Goal: Task Accomplishment & Management: Manage account settings

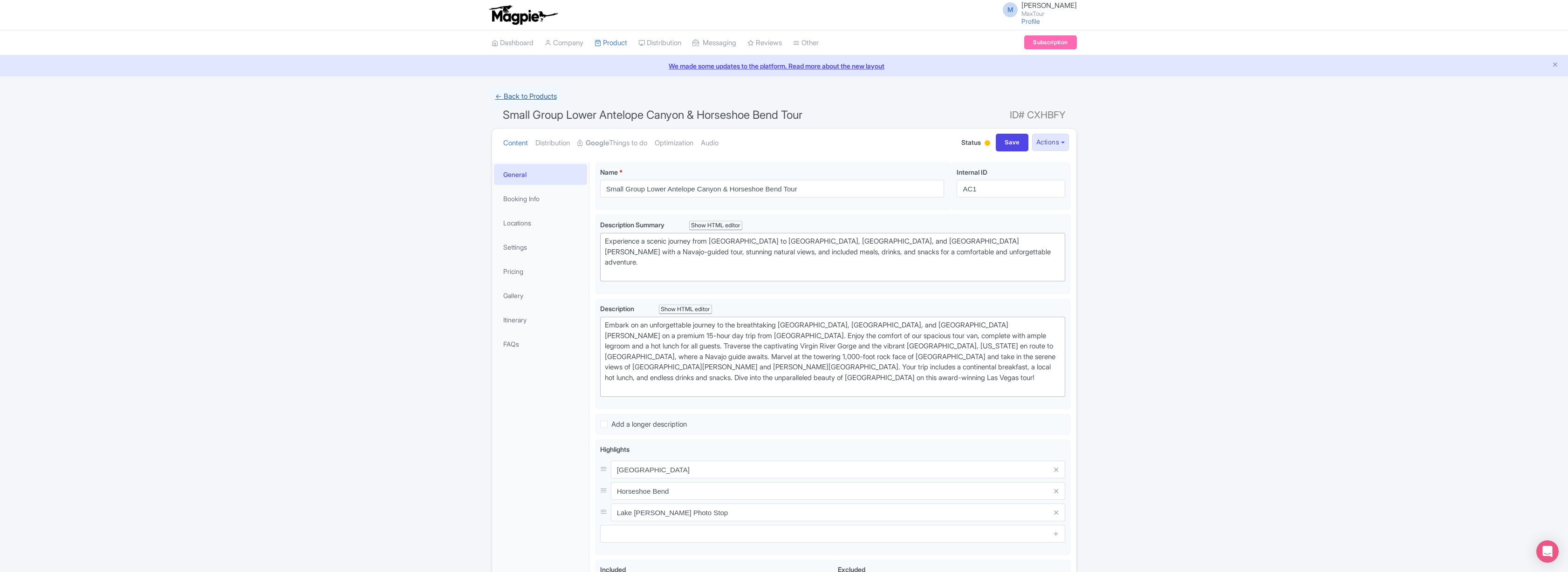
click at [519, 92] on link "← Back to Products" at bounding box center [526, 96] width 69 height 19
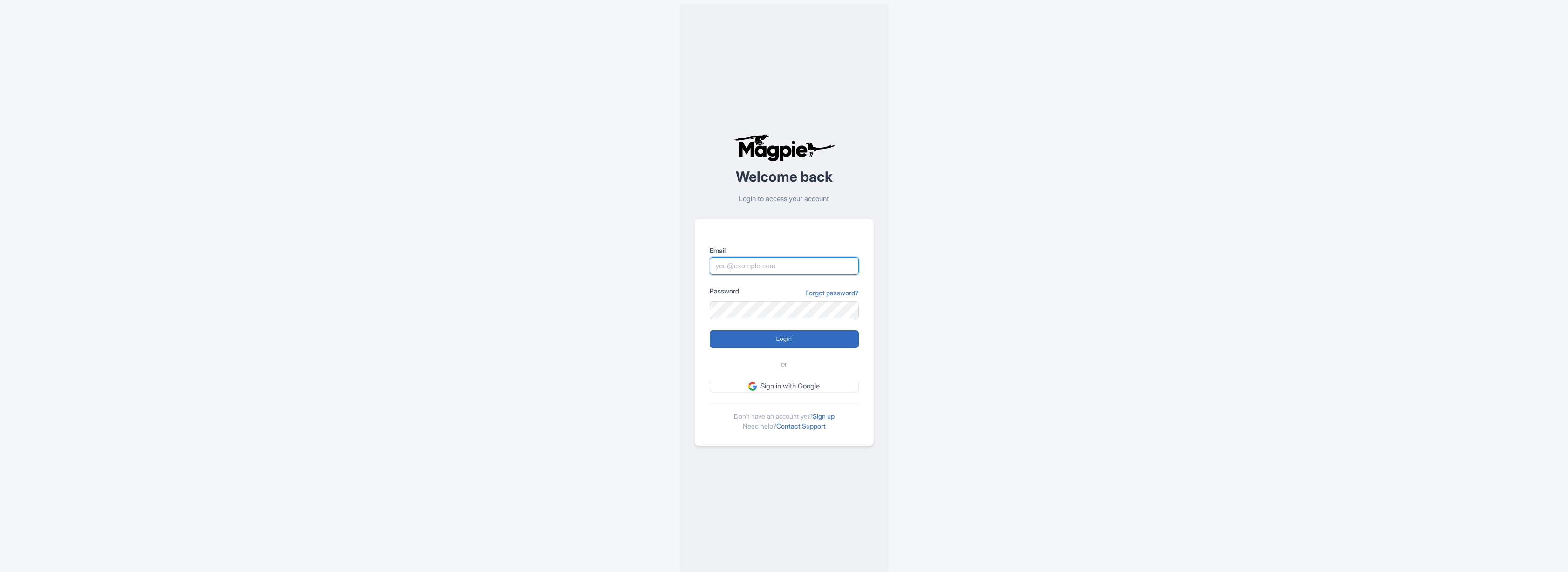
type input "marko@maxtour.co"
drag, startPoint x: 799, startPoint y: 344, endPoint x: 773, endPoint y: 336, distance: 27.2
click at [799, 344] on input "Login" at bounding box center [784, 339] width 149 height 18
type input "Logging in..."
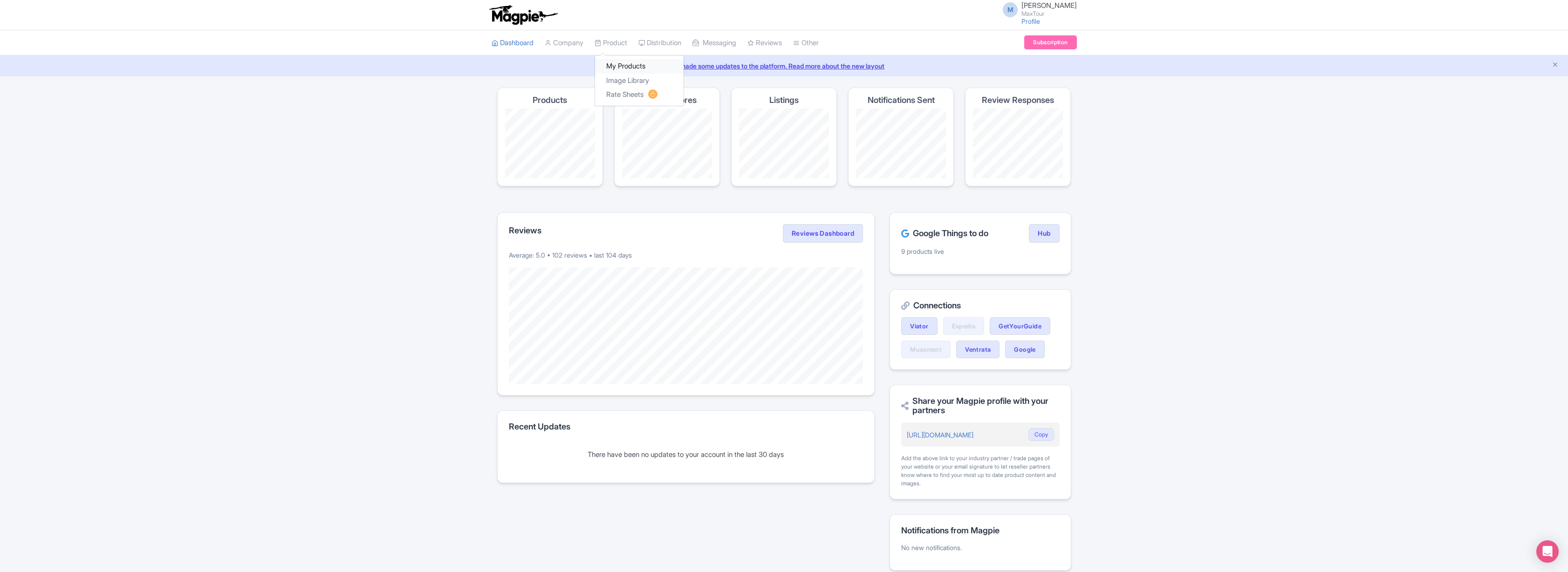
click at [628, 63] on link "My Products" at bounding box center [639, 66] width 88 height 15
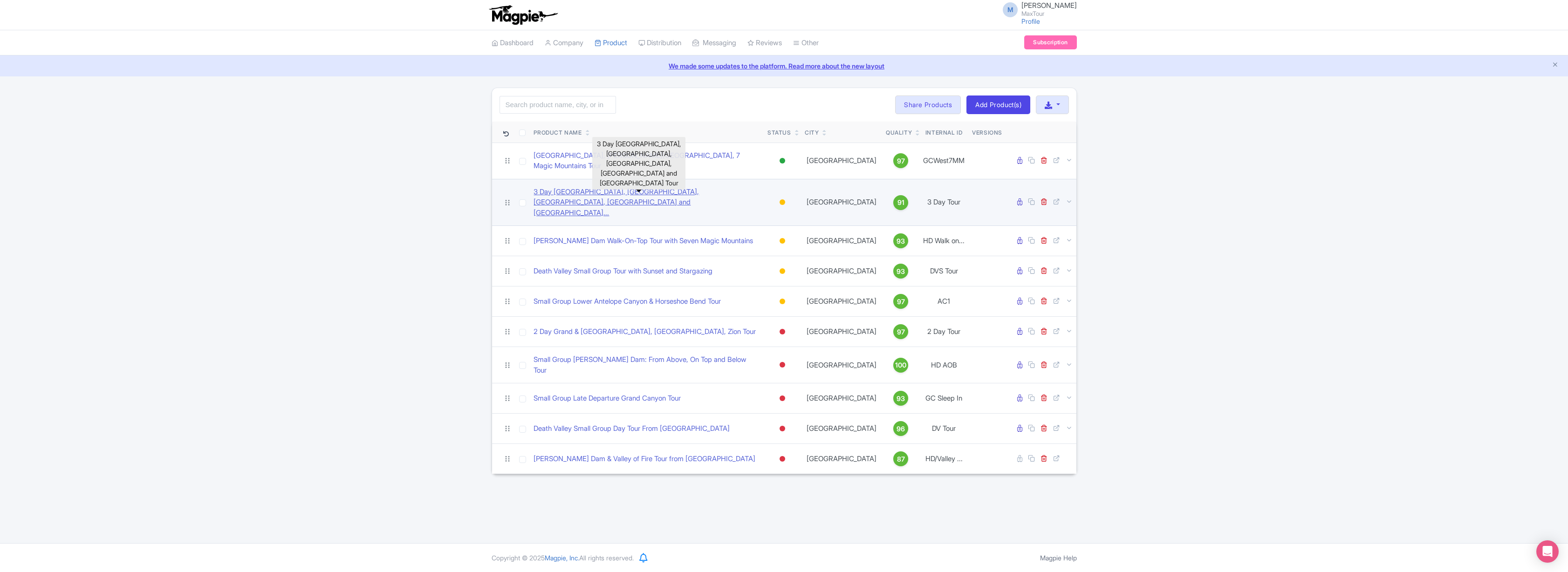
click at [573, 188] on link "3 Day [GEOGRAPHIC_DATA], [GEOGRAPHIC_DATA], [GEOGRAPHIC_DATA], [GEOGRAPHIC_DATA…" at bounding box center [647, 202] width 227 height 31
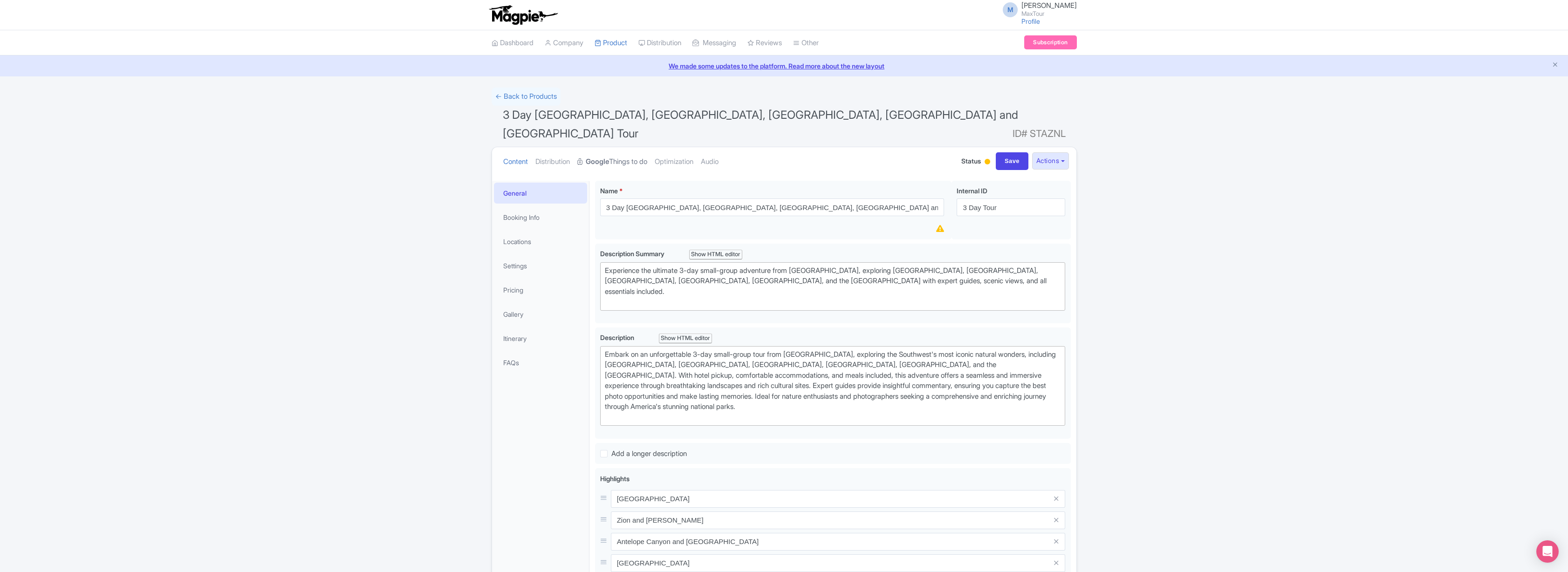
click at [634, 147] on link "Google Things to do" at bounding box center [611, 162] width 70 height 29
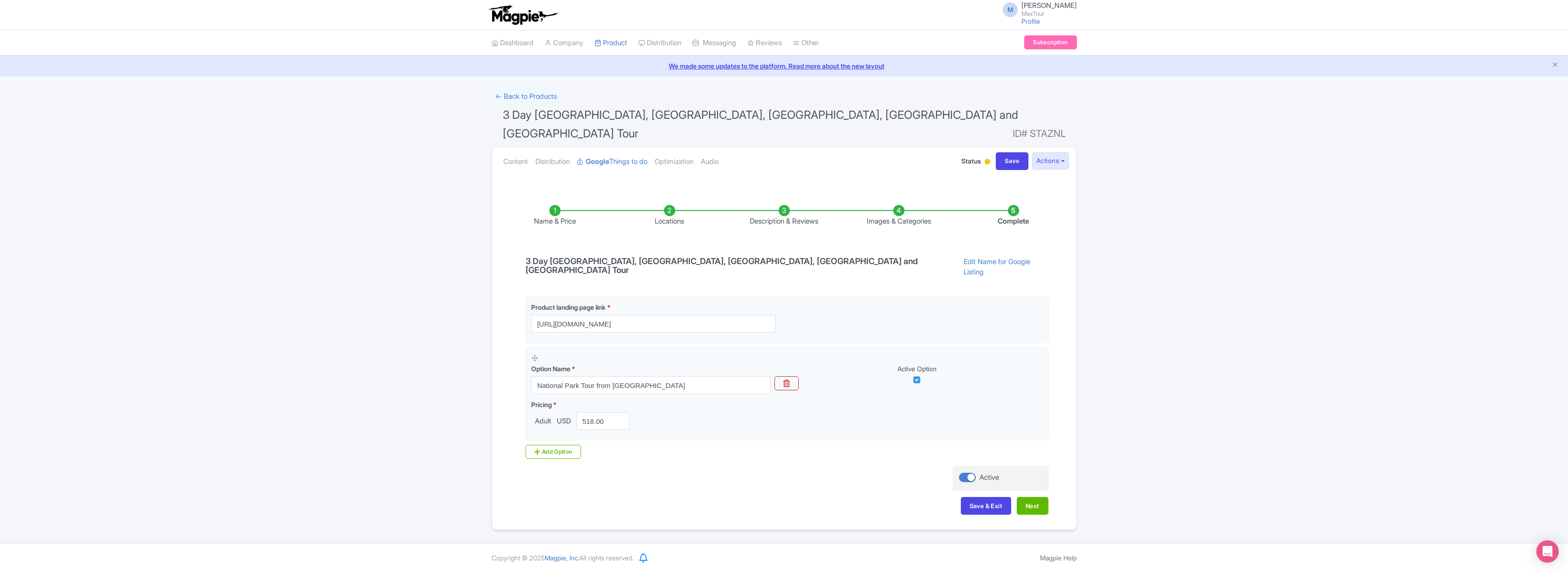
click at [784, 205] on li "Description & Reviews" at bounding box center [784, 216] width 115 height 22
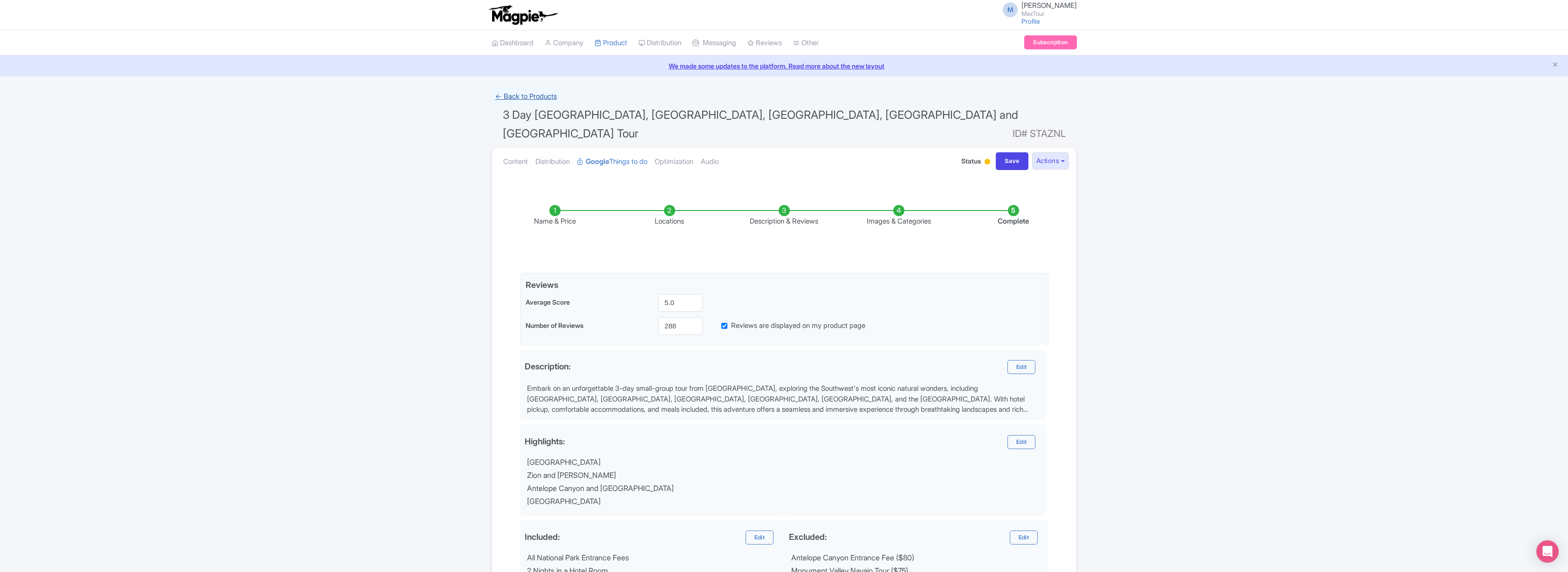
click at [533, 97] on link "← Back to Products" at bounding box center [526, 96] width 69 height 19
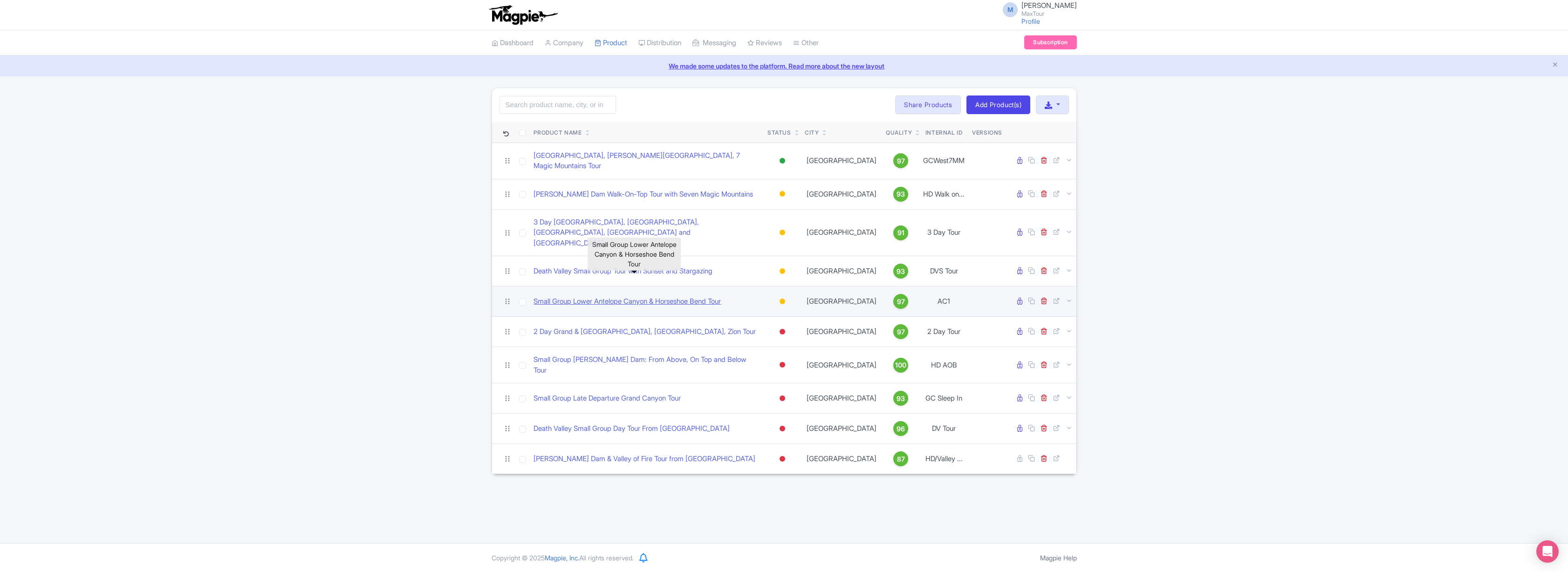
click at [578, 296] on link "Small Group Lower Antelope Canyon & Horseshoe Bend Tour" at bounding box center [627, 301] width 187 height 11
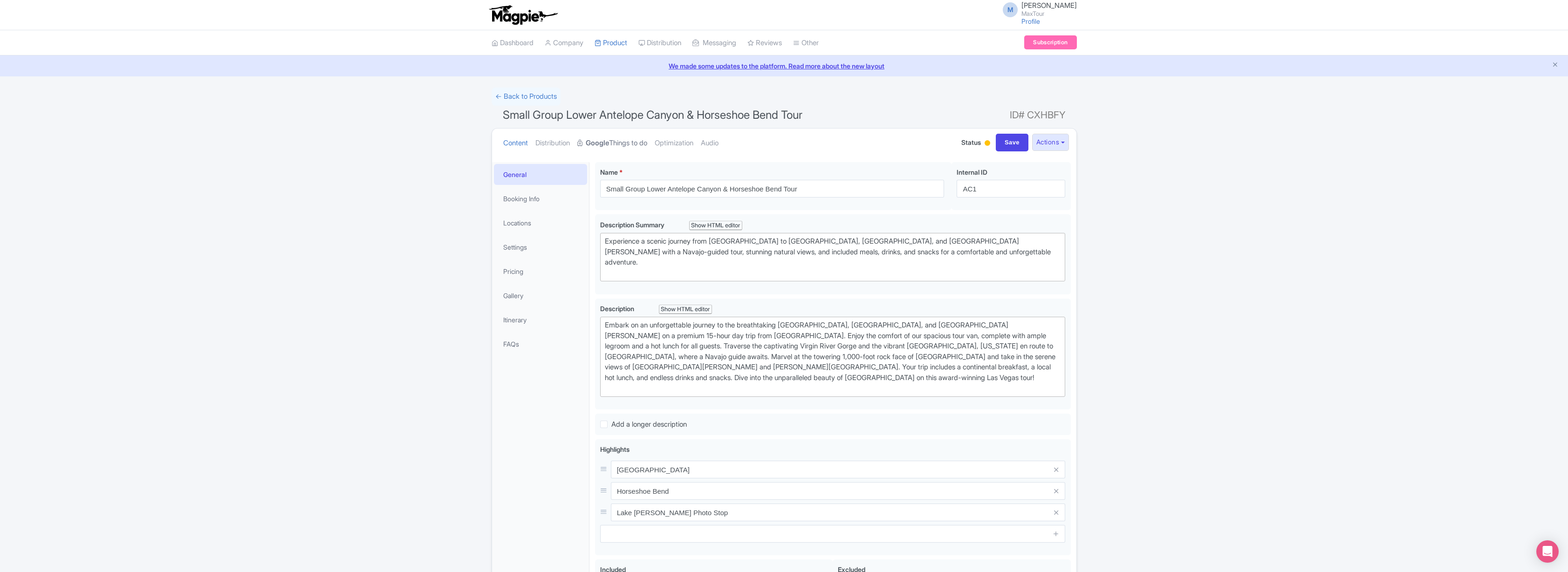
click at [618, 140] on link "Google Things to do" at bounding box center [611, 143] width 70 height 29
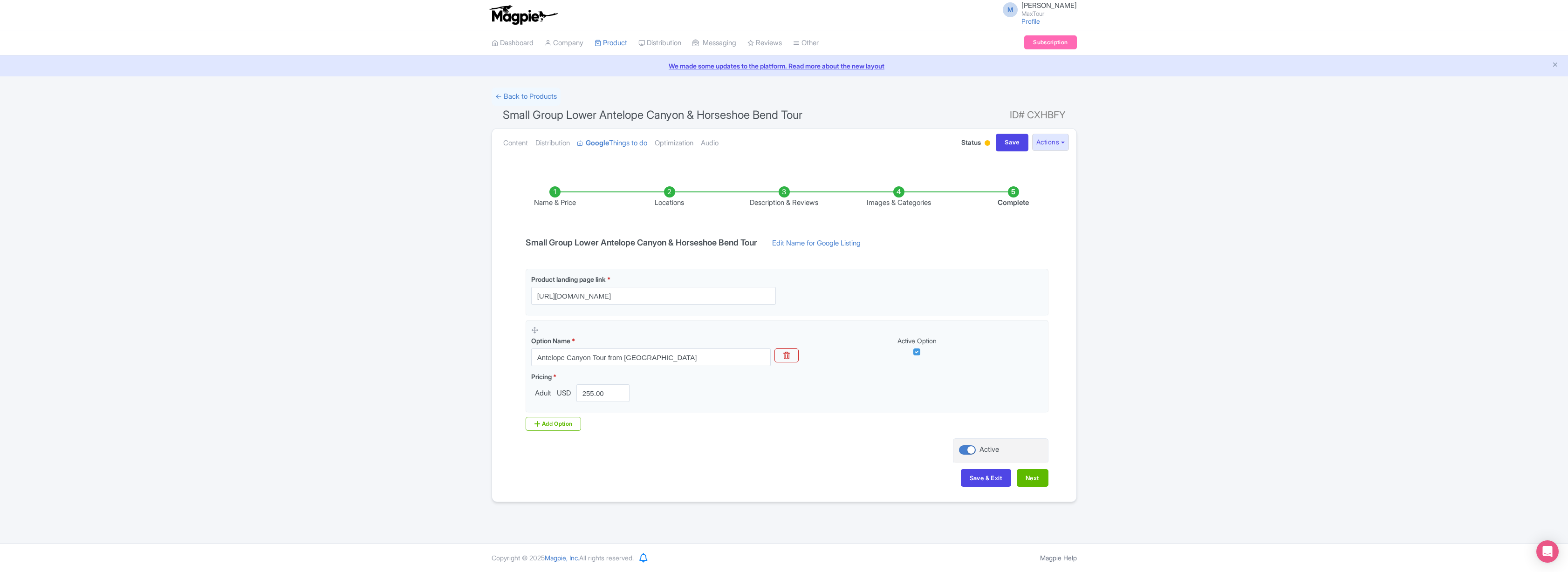
click at [786, 190] on li "Description & Reviews" at bounding box center [784, 197] width 115 height 22
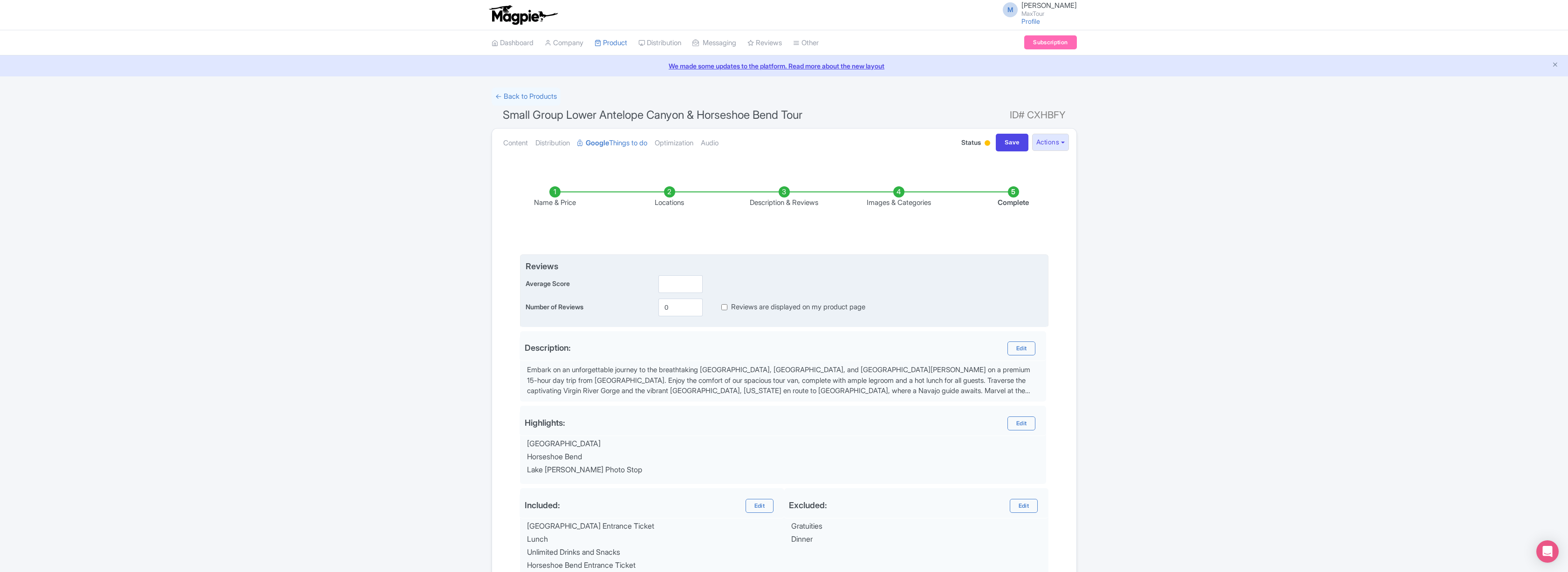
click at [725, 306] on input "Reviews are displayed on my product page" at bounding box center [724, 307] width 6 height 11
click at [727, 306] on div "Reviews are displayed on my product page" at bounding box center [786, 307] width 159 height 11
click at [724, 306] on input "Reviews are displayed on my product page" at bounding box center [724, 307] width 6 height 11
checkbox input "false"
click at [672, 284] on input "number" at bounding box center [680, 285] width 44 height 18
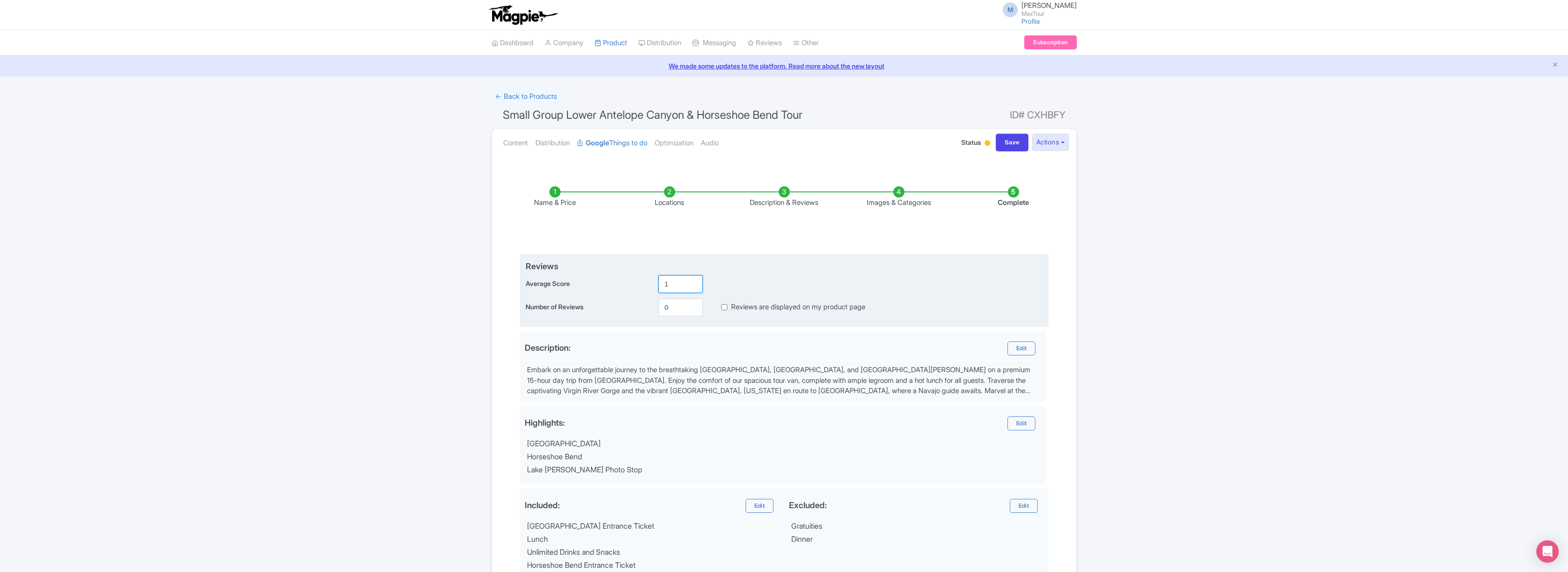
click at [694, 282] on input "1" at bounding box center [680, 285] width 44 height 18
click at [694, 282] on input "1.1" at bounding box center [680, 285] width 44 height 18
click at [694, 282] on input "1.2" at bounding box center [680, 285] width 44 height 18
click at [694, 282] on input "1.3" at bounding box center [680, 285] width 44 height 18
click at [694, 282] on input "1.4" at bounding box center [680, 285] width 44 height 18
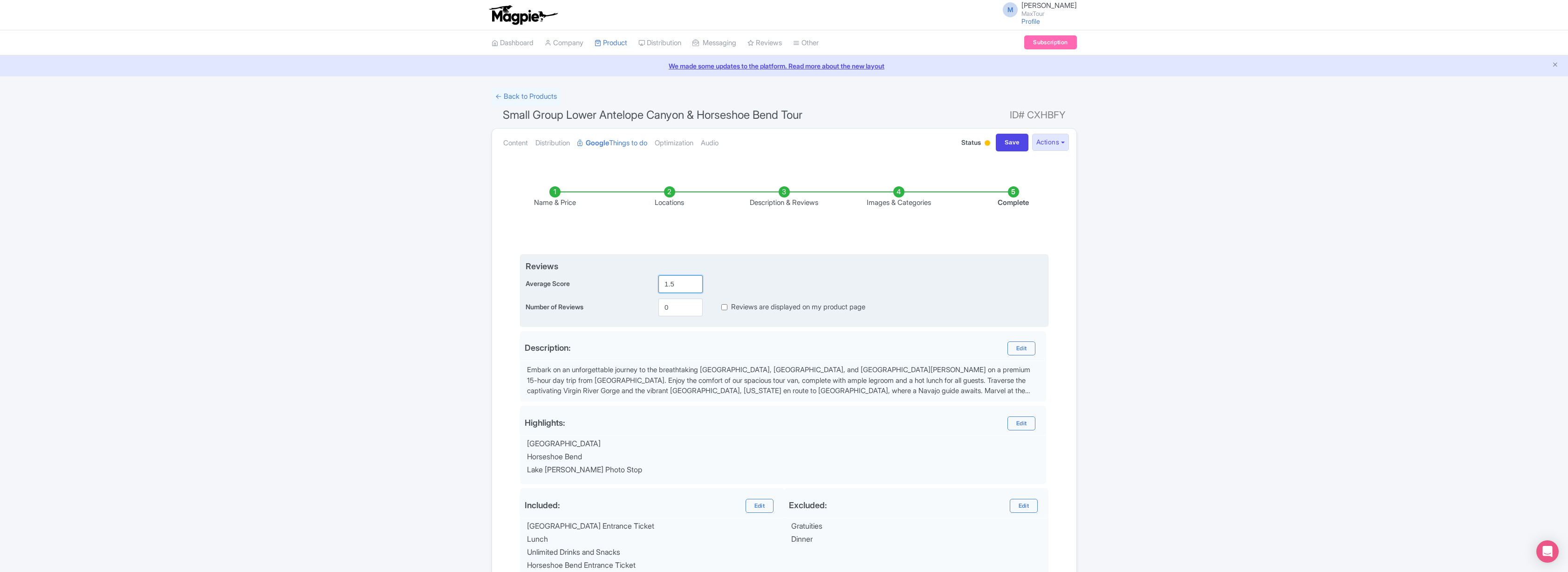
click at [694, 282] on input "1.5" at bounding box center [680, 285] width 44 height 18
click at [694, 282] on input "1.6" at bounding box center [680, 285] width 44 height 18
click at [694, 282] on input "1.7" at bounding box center [680, 285] width 44 height 18
click at [694, 282] on input "1.8" at bounding box center [680, 285] width 44 height 18
click at [694, 282] on input "1.9" at bounding box center [680, 285] width 44 height 18
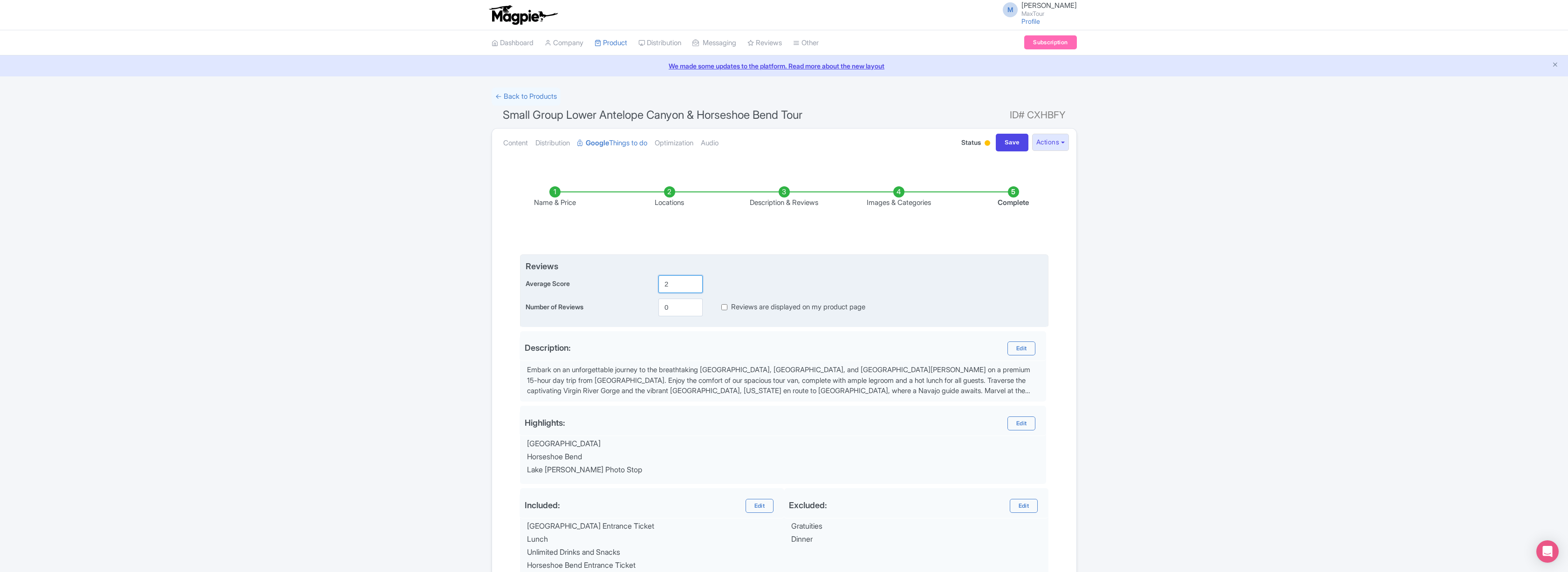
click at [694, 282] on input "2" at bounding box center [680, 285] width 44 height 18
click at [694, 282] on input "2.1" at bounding box center [680, 285] width 44 height 18
click at [694, 282] on input "2.2" at bounding box center [680, 285] width 44 height 18
click at [694, 282] on input "2.3" at bounding box center [680, 285] width 44 height 18
click at [694, 282] on input "2.4" at bounding box center [680, 285] width 44 height 18
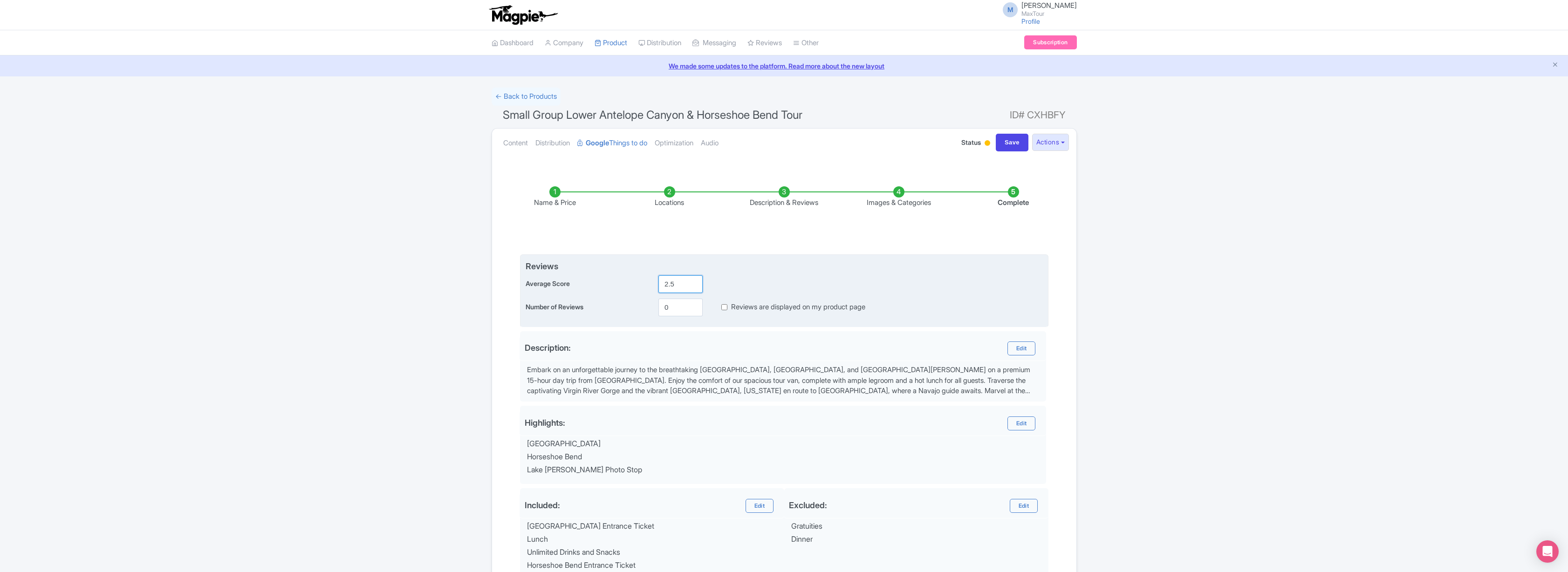
click at [694, 282] on input "2.5" at bounding box center [680, 285] width 44 height 18
click at [694, 282] on input "2.6" at bounding box center [680, 285] width 44 height 18
click at [693, 286] on input "2.5" at bounding box center [680, 285] width 44 height 18
click at [693, 286] on input "2.4" at bounding box center [680, 285] width 44 height 18
click at [693, 286] on input "2.3" at bounding box center [680, 285] width 44 height 18
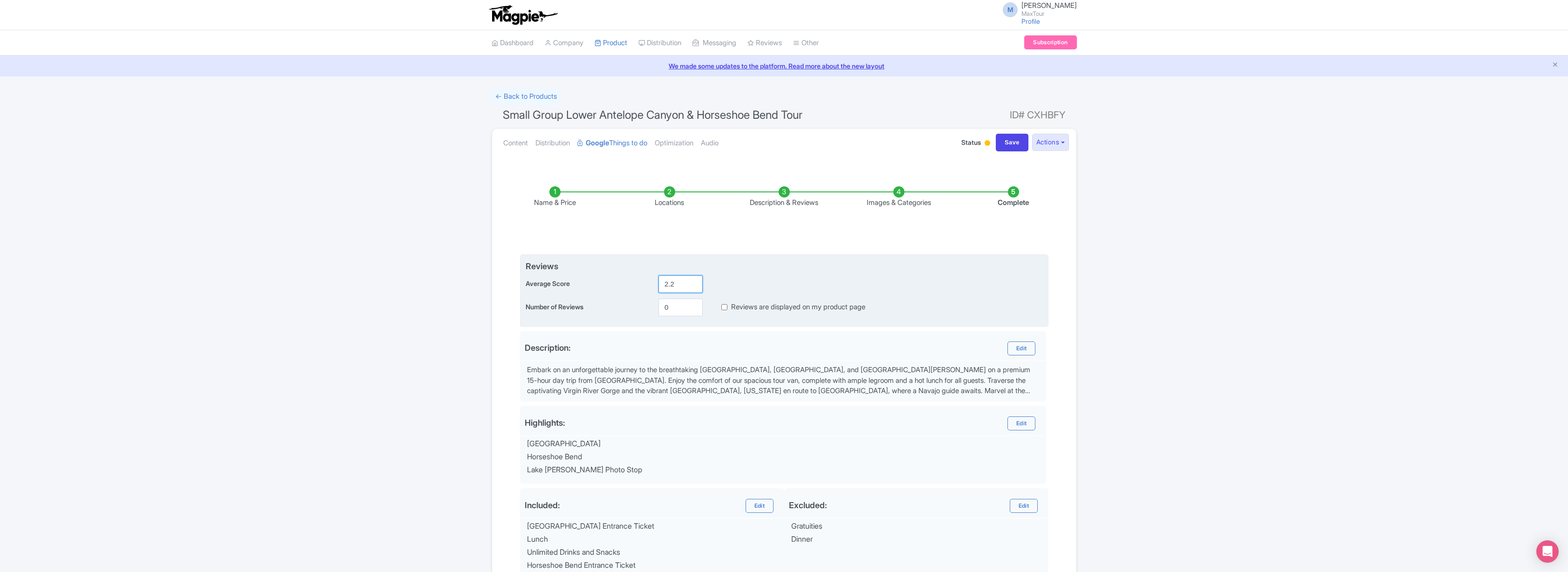
click at [693, 286] on input "2.2" at bounding box center [680, 285] width 44 height 18
click at [693, 286] on input "2.1" at bounding box center [680, 285] width 44 height 18
click at [693, 286] on input "2" at bounding box center [680, 285] width 44 height 18
click at [693, 286] on input "1.9" at bounding box center [680, 285] width 44 height 18
click at [693, 286] on input "1.8" at bounding box center [680, 285] width 44 height 18
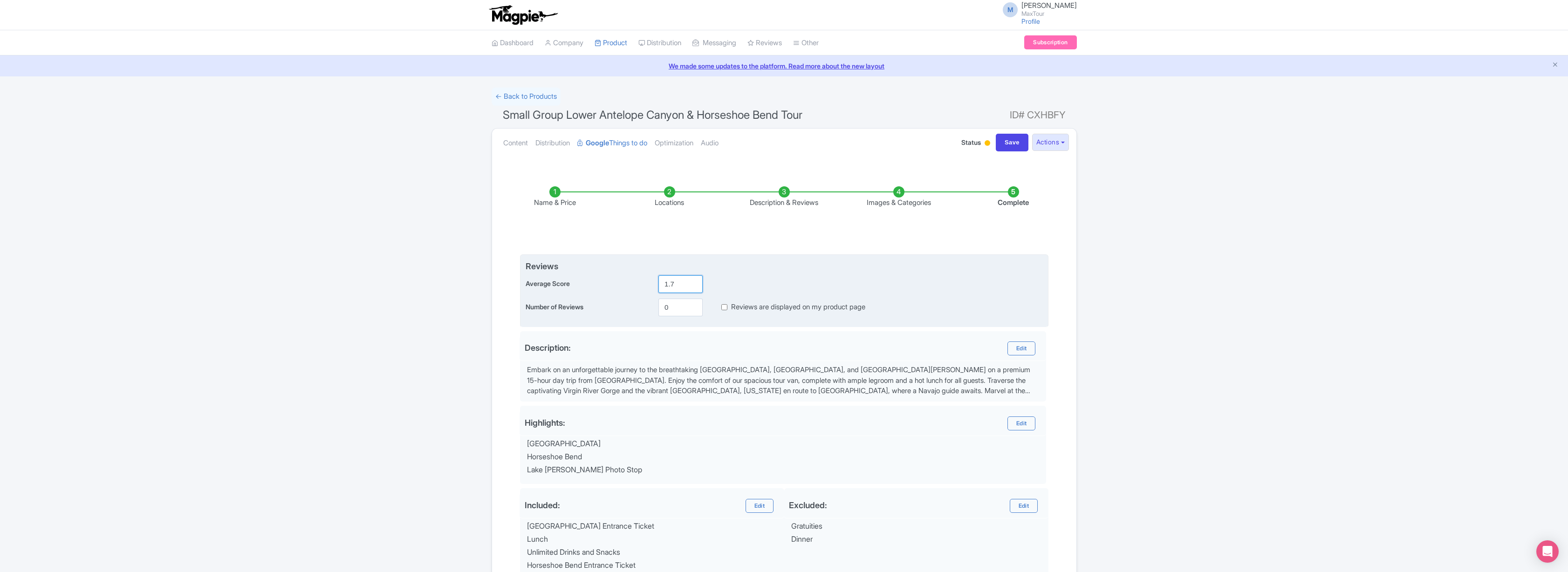
click at [693, 286] on input "1.7" at bounding box center [680, 285] width 44 height 18
click at [693, 286] on input "1.6" at bounding box center [680, 285] width 44 height 18
click at [693, 286] on input "1.5" at bounding box center [680, 285] width 44 height 18
click at [693, 286] on input "1.4" at bounding box center [680, 285] width 44 height 18
click at [693, 286] on input "1.3" at bounding box center [680, 285] width 44 height 18
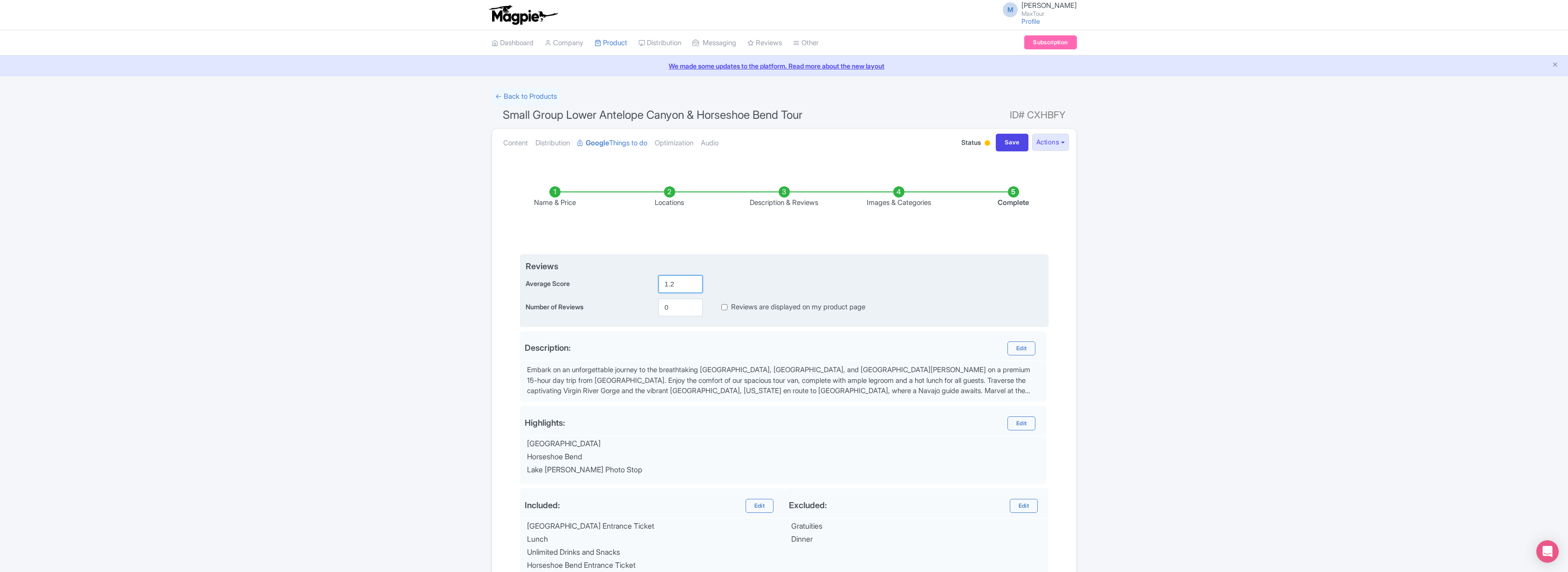
click at [693, 286] on input "1.2" at bounding box center [680, 285] width 44 height 18
click at [693, 286] on input "1.1" at bounding box center [680, 285] width 44 height 18
type input "1"
click at [693, 286] on input "1" at bounding box center [680, 285] width 44 height 18
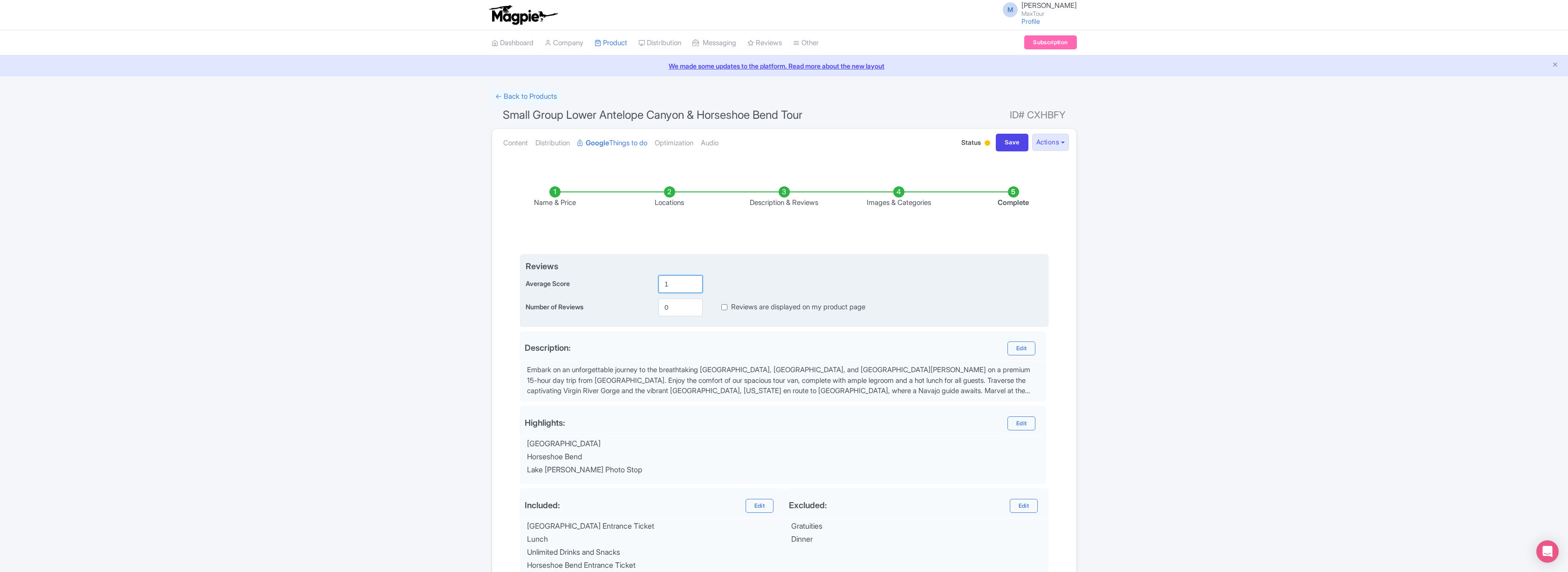
click at [693, 286] on input "1" at bounding box center [680, 285] width 44 height 18
click at [739, 279] on div "Average Score 1" at bounding box center [784, 285] width 517 height 18
drag, startPoint x: 670, startPoint y: 285, endPoint x: 657, endPoint y: 282, distance: 13.3
click at [657, 282] on div "1" at bounding box center [680, 285] width 52 height 18
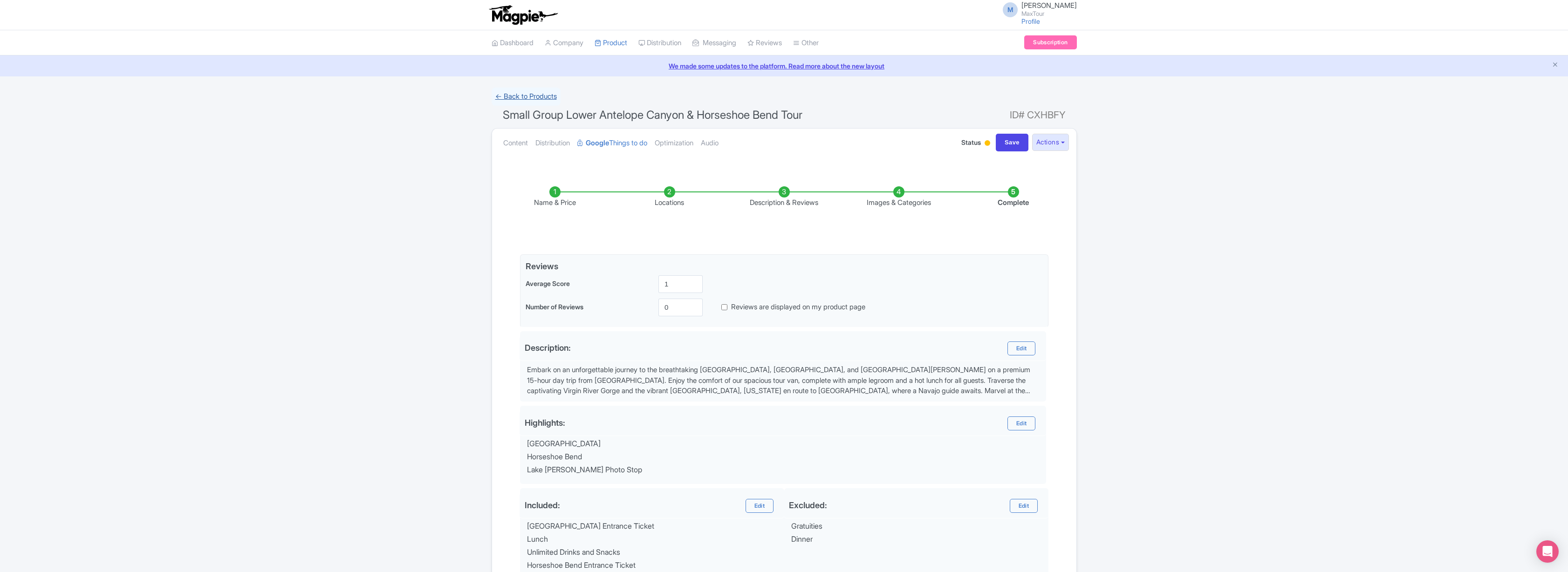
click at [540, 95] on link "← Back to Products" at bounding box center [526, 96] width 69 height 19
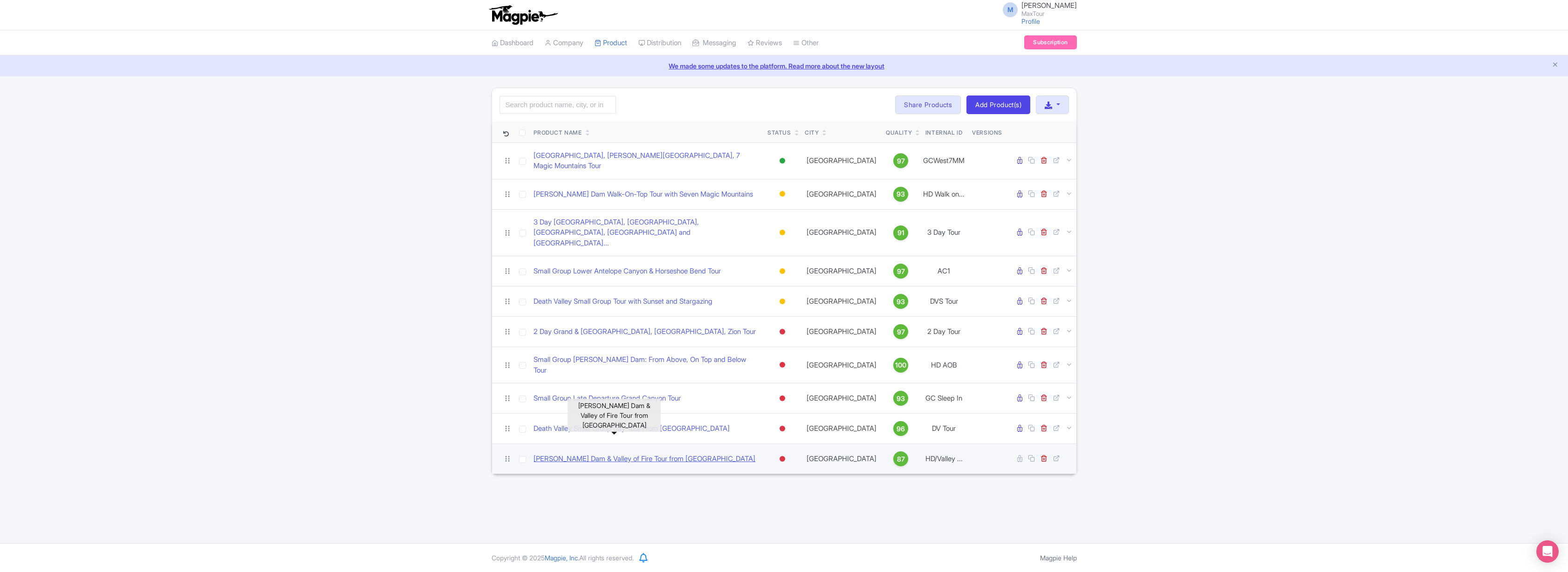
click at [632, 453] on link "[PERSON_NAME] Dam & Valley of Fire Tour from [GEOGRAPHIC_DATA]" at bounding box center [645, 458] width 222 height 11
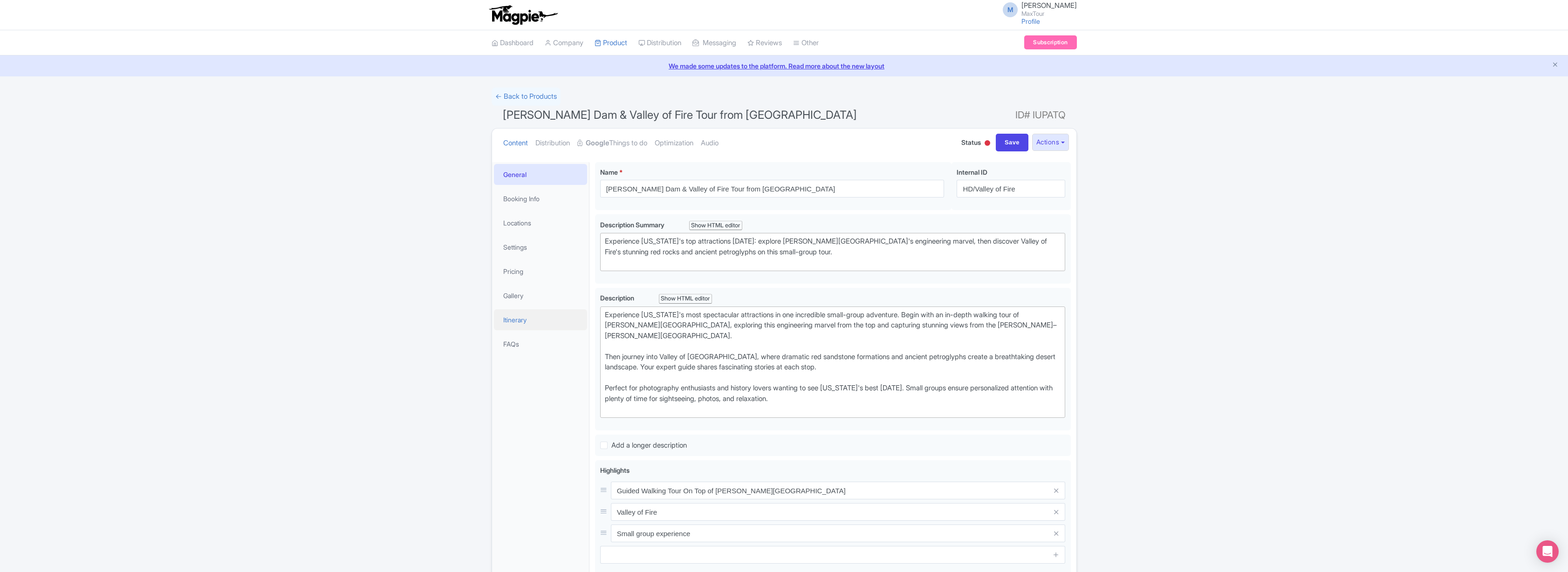
click at [521, 319] on link "Itinerary" at bounding box center [540, 319] width 93 height 21
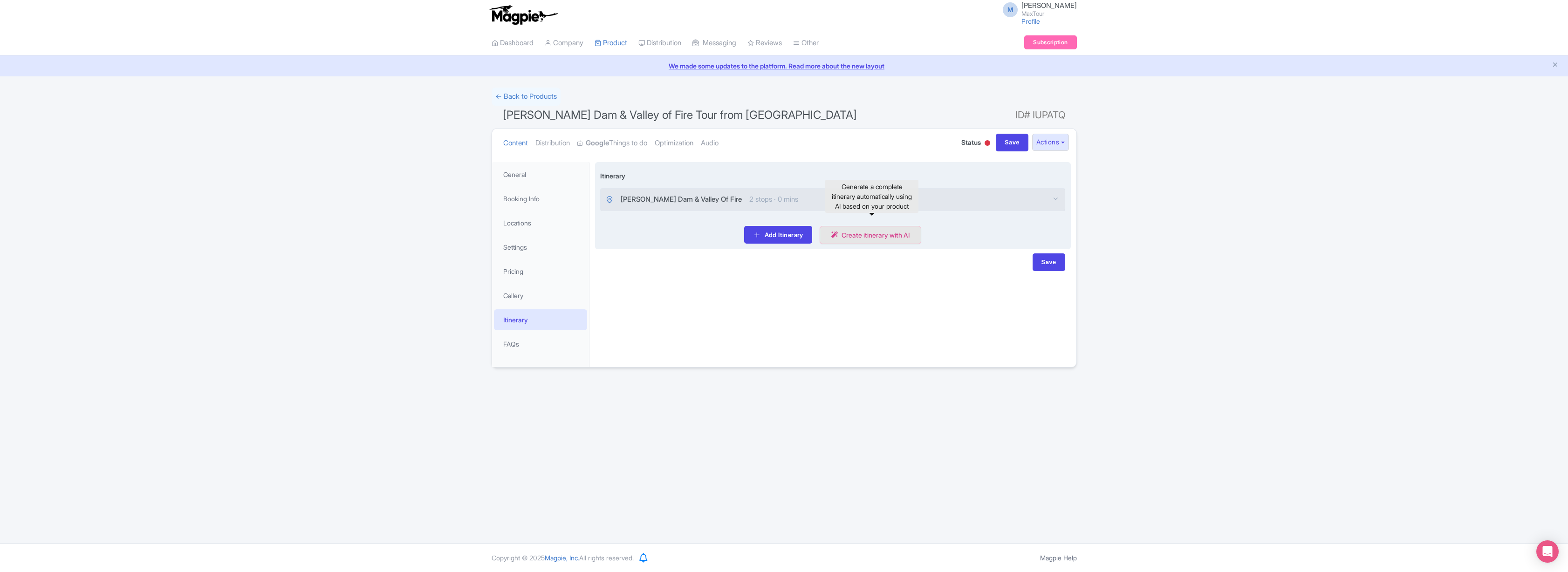
click at [859, 234] on link "Create itinerary with AI" at bounding box center [870, 234] width 102 height 19
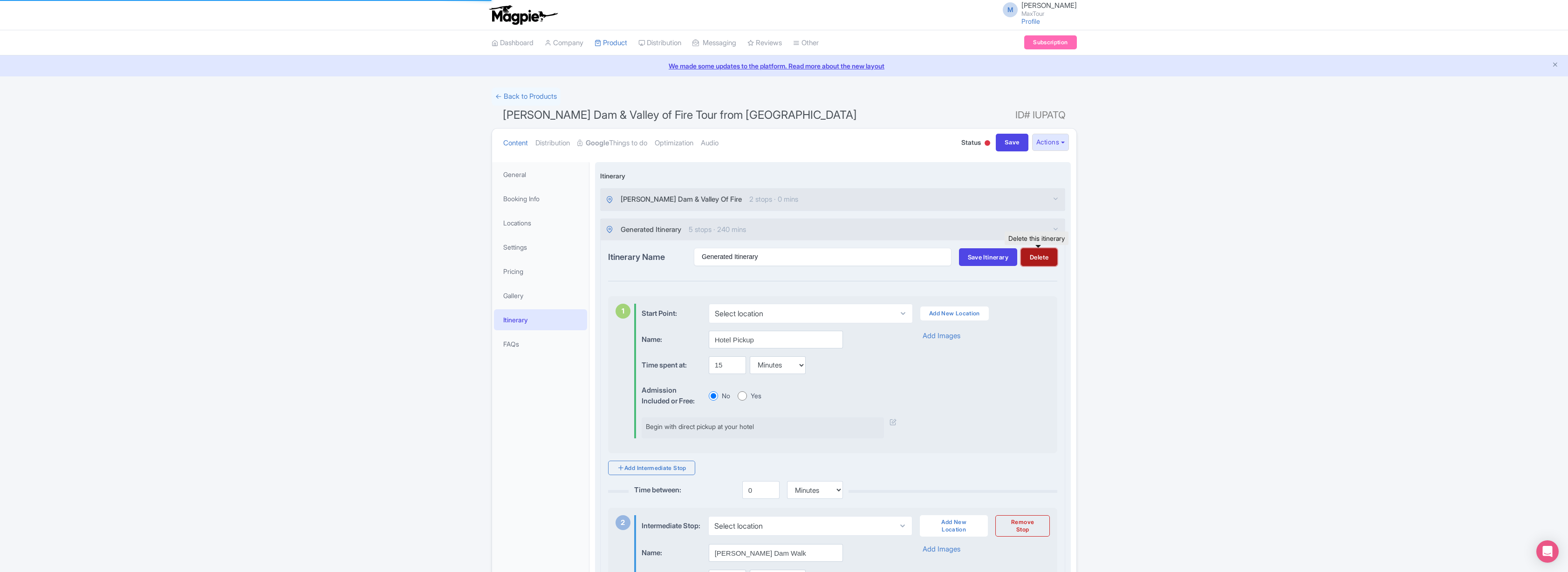
click at [1046, 257] on button "Delete" at bounding box center [1038, 257] width 36 height 18
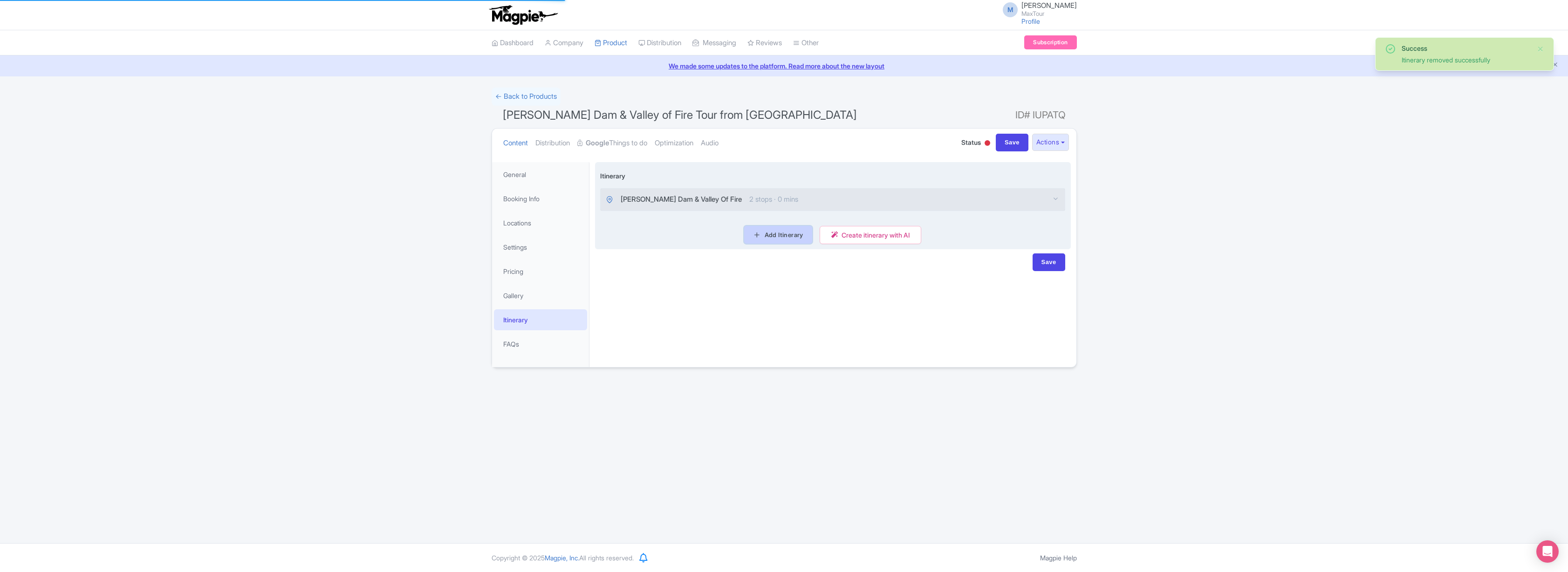
click at [765, 239] on link "Add Itinerary" at bounding box center [777, 234] width 68 height 18
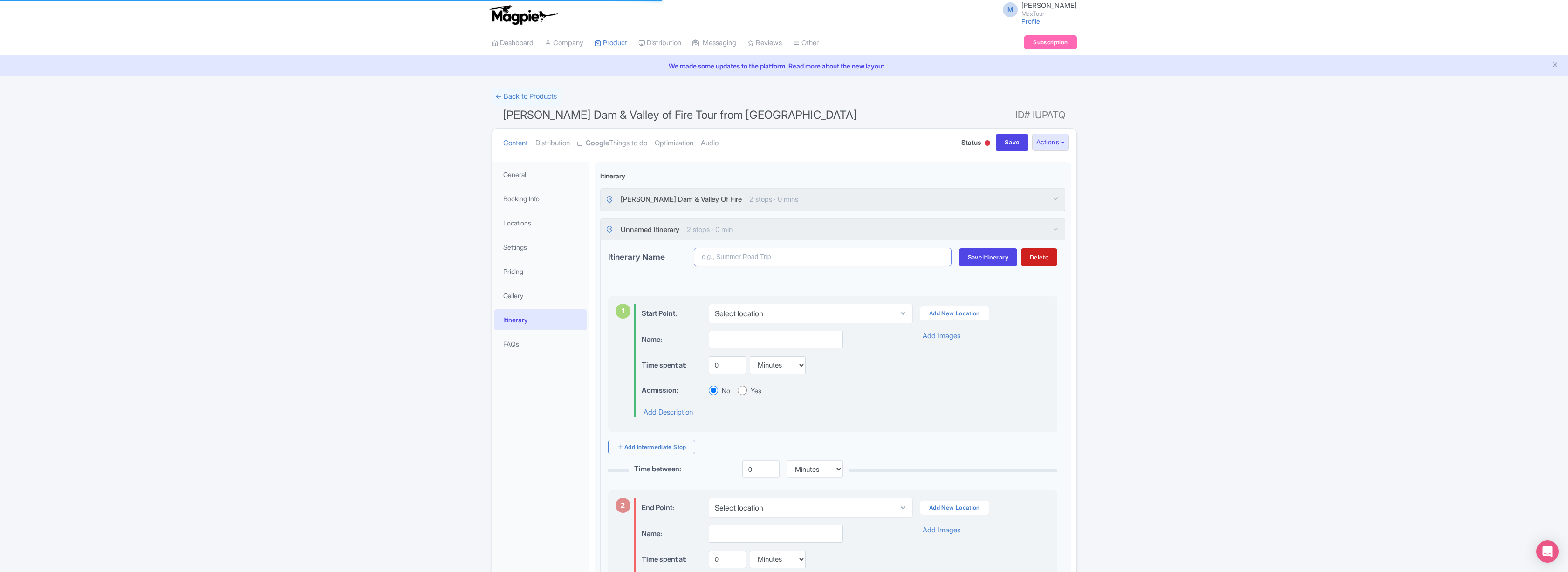
click at [750, 257] on input "Itinerary Name" at bounding box center [822, 257] width 258 height 19
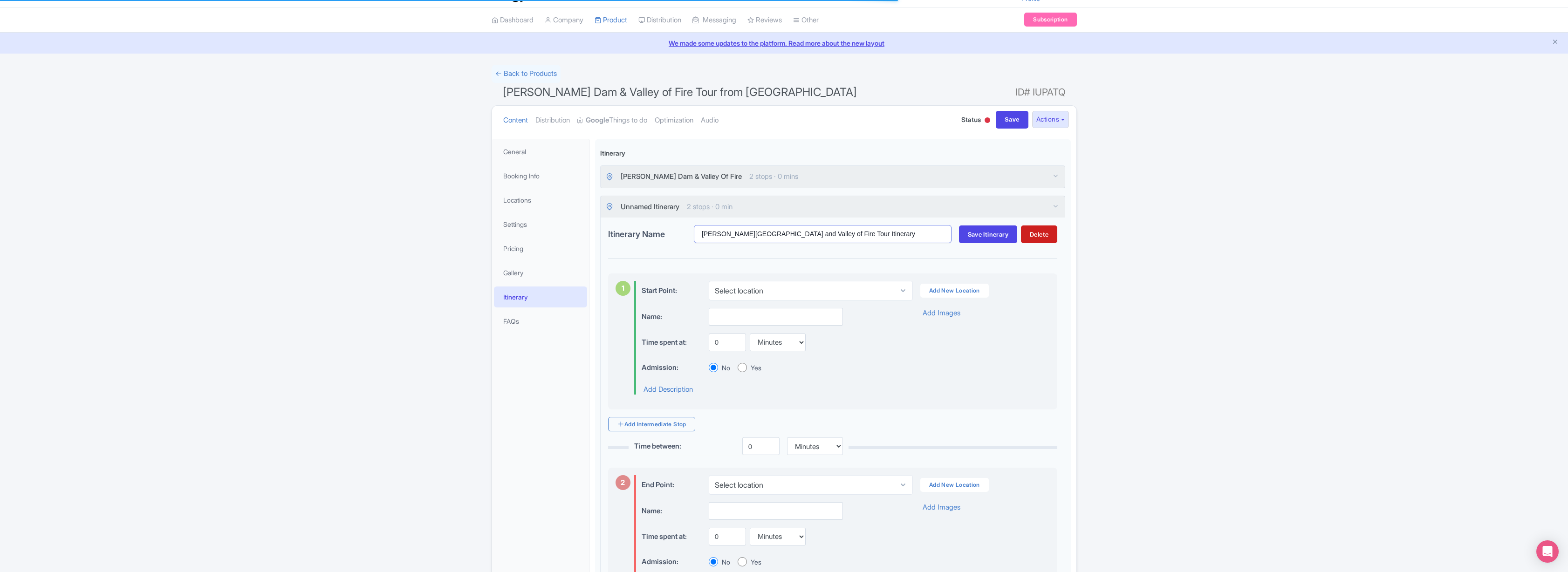
scroll to position [25, 0]
type input "Hoover Dam and Valley of Fire Tour Itinerary"
click at [825, 288] on select "Select location The Las Vegas Strip, S Las Vegas Blvd, Las Vegas, NV 89109, USA" at bounding box center [810, 289] width 204 height 20
select select "14096072-3e68-4bfd-9deb-861c35ec5d02"
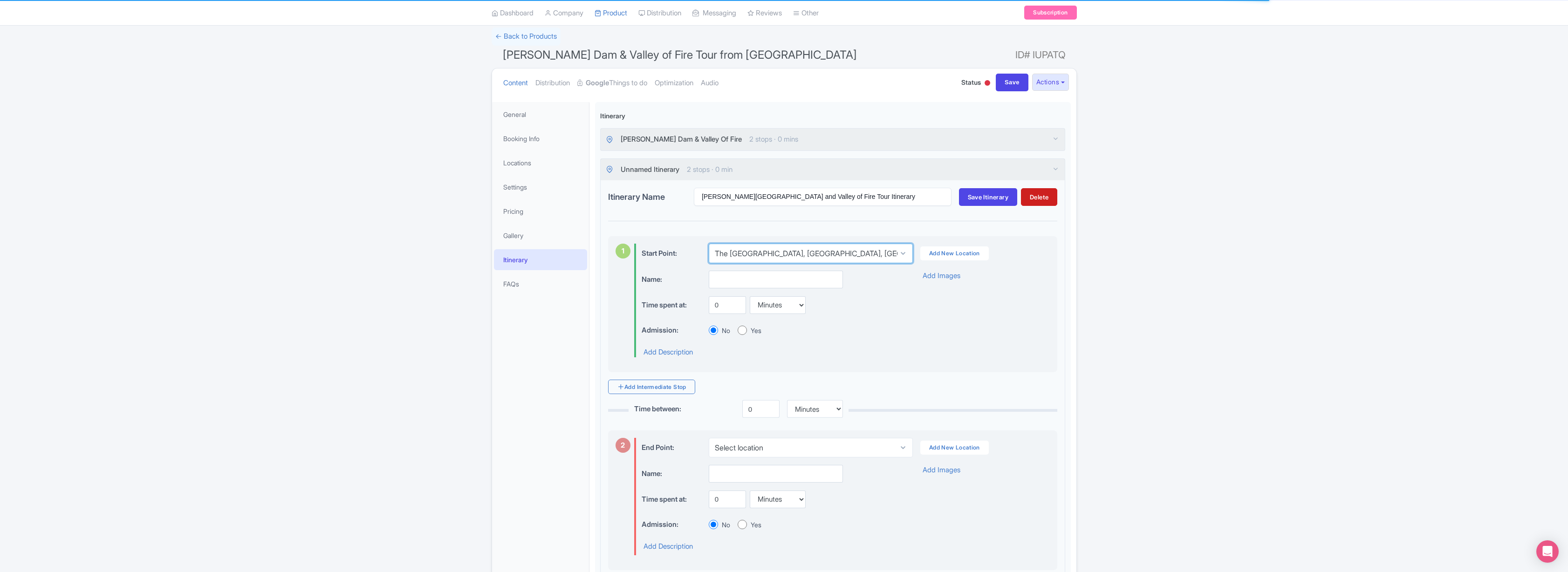
scroll to position [183, 0]
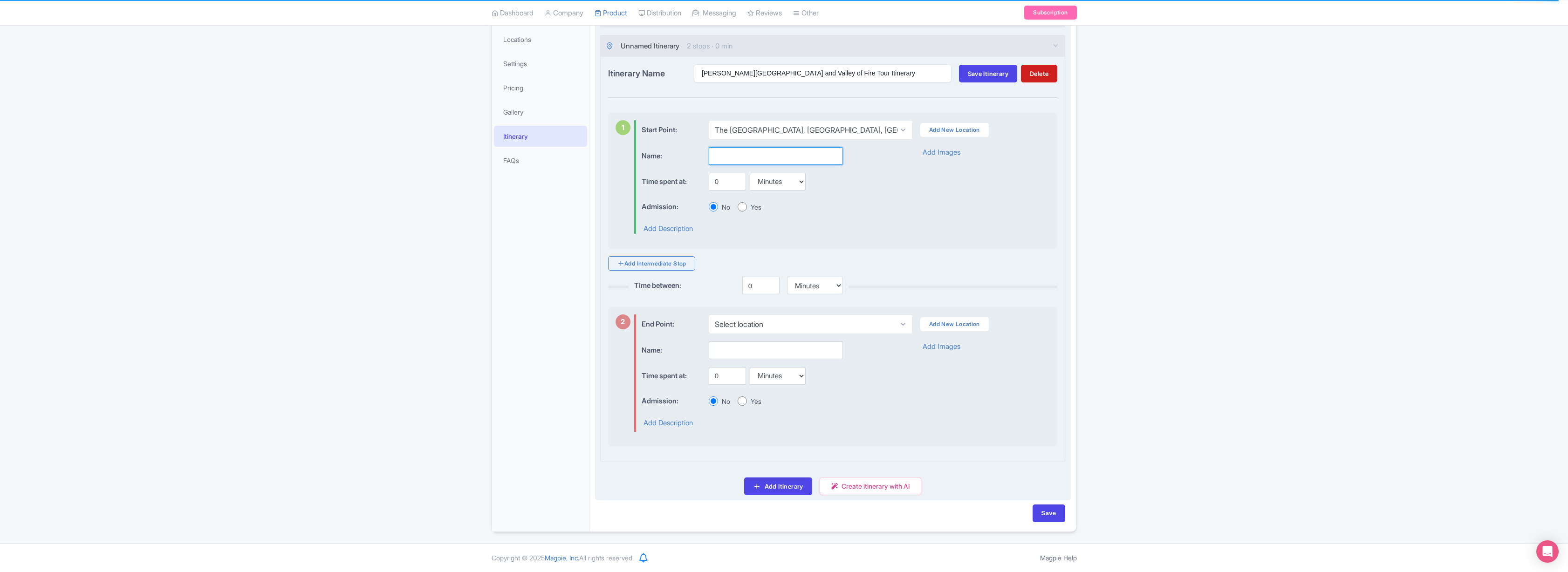
click at [728, 155] on input "text" at bounding box center [775, 156] width 134 height 18
type input "Pickup"
drag, startPoint x: 719, startPoint y: 182, endPoint x: 712, endPoint y: 182, distance: 7.0
click at [712, 182] on input "0" at bounding box center [727, 182] width 37 height 18
type input "45"
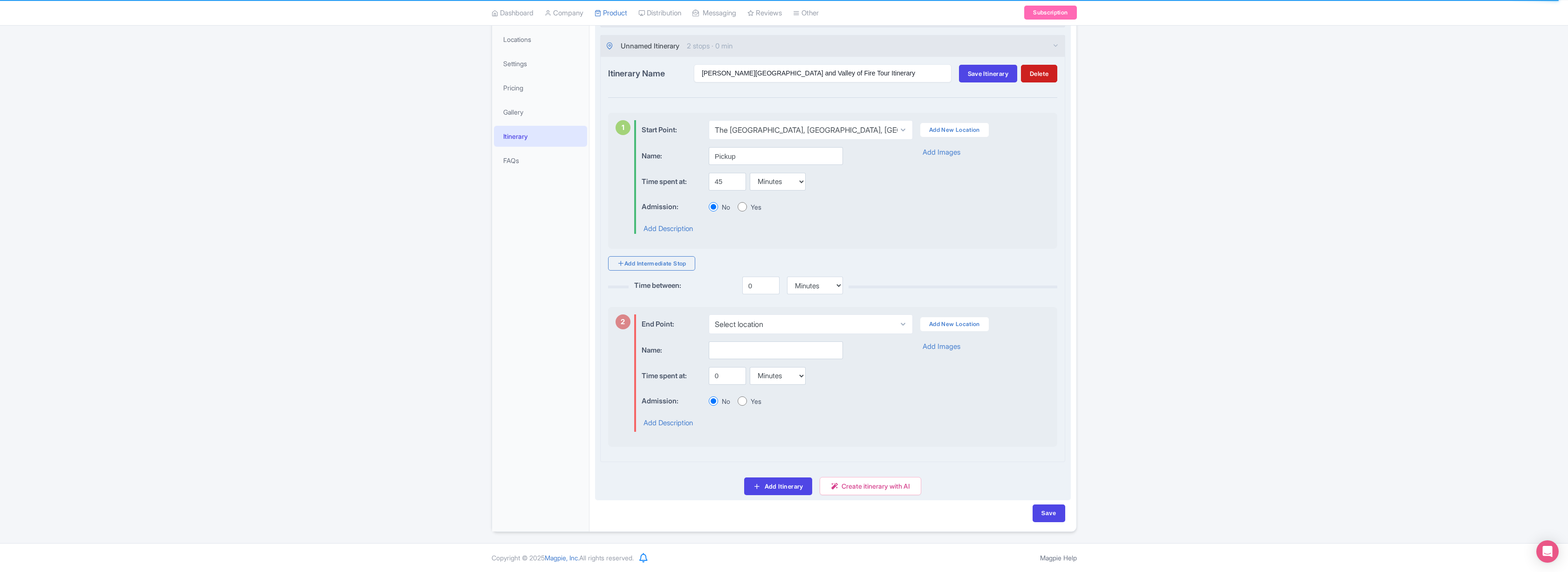
click at [835, 215] on div "Admission: No Yes" at bounding box center [769, 207] width 255 height 19
click at [640, 266] on link "Add Intermediate Stop" at bounding box center [652, 263] width 87 height 15
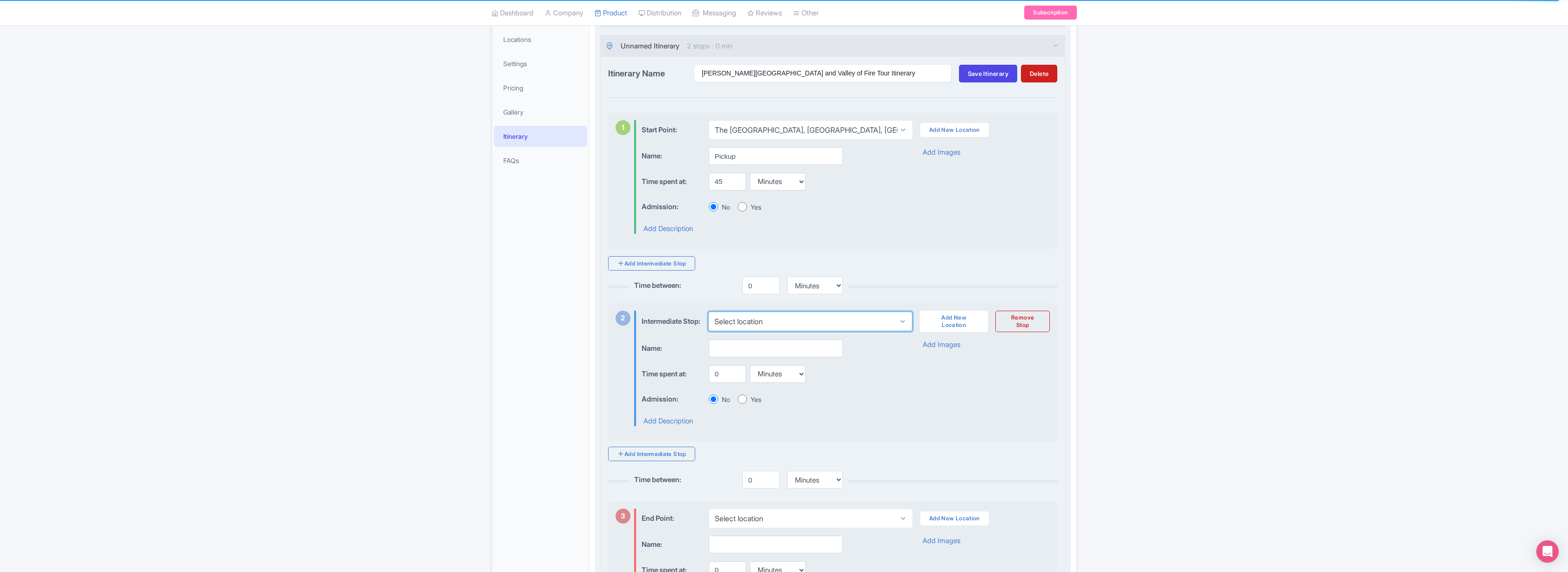
click at [773, 326] on select "Select location" at bounding box center [810, 322] width 204 height 20
click at [954, 327] on link "Add New Location" at bounding box center [953, 322] width 68 height 22
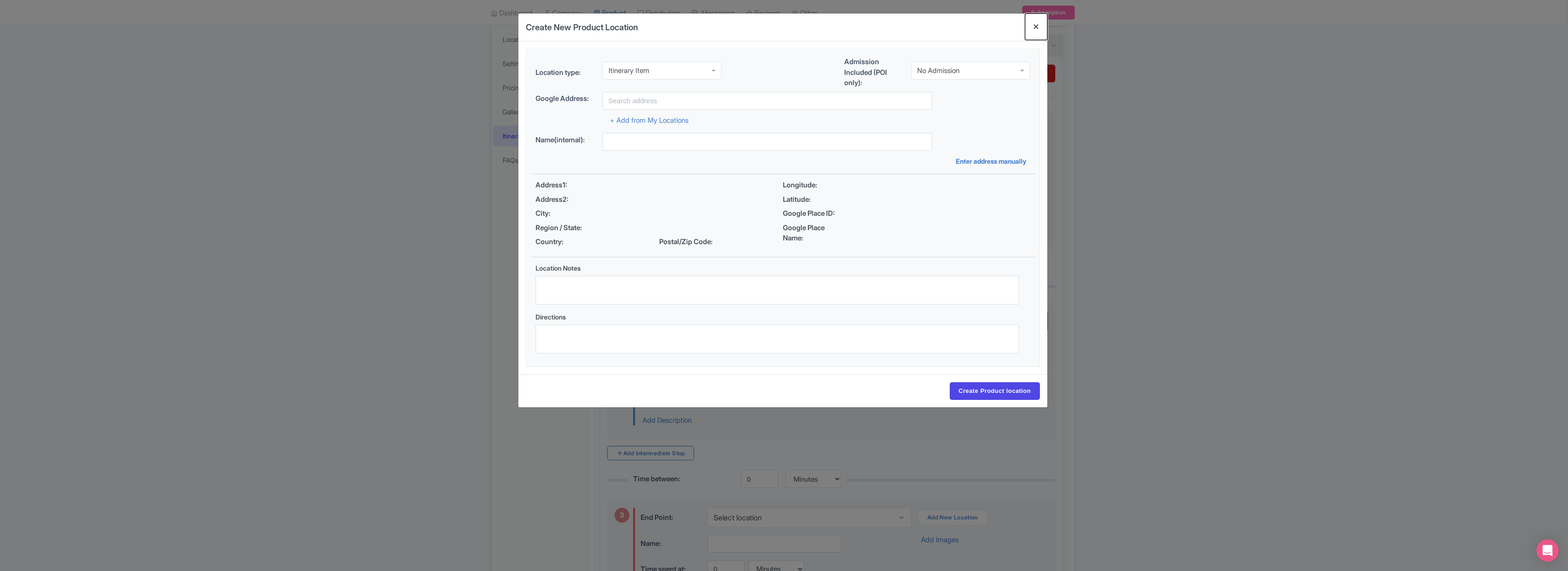
click at [1036, 26] on button "Close" at bounding box center [1036, 26] width 23 height 26
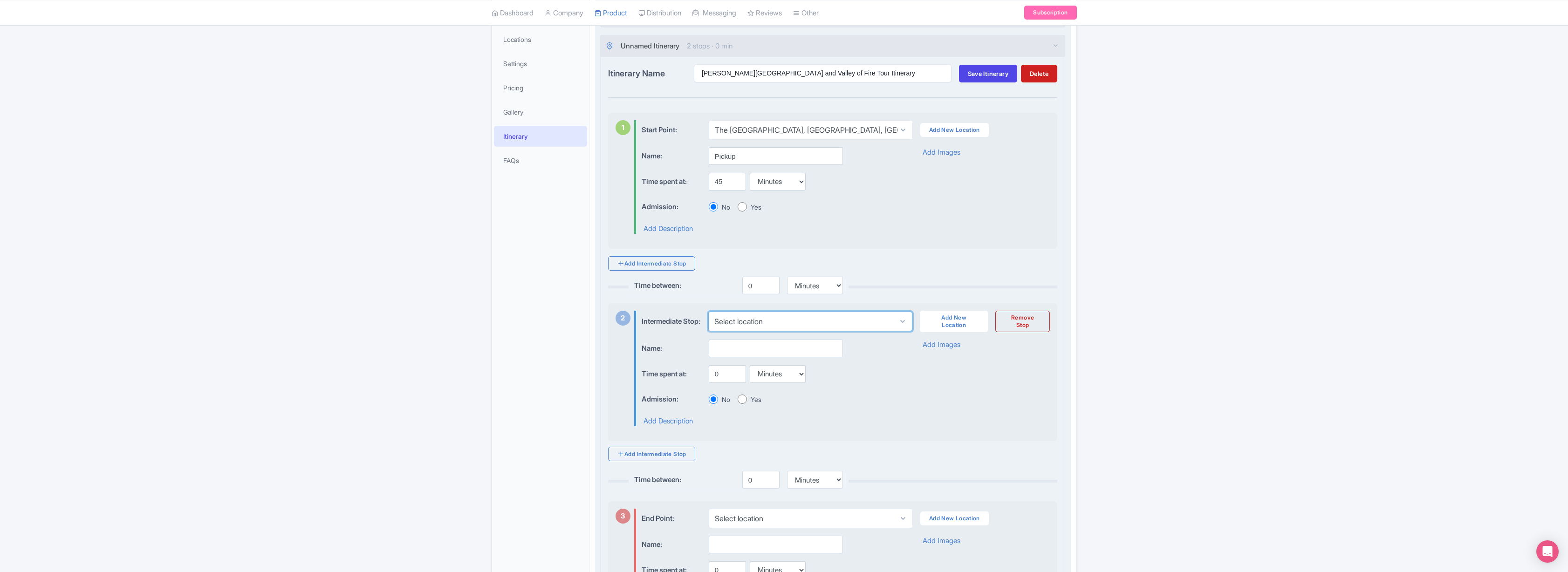
click at [814, 330] on select "Select location" at bounding box center [810, 322] width 204 height 20
click at [727, 378] on input "0" at bounding box center [727, 374] width 37 height 18
click at [718, 380] on input "0" at bounding box center [727, 374] width 37 height 18
click at [719, 380] on input "0" at bounding box center [727, 374] width 37 height 18
type input "120"
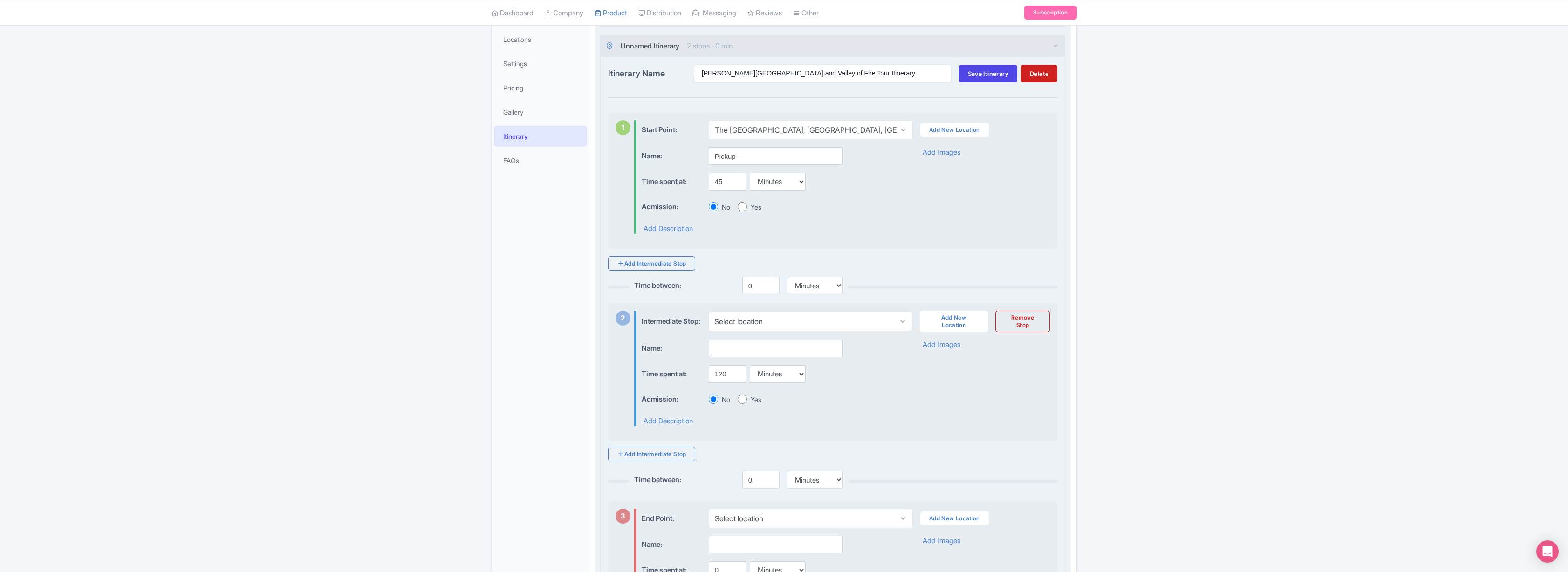
click at [854, 392] on div "Name: Time spent at: 120 Minutes Hours Days Admission: No Yes Add Description" at bounding box center [769, 383] width 255 height 86
click at [740, 356] on input "text" at bounding box center [775, 348] width 134 height 18
type input "Hoover Dam walking tour"
click at [939, 384] on div "Name: Hoover Dam walking tour Time spent at: 120 Minutes Hours Days Admission: …" at bounding box center [846, 383] width 408 height 86
click at [845, 325] on select "Select location" at bounding box center [810, 322] width 204 height 20
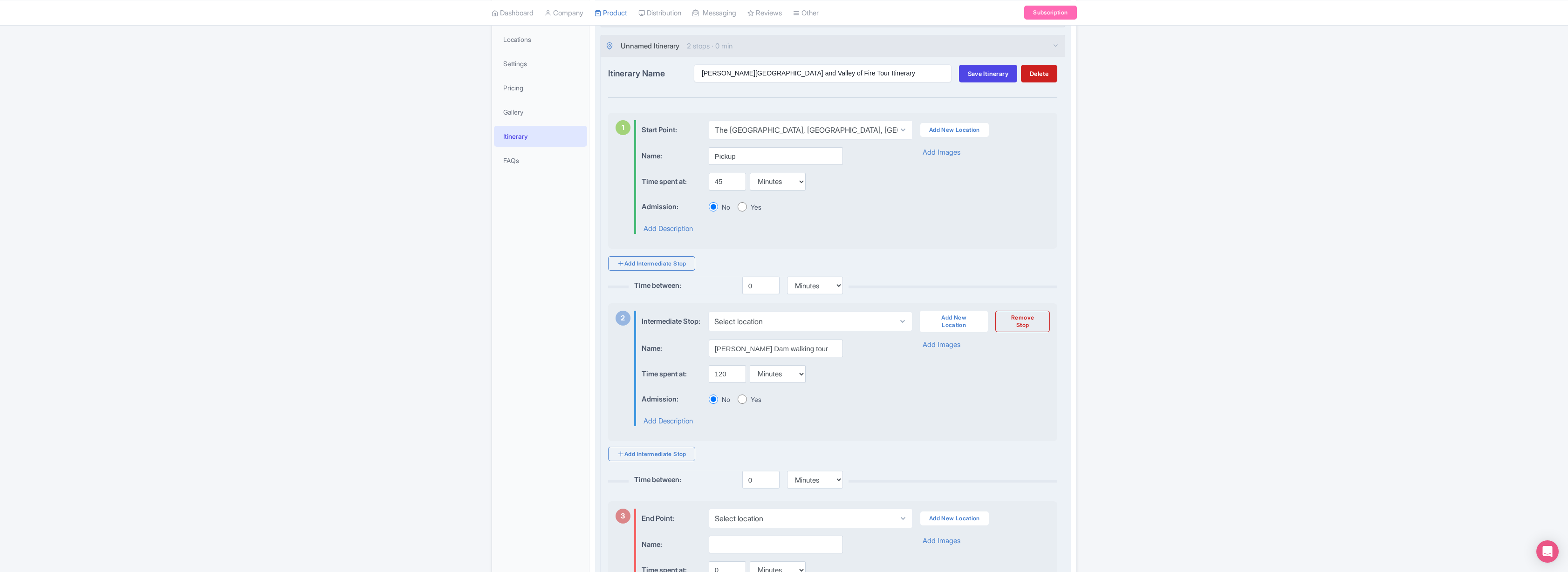
click at [967, 411] on div "Name: Hoover Dam walking tour Time spent at: 120 Minutes Hours Days Admission: …" at bounding box center [846, 383] width 408 height 86
click at [960, 328] on link "Add New Location" at bounding box center [953, 322] width 68 height 22
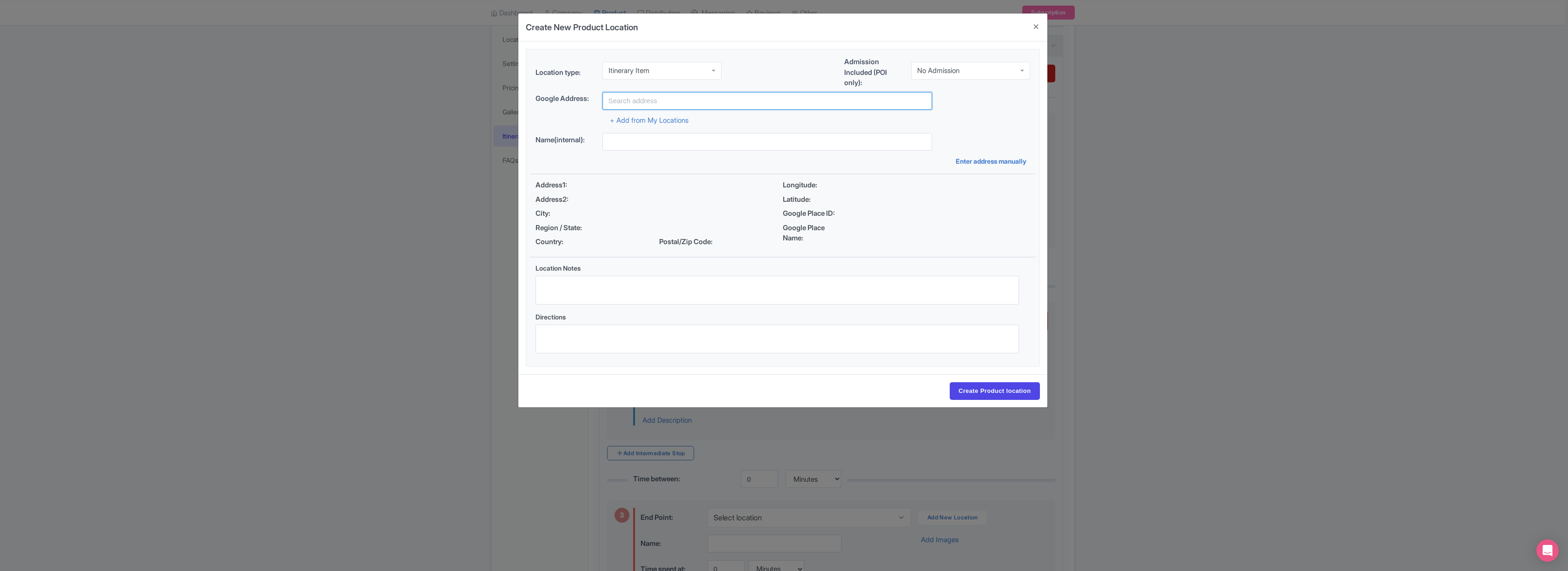
click at [651, 99] on input "text" at bounding box center [766, 101] width 330 height 18
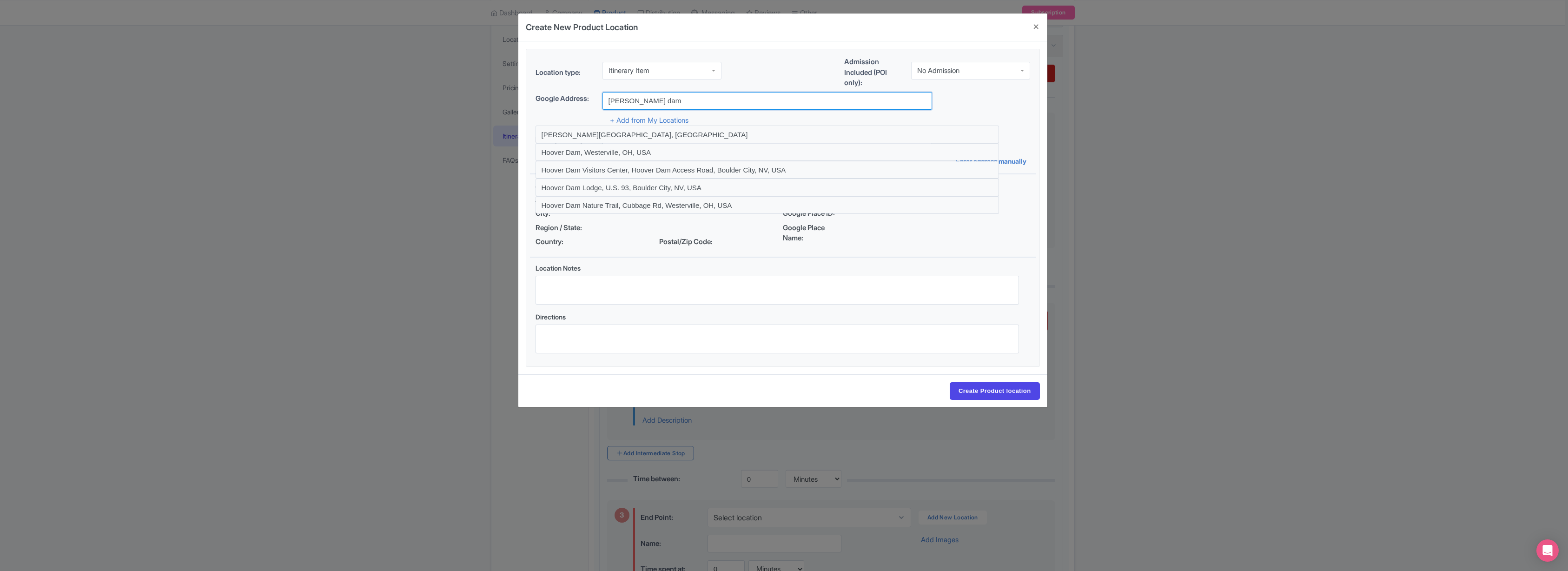
type input "Hoover Dam, United States"
click at [993, 392] on input "Create Product location" at bounding box center [994, 391] width 90 height 18
select select "20f65ce2-2e40-4839-9273-5144f79ef6a0"
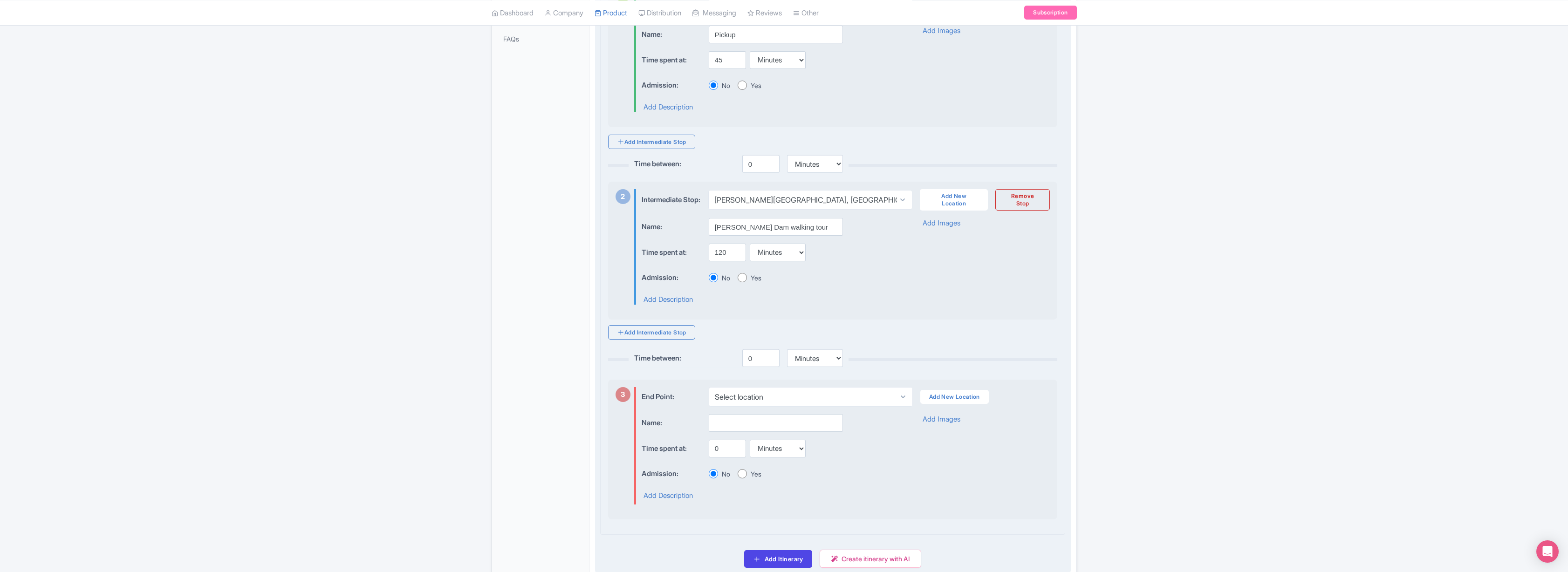
scroll to position [305, 0]
click at [655, 339] on link "Add Intermediate Stop" at bounding box center [652, 332] width 87 height 15
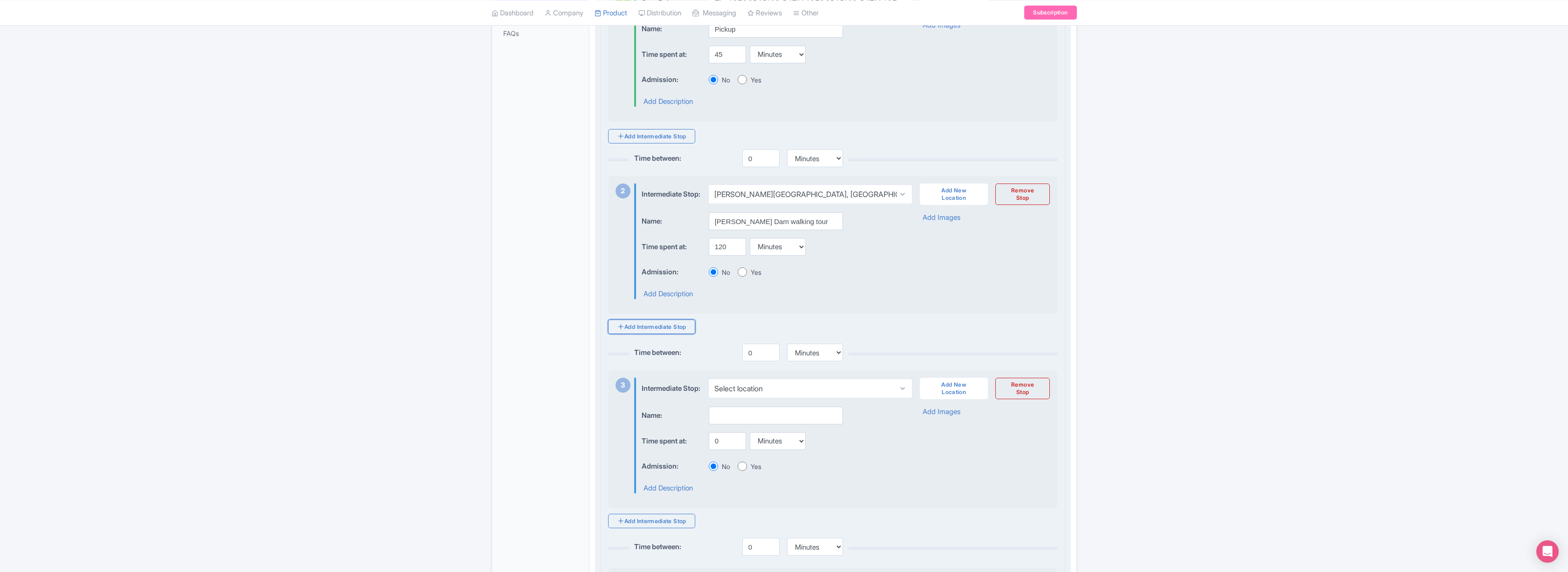
scroll to position [311, 0]
click at [810, 398] on select "Select location Hoover Dam, United States" at bounding box center [810, 389] width 204 height 20
click at [957, 398] on link "Add New Location" at bounding box center [953, 389] width 68 height 22
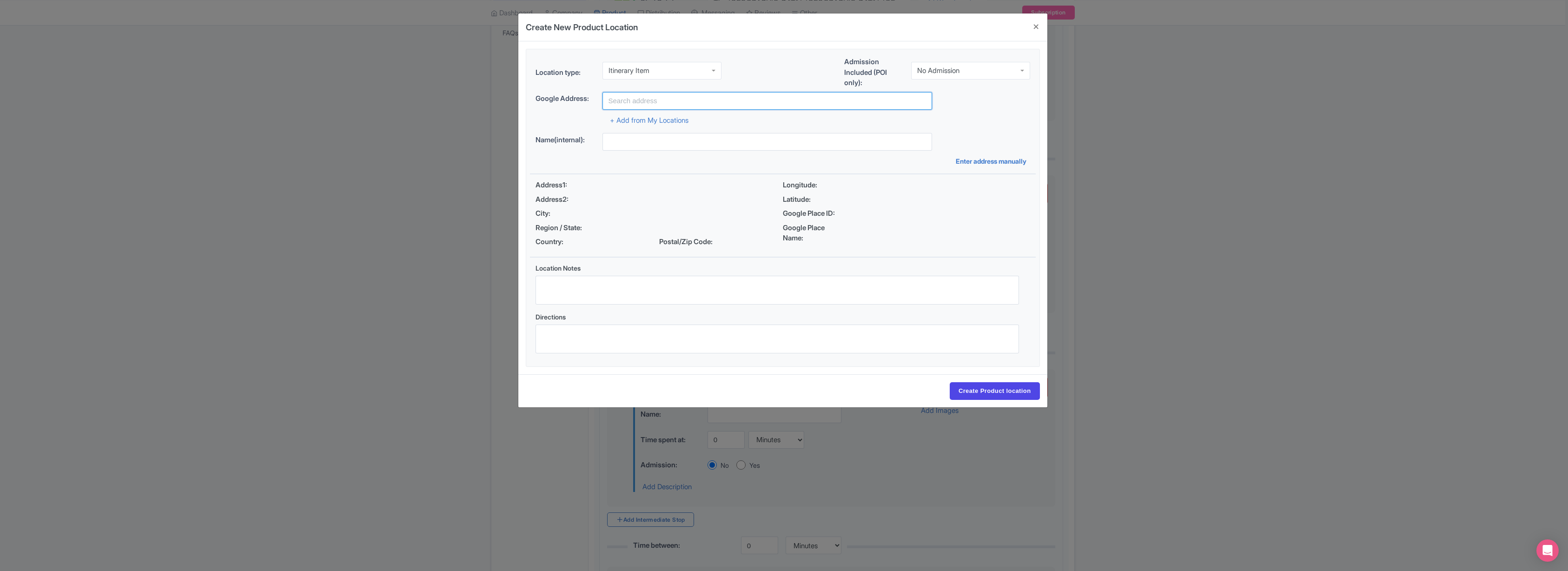
click at [637, 99] on input "text" at bounding box center [766, 101] width 330 height 18
drag, startPoint x: 661, startPoint y: 98, endPoint x: 566, endPoint y: 94, distance: 95.1
click at [561, 92] on div "Google Address: valley of fire beehives" at bounding box center [782, 101] width 494 height 18
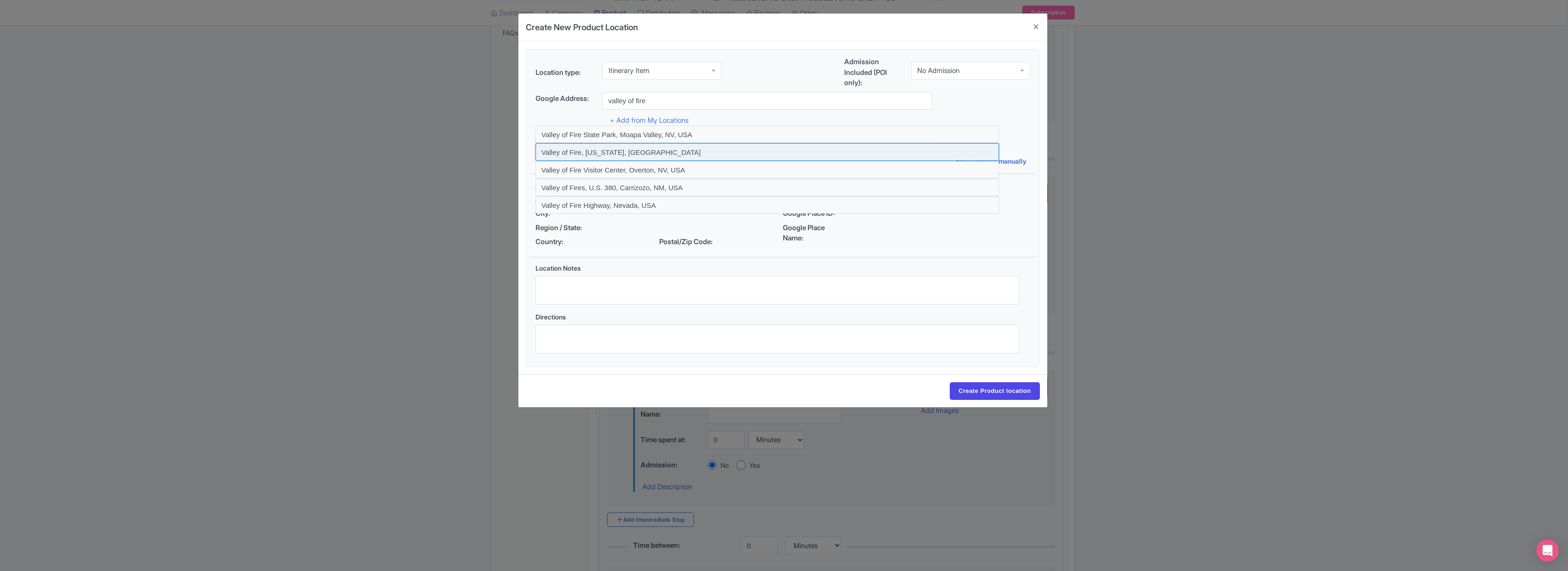
click at [591, 149] on input at bounding box center [766, 152] width 463 height 18
type input "Valley of Fire, Nevada, USA"
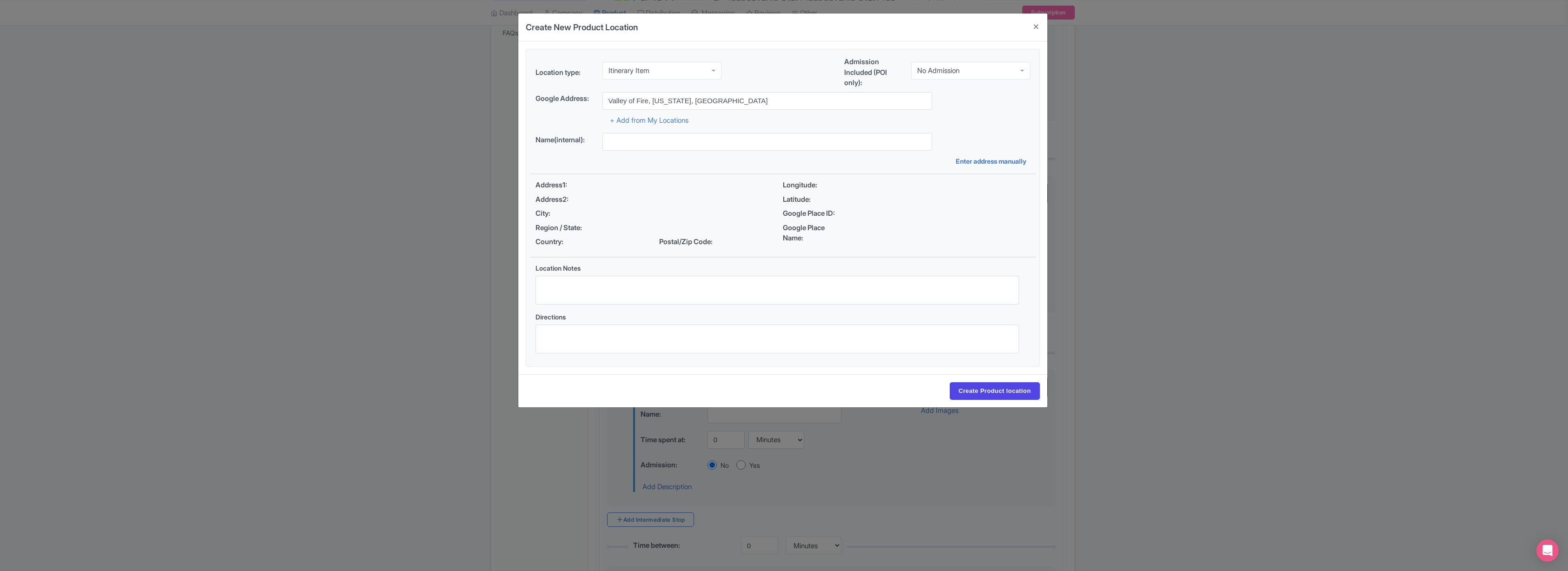
type input "Valley of Fire, Valley of Fire, Nevada 89040, USA"
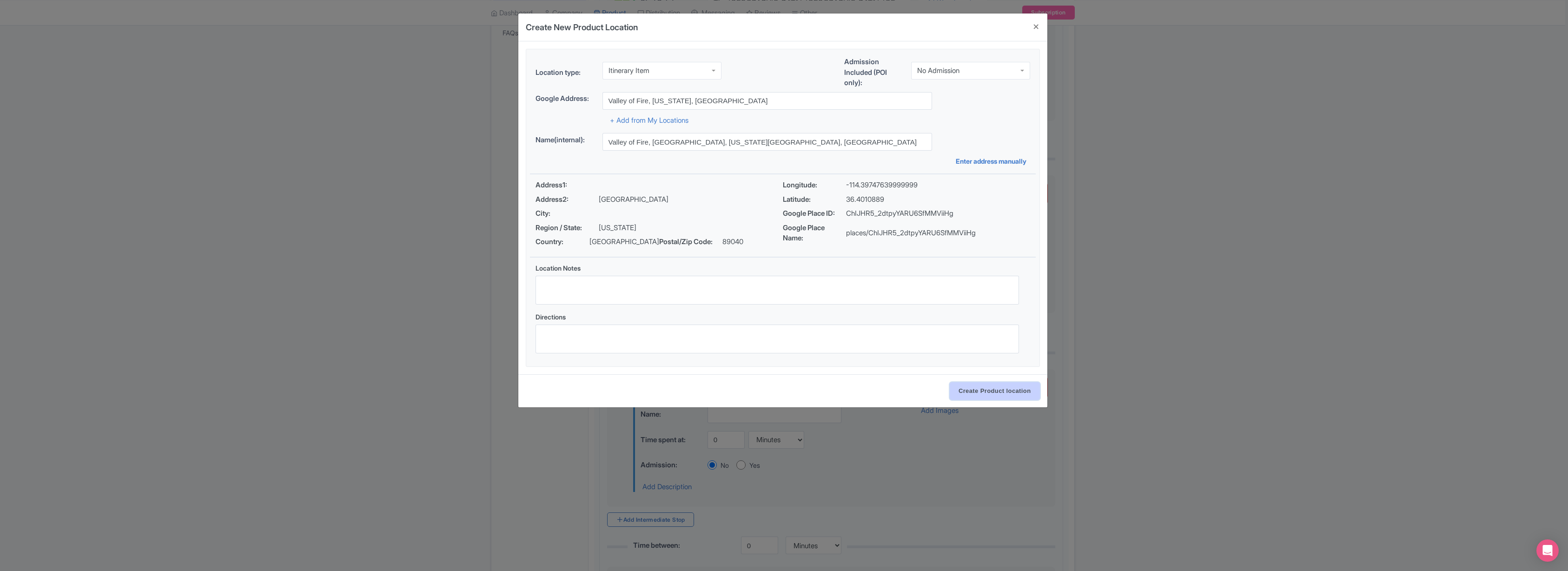
click at [996, 392] on input "Create Product location" at bounding box center [994, 391] width 90 height 18
select select "297604d7-b8b5-4509-892e-97c8b2c3723f"
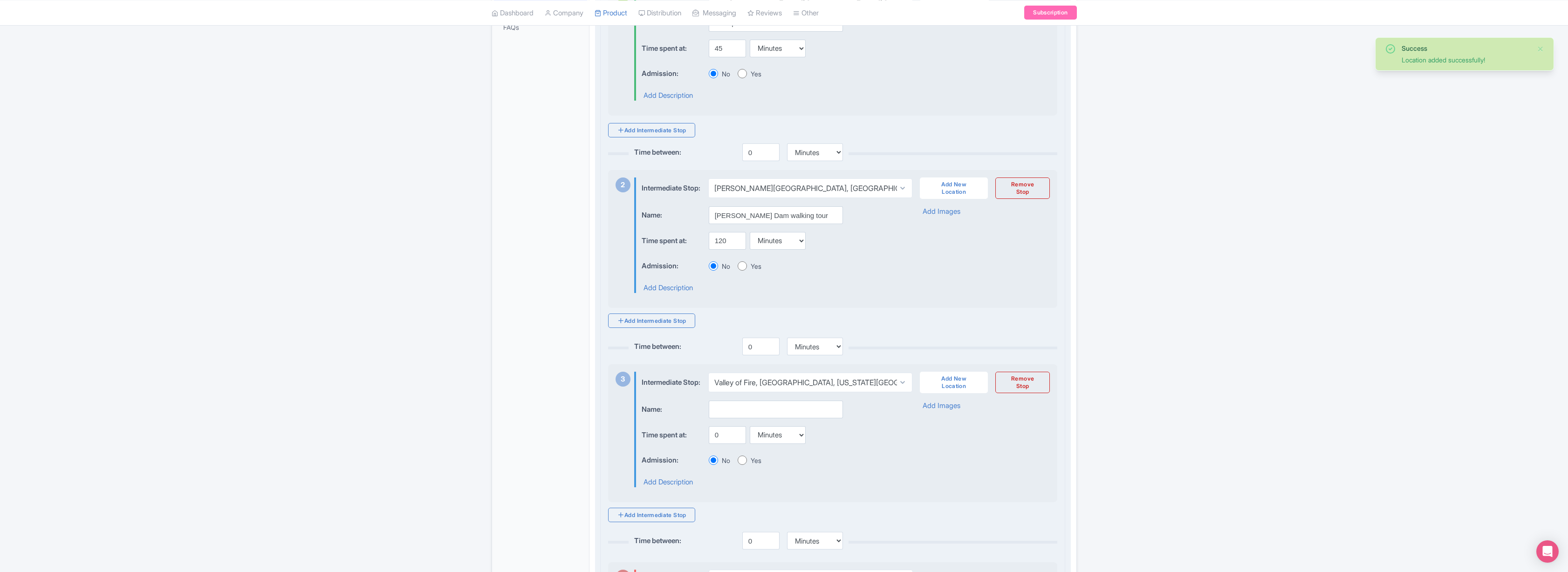
scroll to position [326, 0]
click at [742, 409] on input "text" at bounding box center [775, 400] width 134 height 18
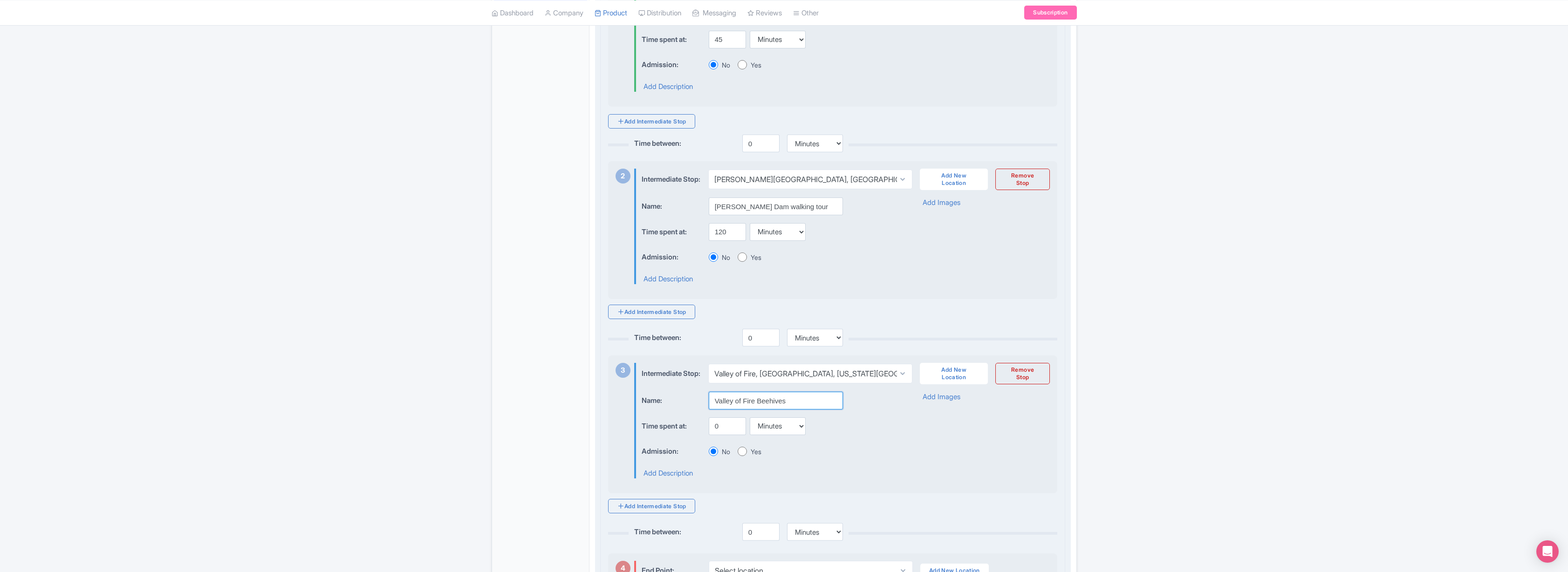
type input "Valley of Fire Beehives"
select select "297604d7-b8b5-4509-892e-97c8b2c3723f"
click at [715, 435] on input "0" at bounding box center [727, 426] width 37 height 18
click at [719, 435] on input "0" at bounding box center [727, 426] width 37 height 18
type input "20"
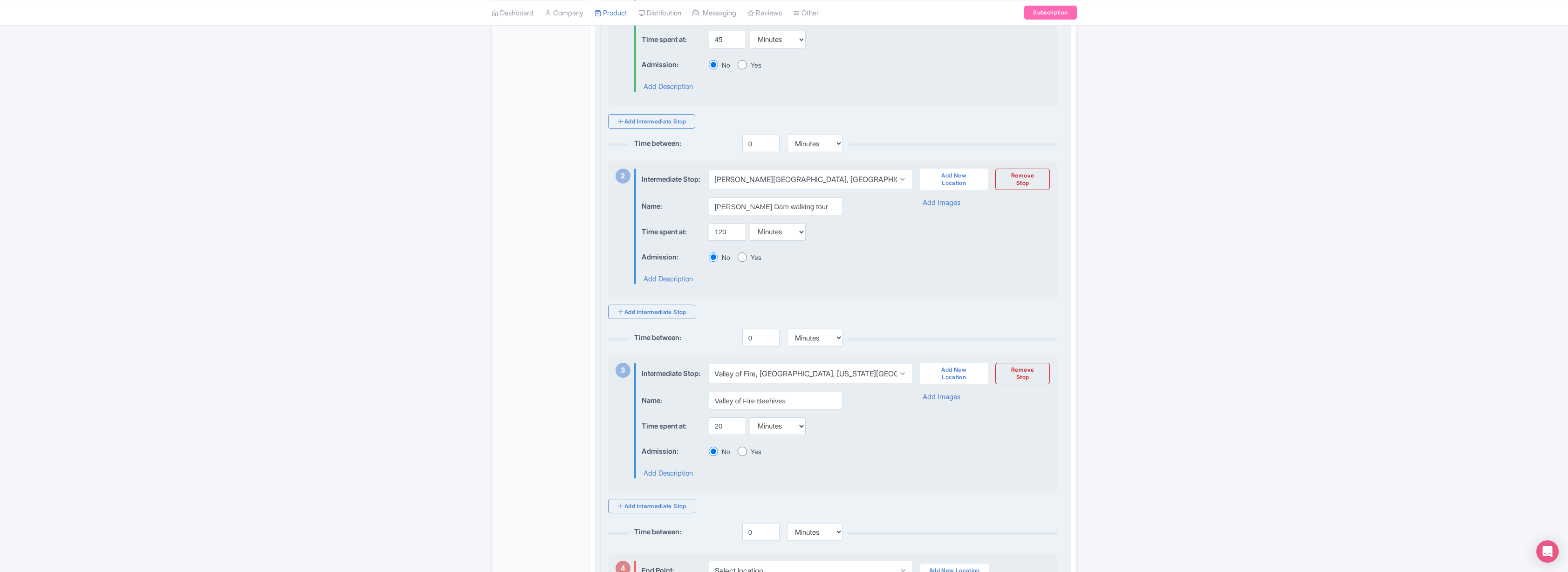
click at [872, 436] on div "Time spent at: 20 Minutes Hours Days" at bounding box center [769, 426] width 255 height 19
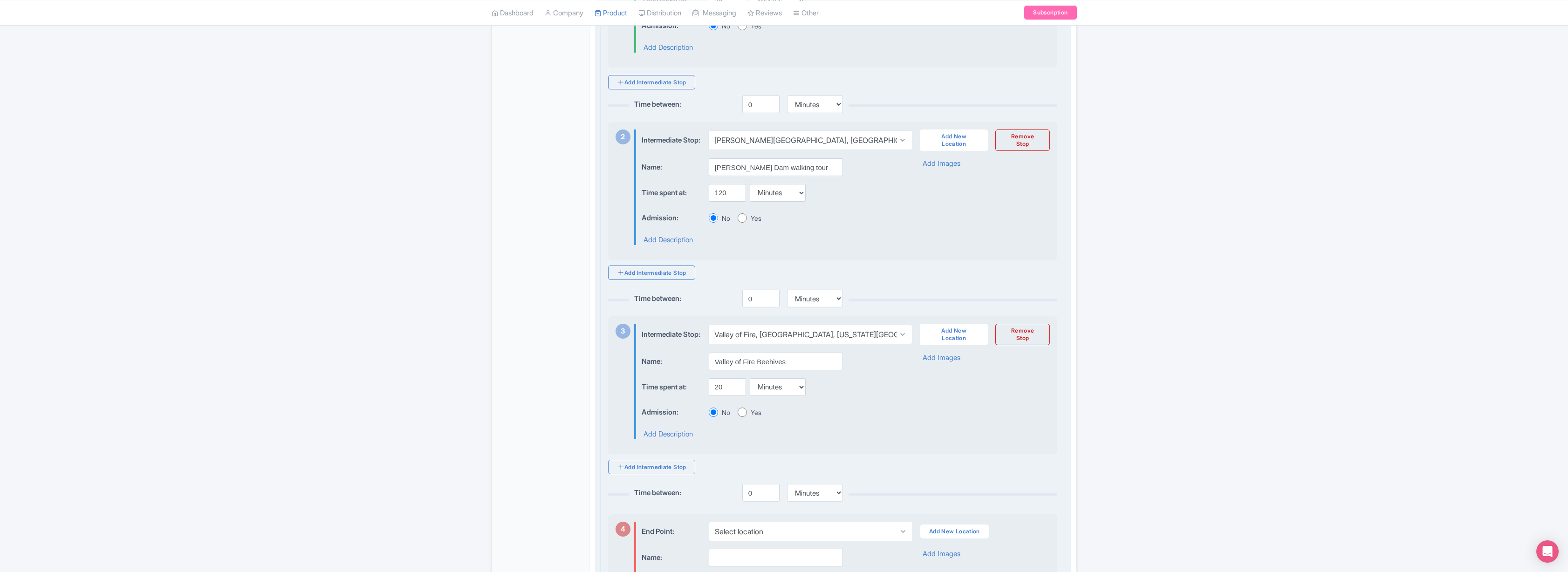
scroll to position [365, 0]
click at [672, 474] on link "Add Intermediate Stop" at bounding box center [652, 467] width 87 height 15
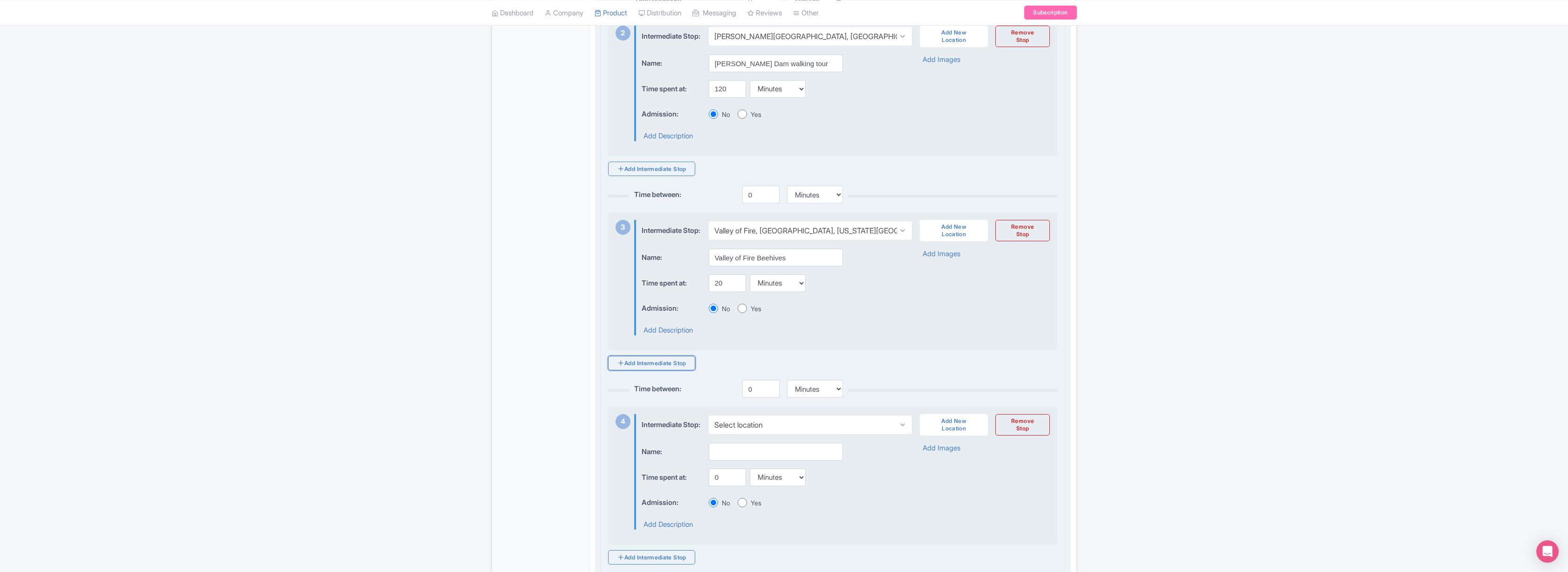
scroll to position [542, 0]
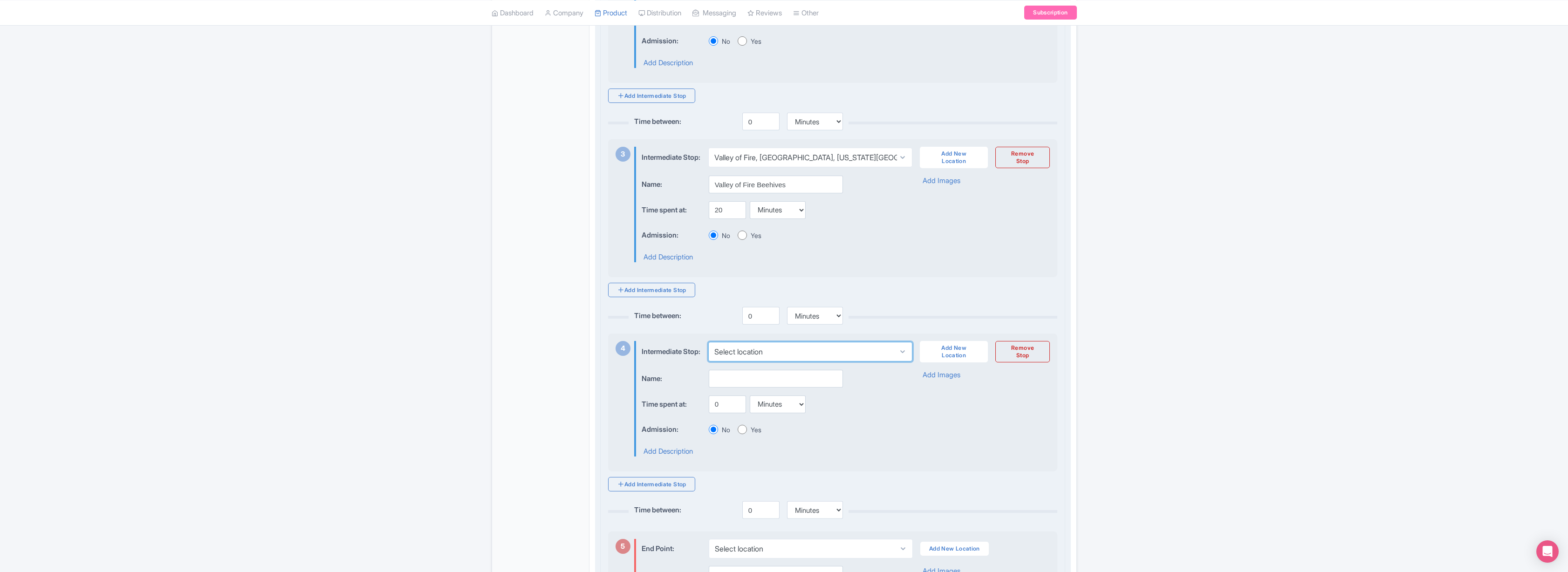
click at [760, 361] on select "Select location Hoover Dam, United States Valley of Fire, Valley of Fire, Nevad…" at bounding box center [810, 352] width 204 height 20
select select "297604d7-b8b5-4509-892e-97c8b2c3723f"
click at [739, 388] on input "text" at bounding box center [775, 379] width 134 height 18
type input "Valley of Fire White Domes"
click at [723, 413] on input "0" at bounding box center [727, 404] width 37 height 18
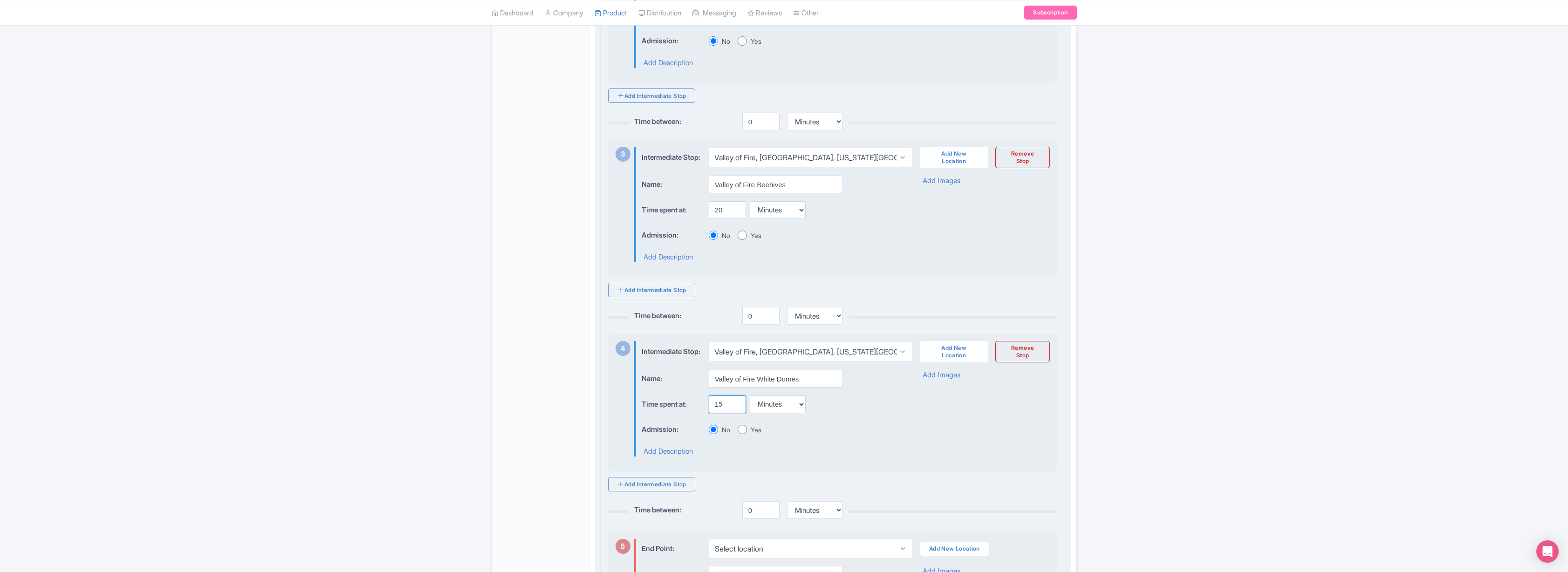
type input "15"
click at [882, 439] on div "Admission: No Yes" at bounding box center [769, 430] width 255 height 19
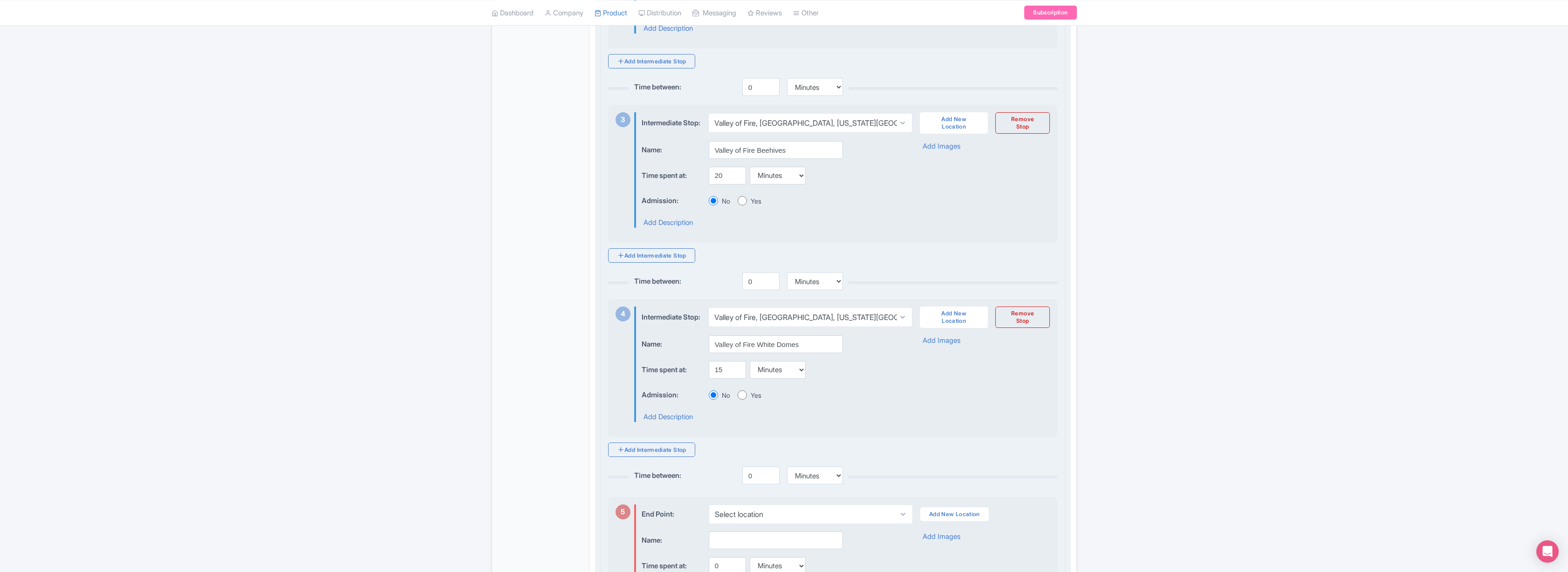
scroll to position [585, 0]
click at [743, 391] on input "Yes" at bounding box center [742, 386] width 9 height 9
radio input "true"
click at [743, 197] on input "Yes" at bounding box center [742, 191] width 9 height 9
radio input "true"
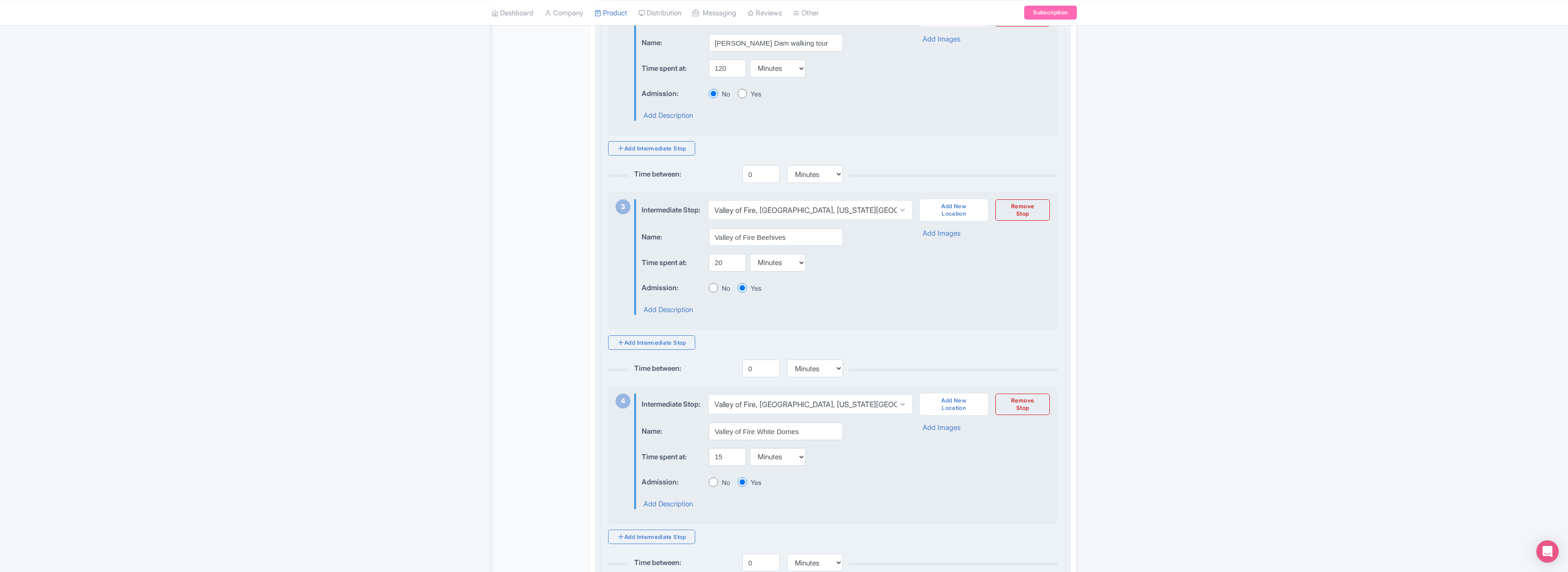
scroll to position [458, 0]
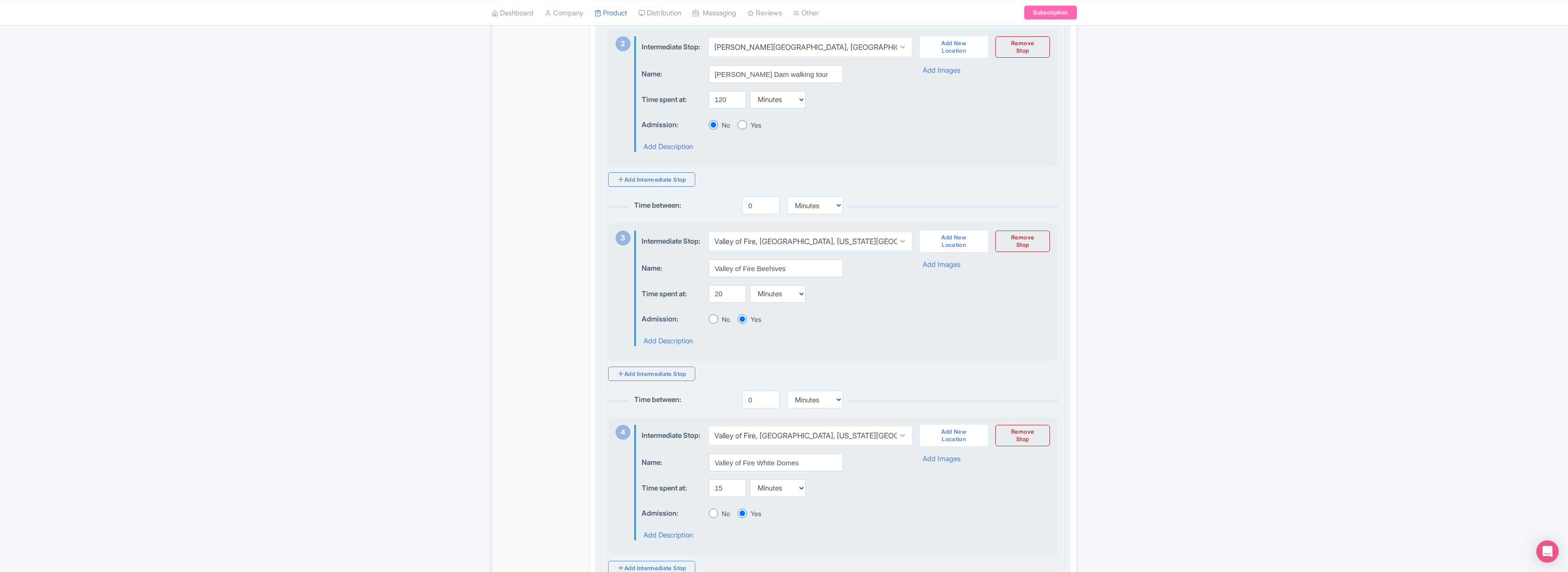
click at [744, 130] on input "Yes" at bounding box center [742, 125] width 9 height 9
radio input "true"
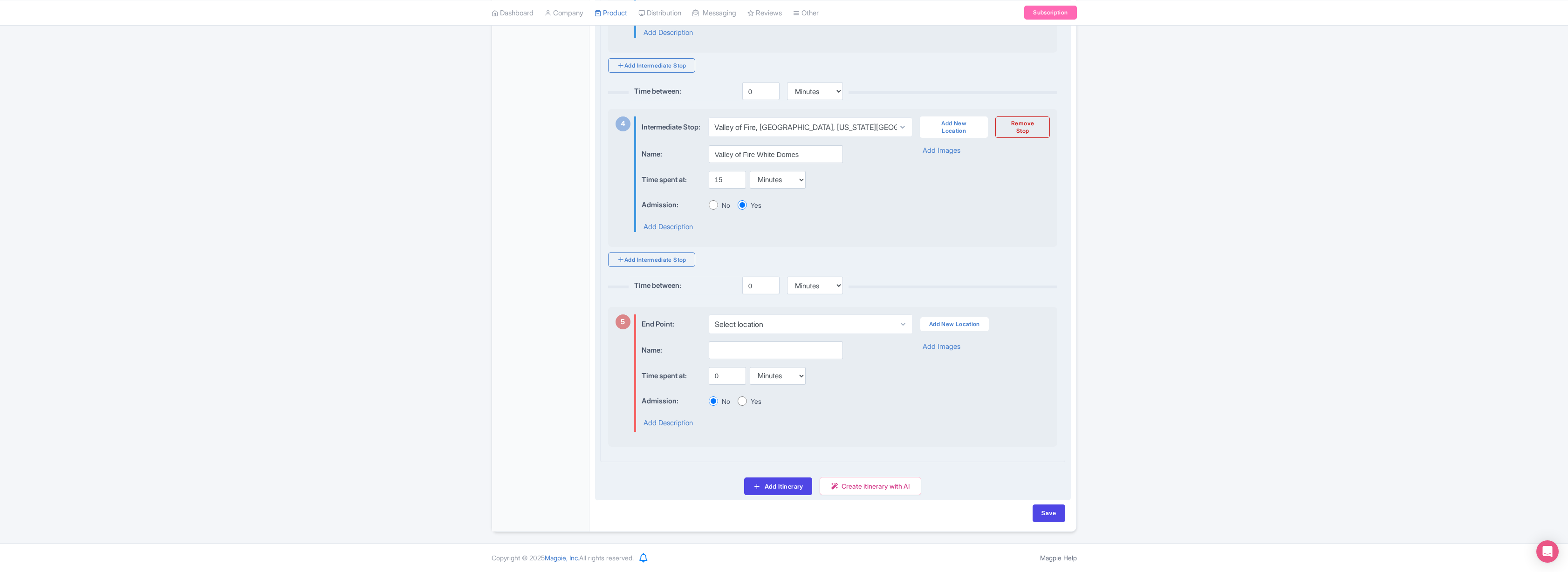
scroll to position [787, 0]
click at [659, 263] on link "Add Intermediate Stop" at bounding box center [652, 259] width 87 height 15
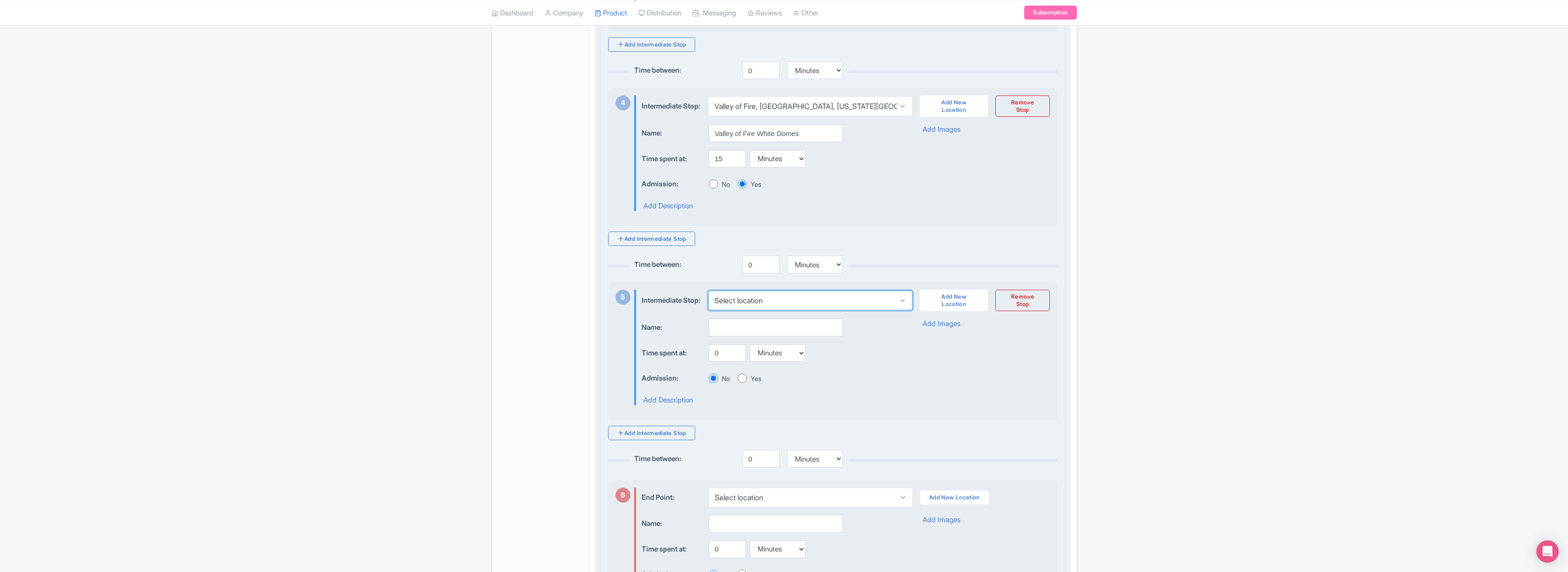
click at [766, 310] on select "Select location Hoover Dam, United States Valley of Fire, Valley of Fire, Nevad…" at bounding box center [810, 300] width 204 height 20
select select "297604d7-b8b5-4509-892e-97c8b2c3723f"
click at [742, 337] on input "text" at bounding box center [775, 328] width 134 height 18
type input "Valley of Fire Visitors Center"
click at [722, 362] on input "0" at bounding box center [727, 353] width 37 height 18
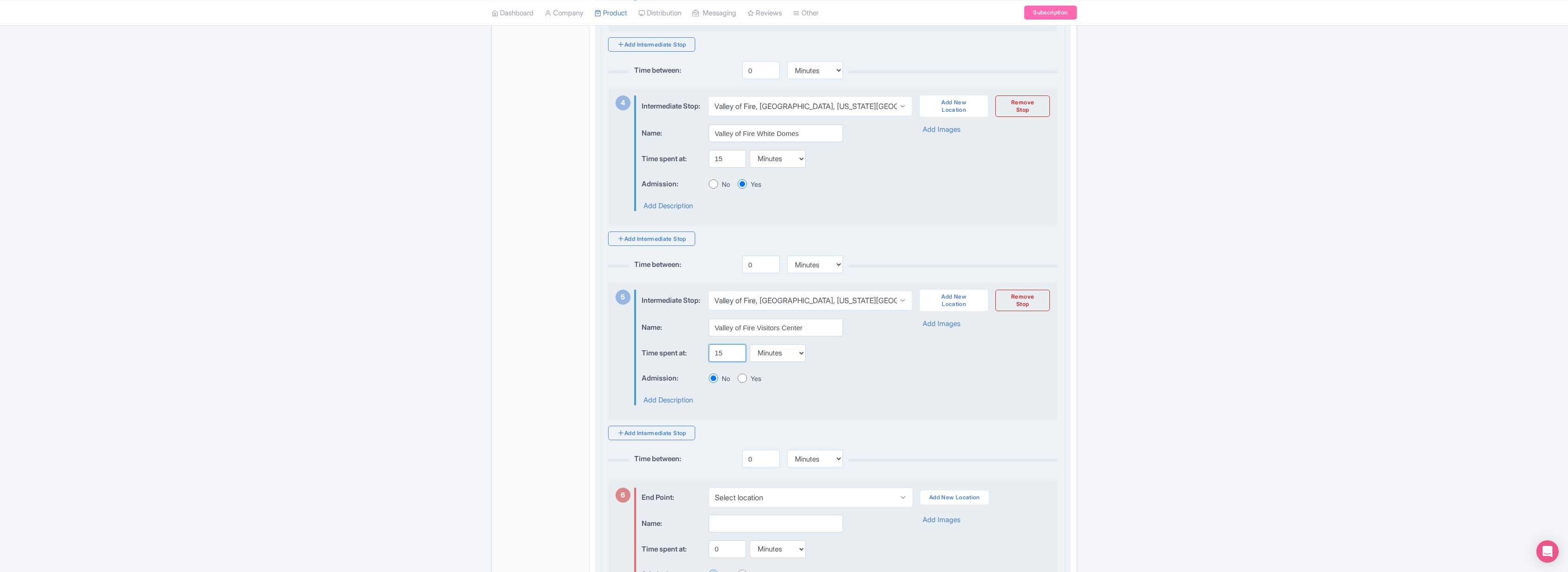
type input "15"
click at [740, 384] on div "Yes" at bounding box center [750, 379] width 24 height 10
click at [742, 383] on input "Yes" at bounding box center [742, 378] width 9 height 9
radio input "true"
click at [650, 441] on link "Add Intermediate Stop" at bounding box center [652, 433] width 87 height 15
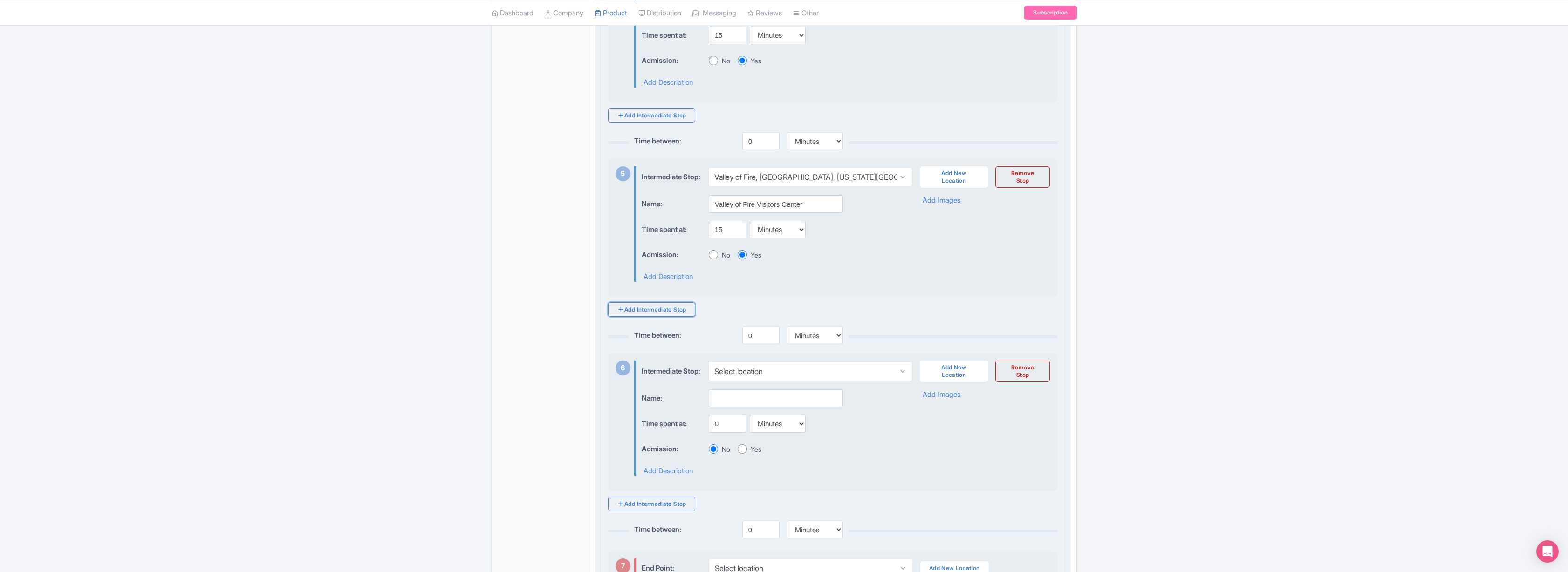
scroll to position [919, 0]
click at [775, 372] on select "Select location Hoover Dam, United States Valley of Fire, Valley of Fire, Nevad…" at bounding box center [810, 362] width 204 height 20
select select "297604d7-b8b5-4509-892e-97c8b2c3723f"
click at [735, 398] on input "text" at bounding box center [775, 390] width 134 height 18
type input "Valley of Fire Seven sisters"
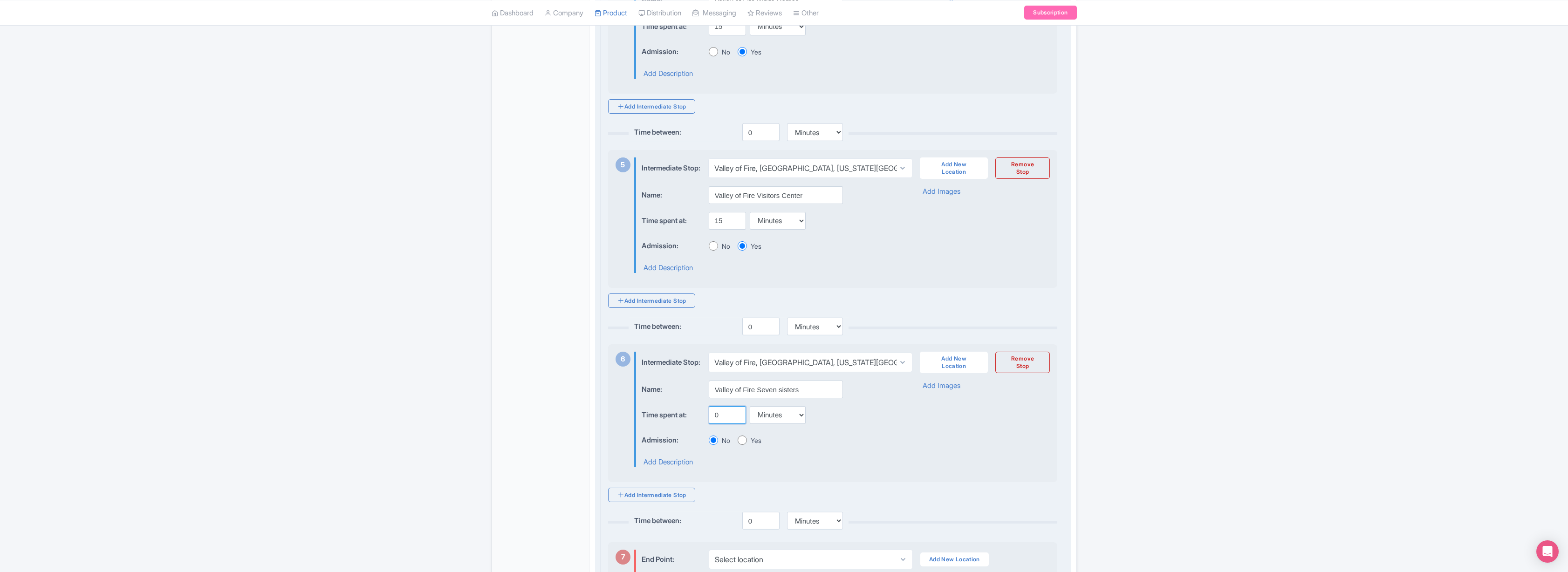
click at [726, 424] on input "0" at bounding box center [727, 415] width 37 height 18
type input "15"
click at [743, 444] on input "Yes" at bounding box center [742, 440] width 9 height 9
radio input "true"
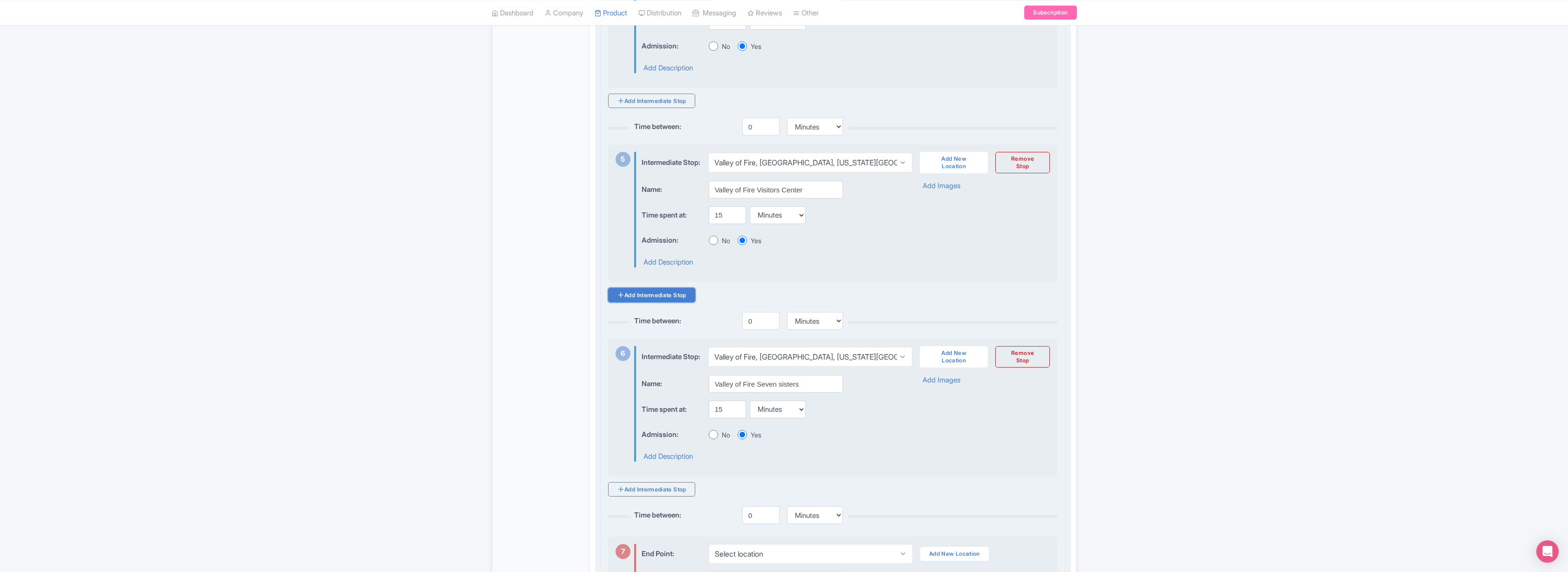
click at [662, 302] on link "Add Intermediate Stop" at bounding box center [652, 294] width 87 height 15
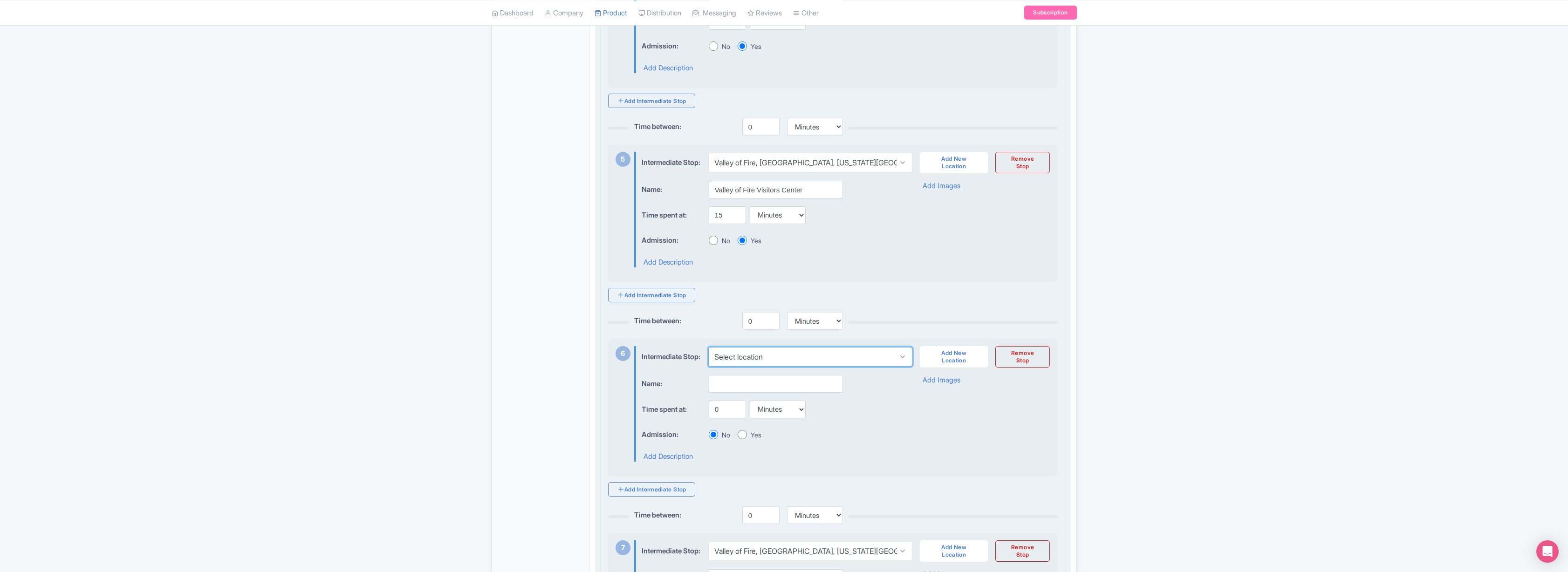
click at [747, 367] on select "Select location Hoover Dam, United States Valley of Fire, Valley of Fire, Nevad…" at bounding box center [810, 357] width 204 height 20
select select "297604d7-b8b5-4509-892e-97c8b2c3723f"
click at [733, 392] on input "text" at bounding box center [775, 384] width 134 height 18
type input "Valley of Fire Elephant Rock"
click at [727, 418] on input "0" at bounding box center [727, 409] width 37 height 18
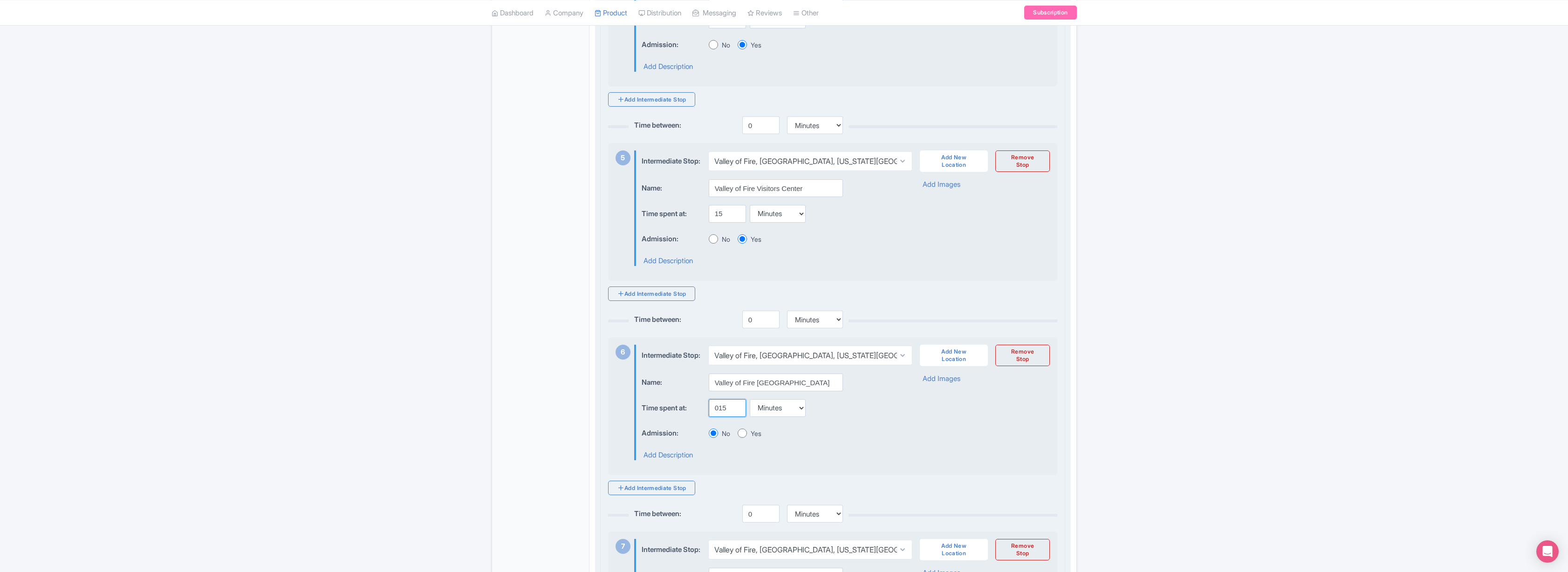
scroll to position [927, 0]
type input "0"
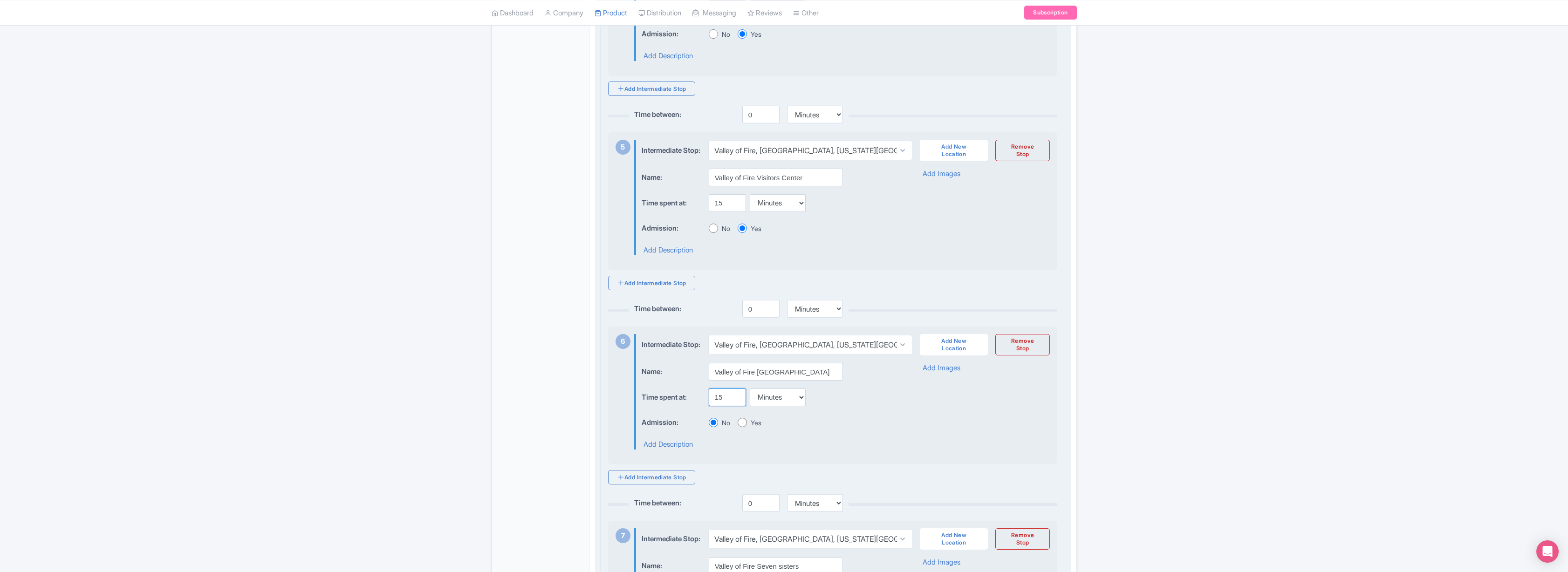
scroll to position [940, 0]
type input "15"
click at [743, 425] on input "Yes" at bounding box center [742, 420] width 9 height 9
radio input "true"
click at [657, 482] on link "Add Intermediate Stop" at bounding box center [652, 475] width 87 height 15
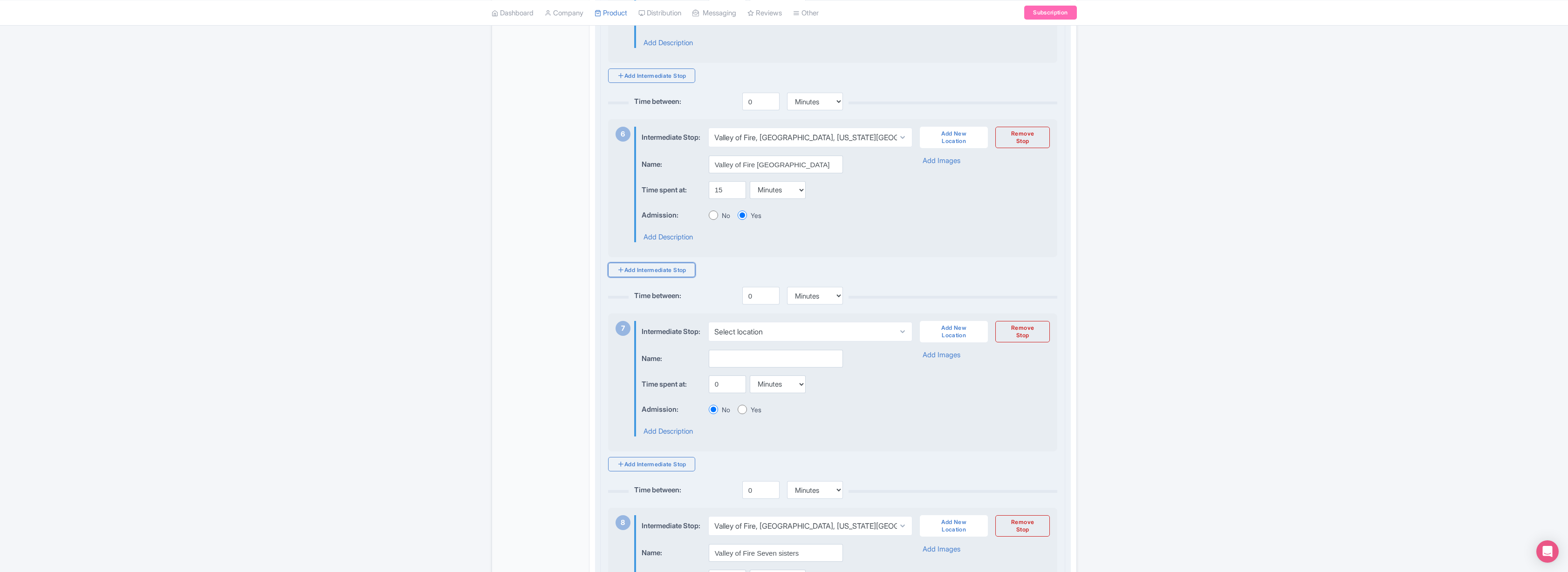
scroll to position [1148, 0]
click at [771, 338] on select "Select location Hoover Dam, United States Valley of Fire, Valley of Fire, Nevad…" at bounding box center [810, 328] width 204 height 20
select select "297604d7-b8b5-4509-892e-97c8b2c3723f"
click at [733, 364] on input "text" at bounding box center [775, 355] width 134 height 18
type input "Valley of Fire Atlatl rock"
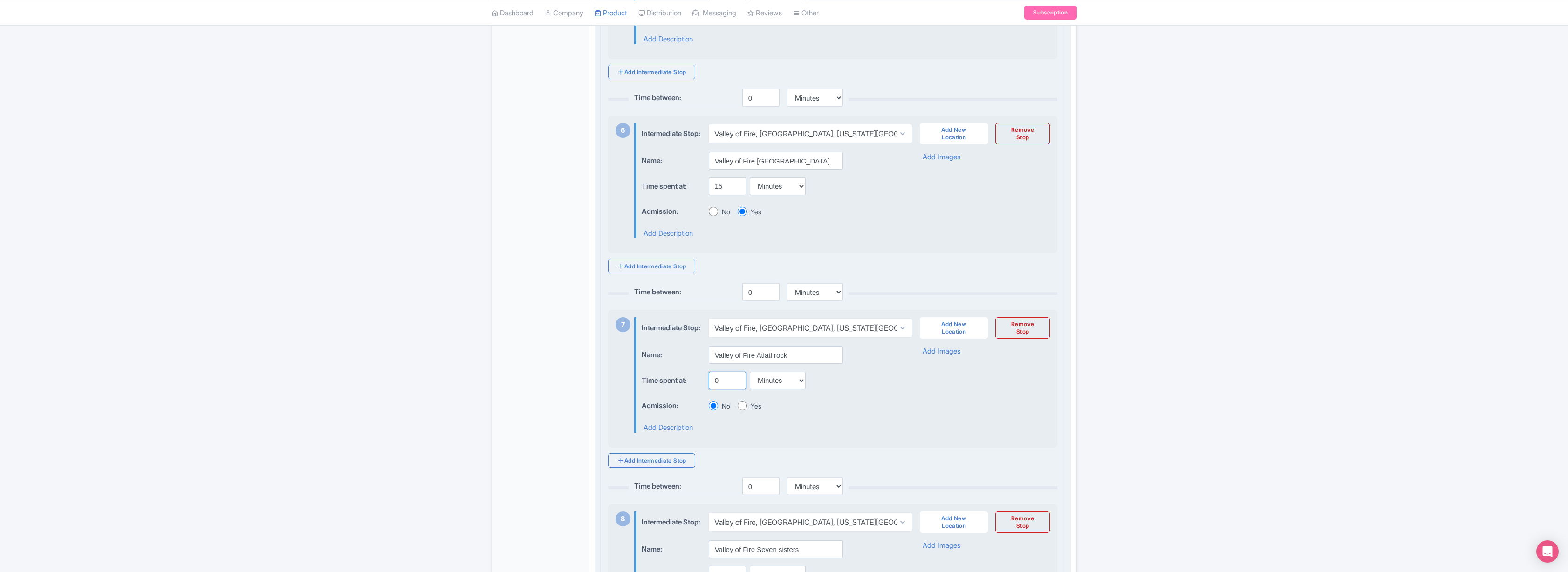
click at [722, 390] on input "0" at bounding box center [727, 381] width 37 height 18
type input "15"
click at [742, 410] on input "Yes" at bounding box center [742, 405] width 9 height 9
radio input "true"
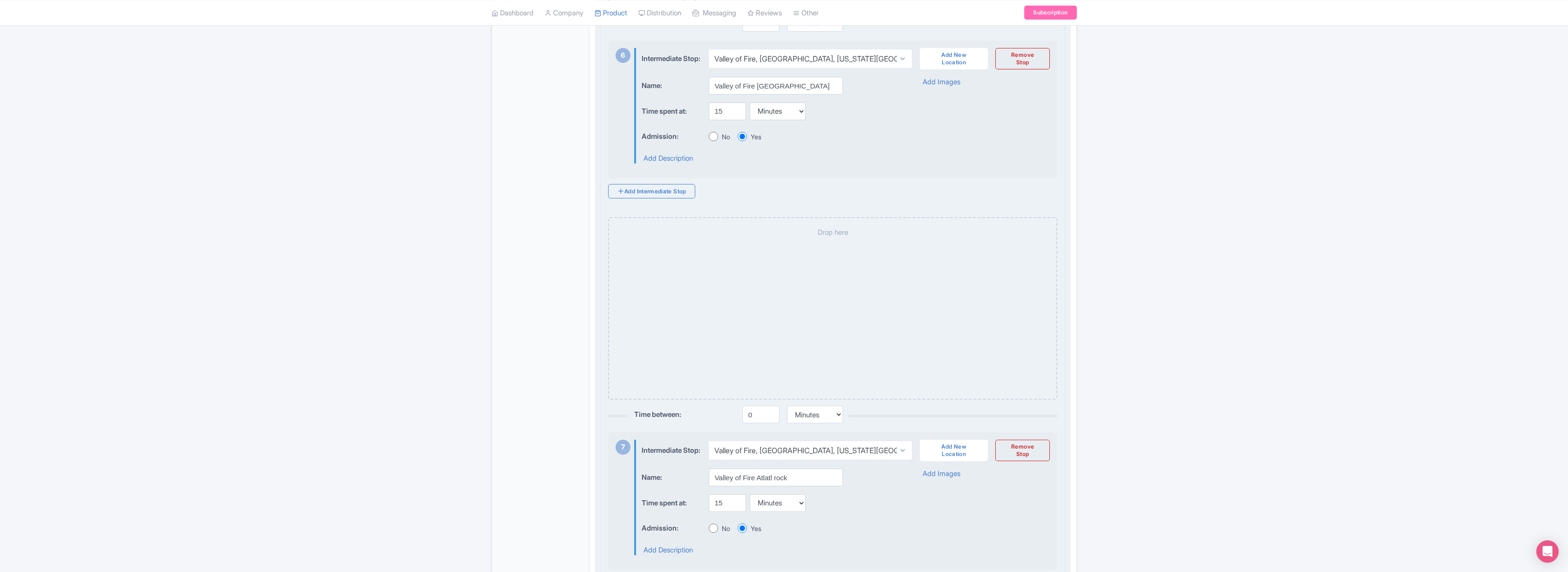
scroll to position [1222, 0]
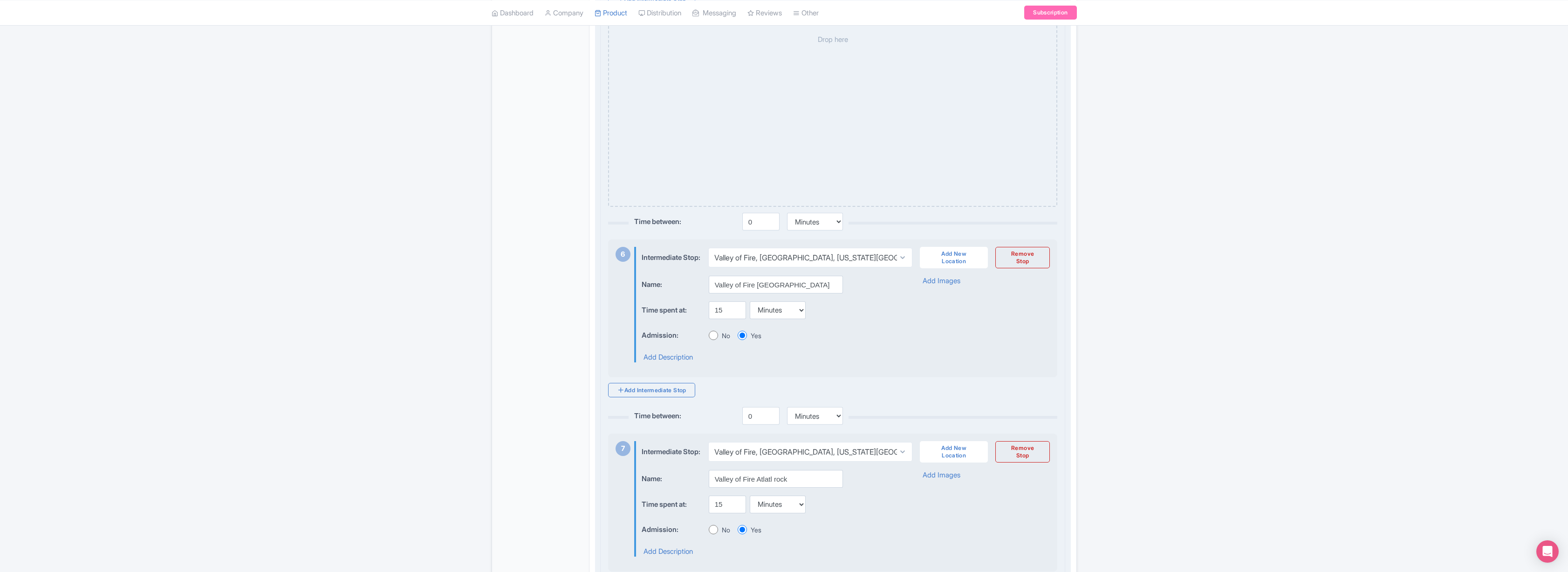
select select "297604d7-b8b5-4509-892e-97c8b2c3723f"
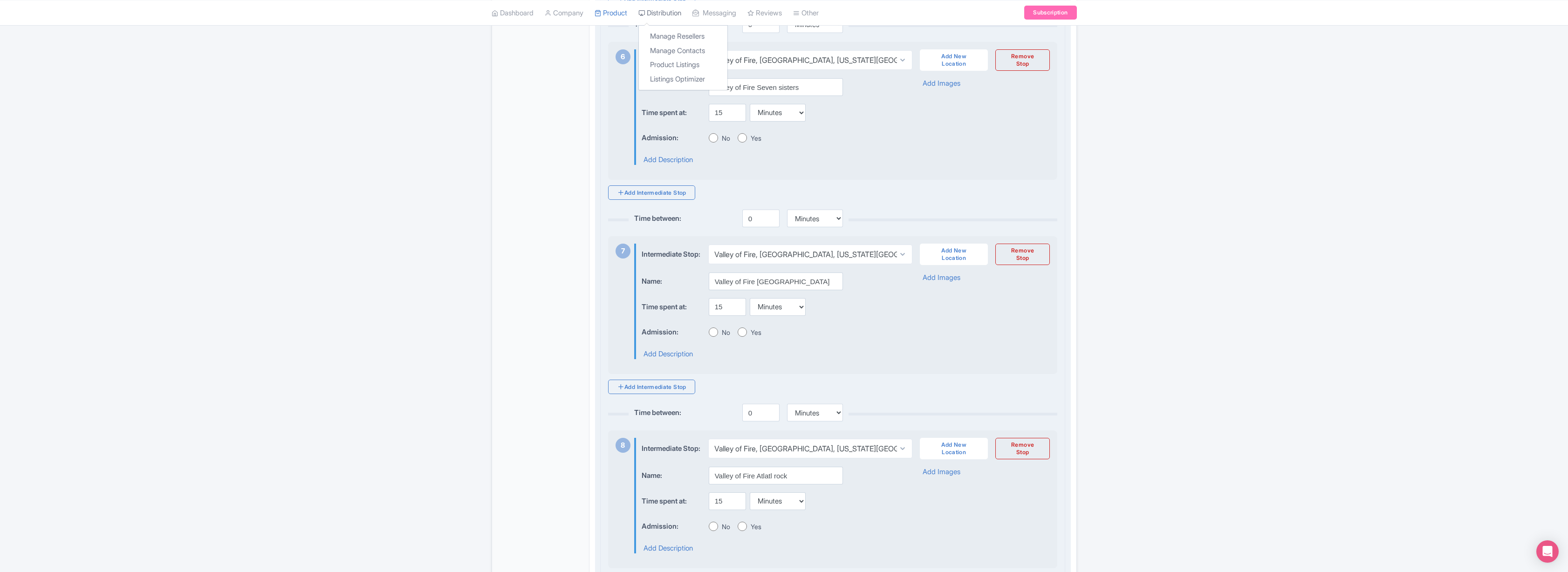
drag, startPoint x: 622, startPoint y: 259, endPoint x: 665, endPoint y: 7, distance: 255.6
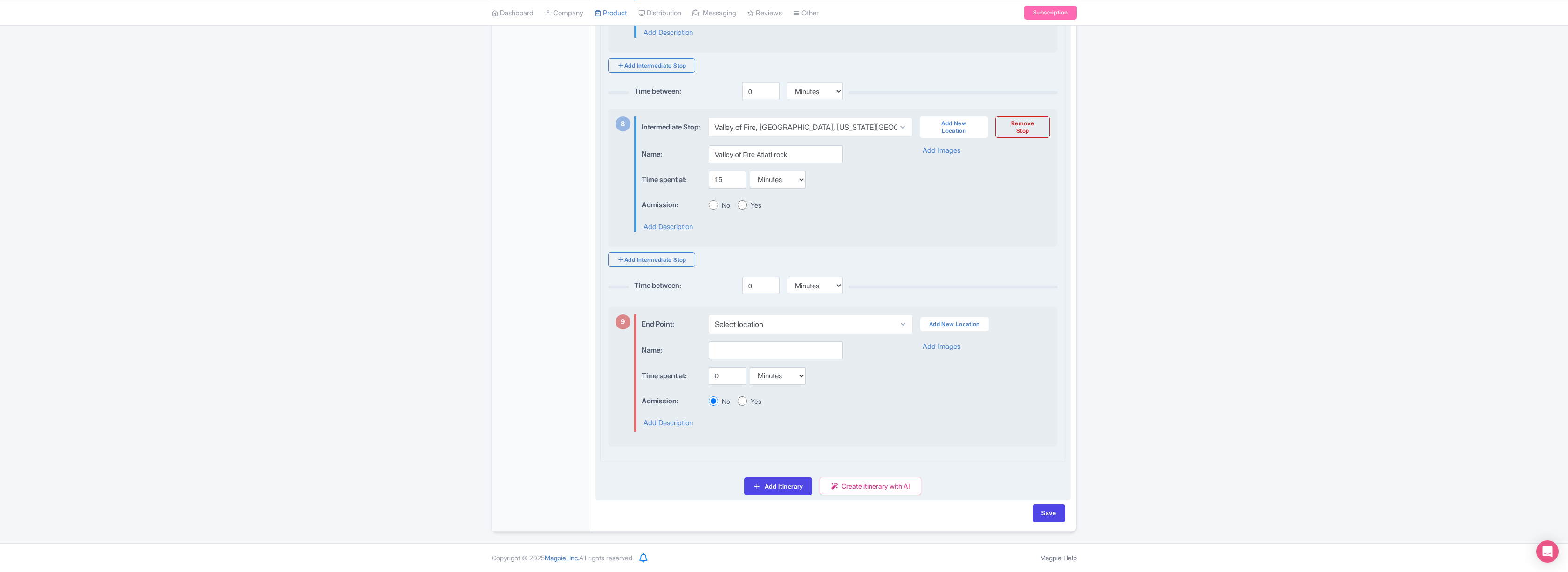
scroll to position [1592, 0]
click at [783, 328] on select "Select location Valley of Fire Visitor Center, 515, Valley of Fire Vistor Cente…" at bounding box center [810, 325] width 204 height 20
click at [864, 325] on select "Select location Valley of Fire Visitor Center, 515, Valley of Fire Vistor Cente…" at bounding box center [810, 325] width 204 height 20
click at [956, 322] on link "Add New Location" at bounding box center [955, 324] width 69 height 14
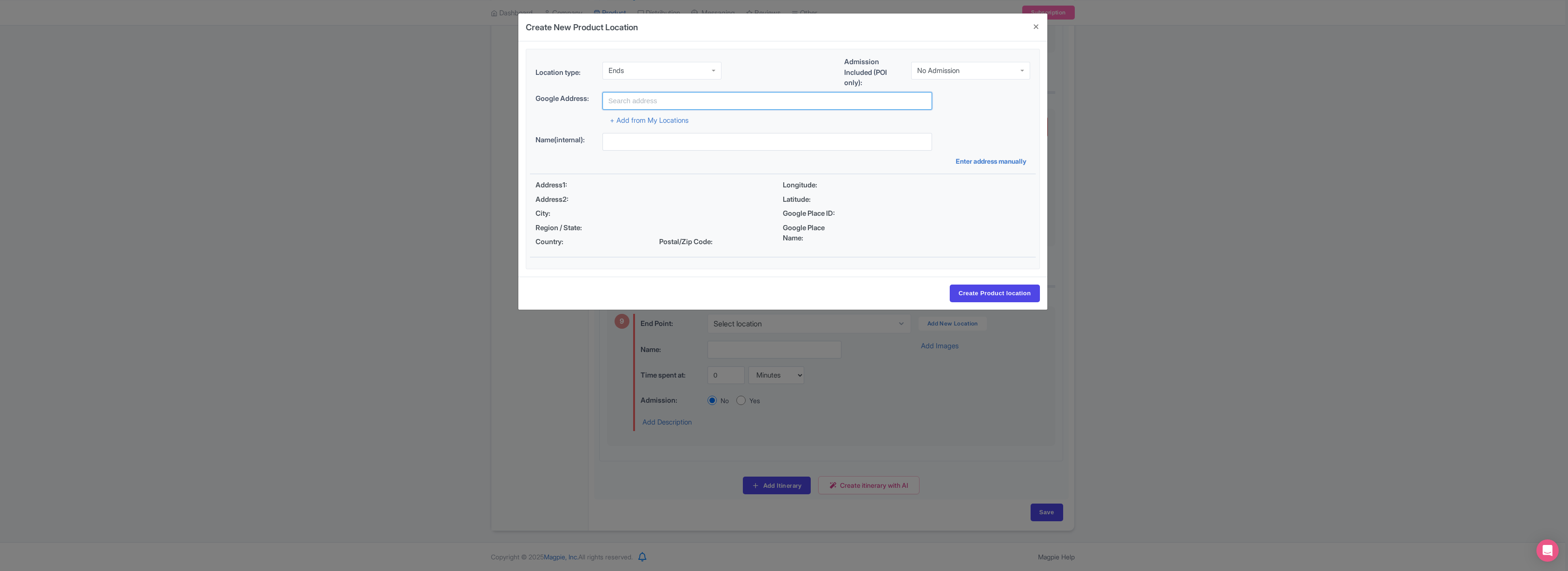
click at [693, 101] on input "text" at bounding box center [766, 101] width 330 height 18
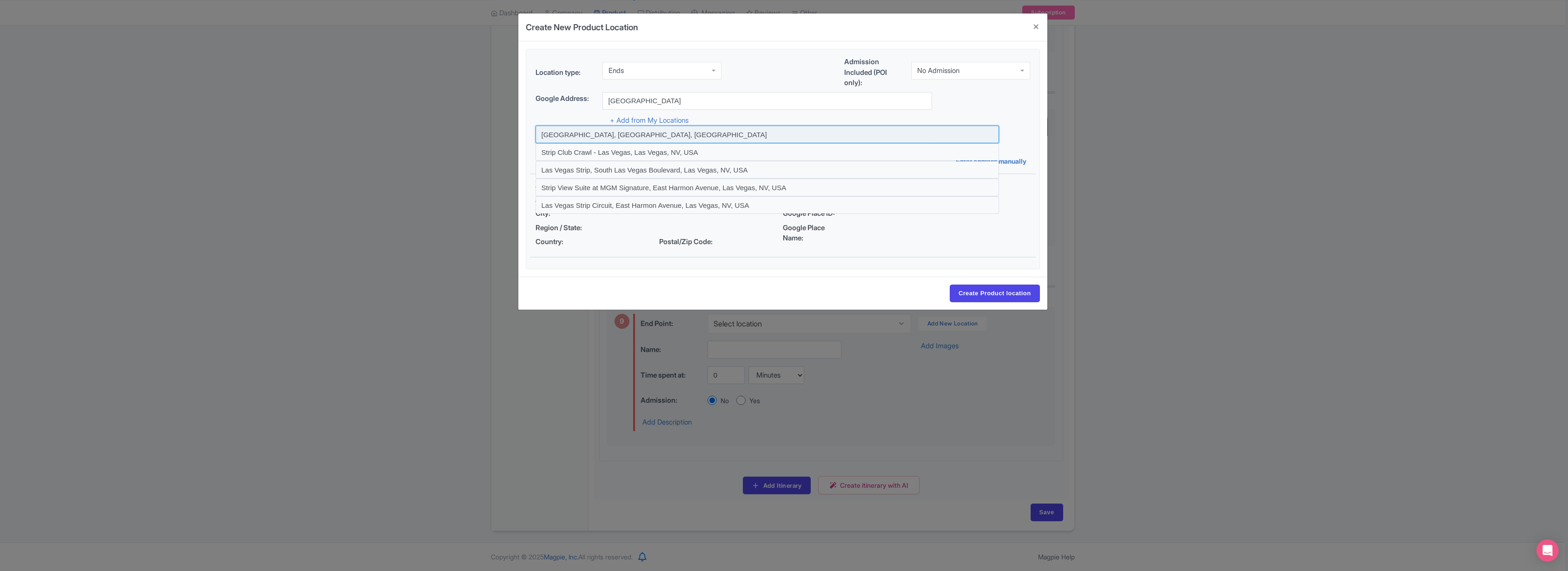
click at [578, 134] on input at bounding box center [766, 134] width 463 height 18
type input "Las Vegas Strip, NV, USA"
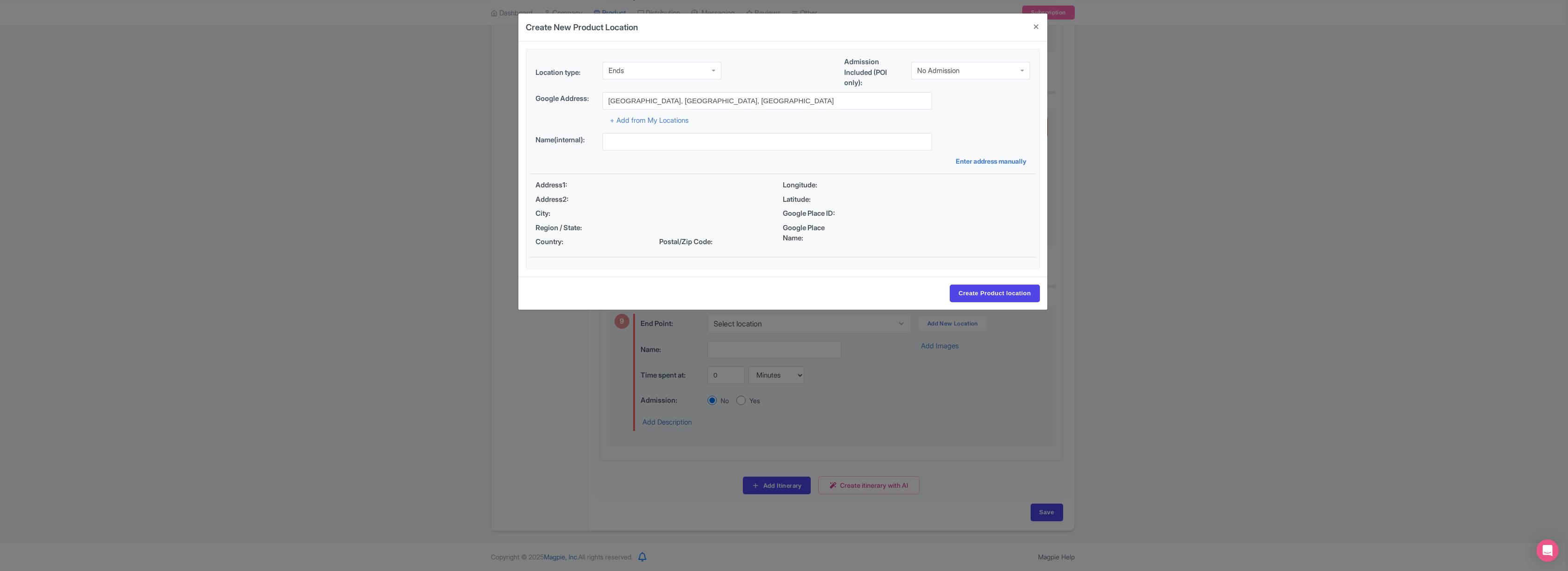
type input "Las Vegas Strip, Las Vegas Strip, NV, USA"
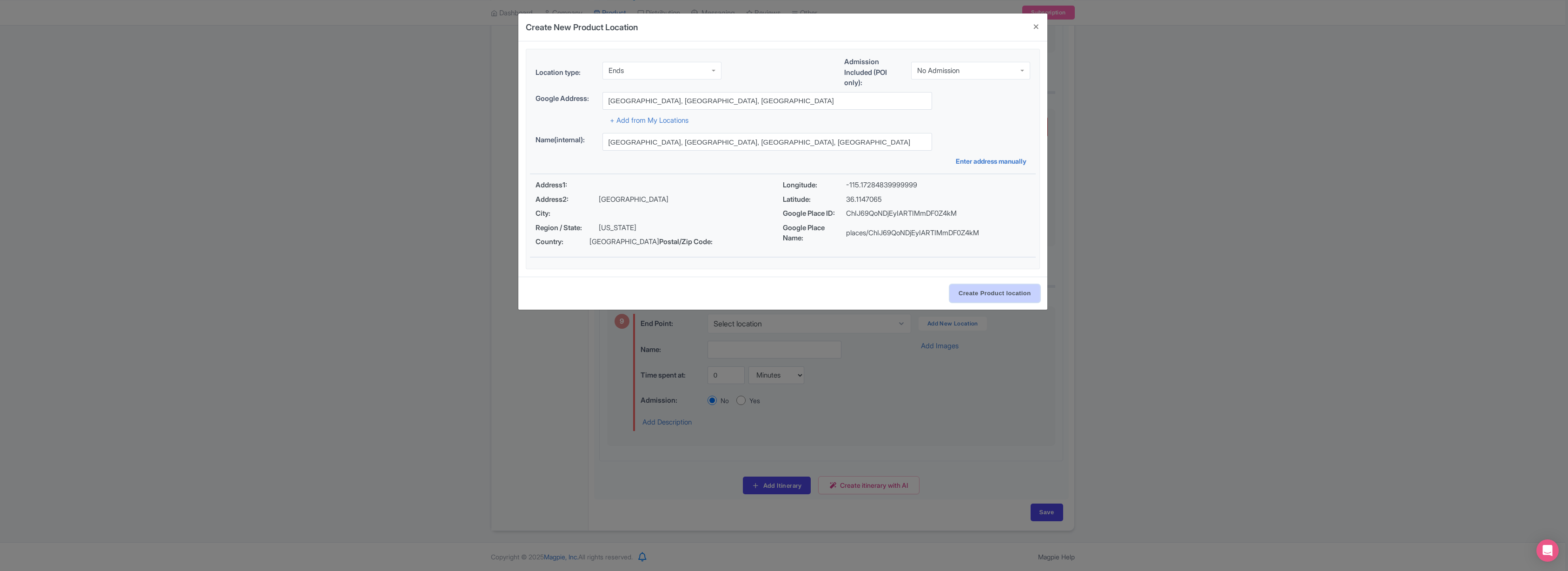
click at [993, 295] on input "Create Product location" at bounding box center [994, 294] width 90 height 18
select select "cff07e79-f54c-40c6-a571-e4a82351363b"
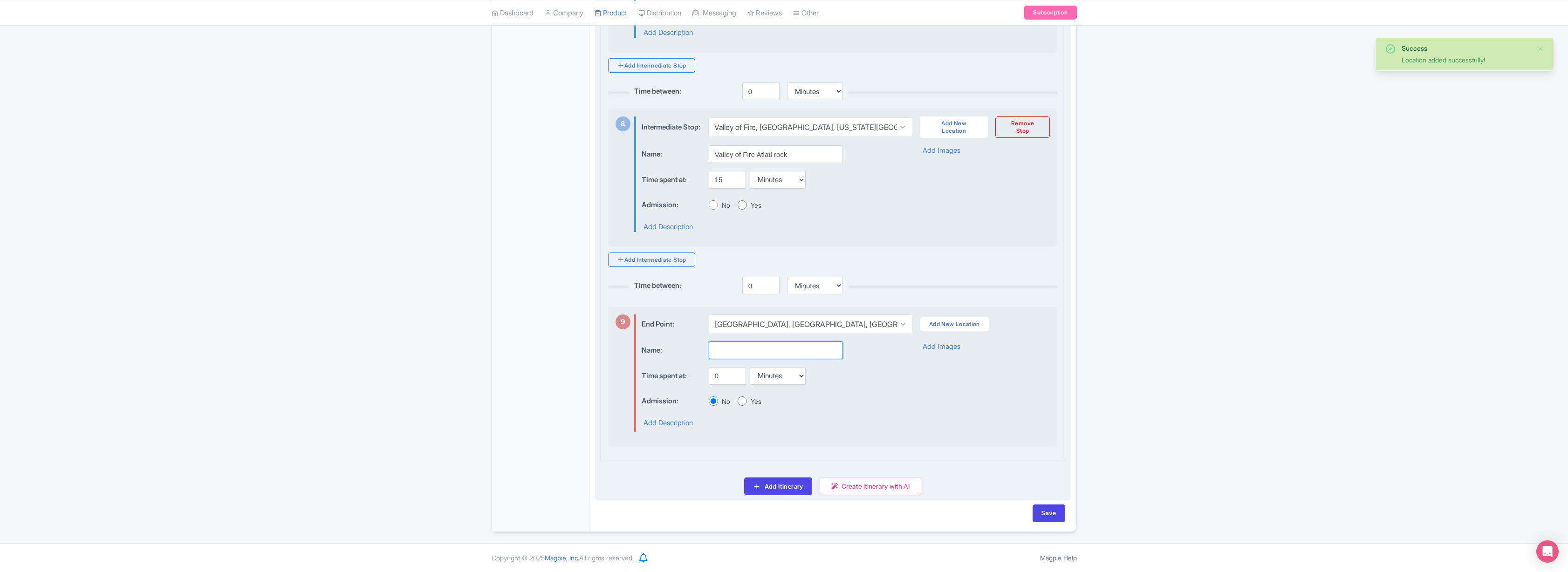
click at [741, 350] on input "text" at bounding box center [775, 350] width 134 height 18
type input "Hotel drop off"
click at [741, 400] on input "Yes" at bounding box center [742, 400] width 9 height 9
radio input "true"
click at [738, 206] on input "Yes" at bounding box center [742, 204] width 9 height 9
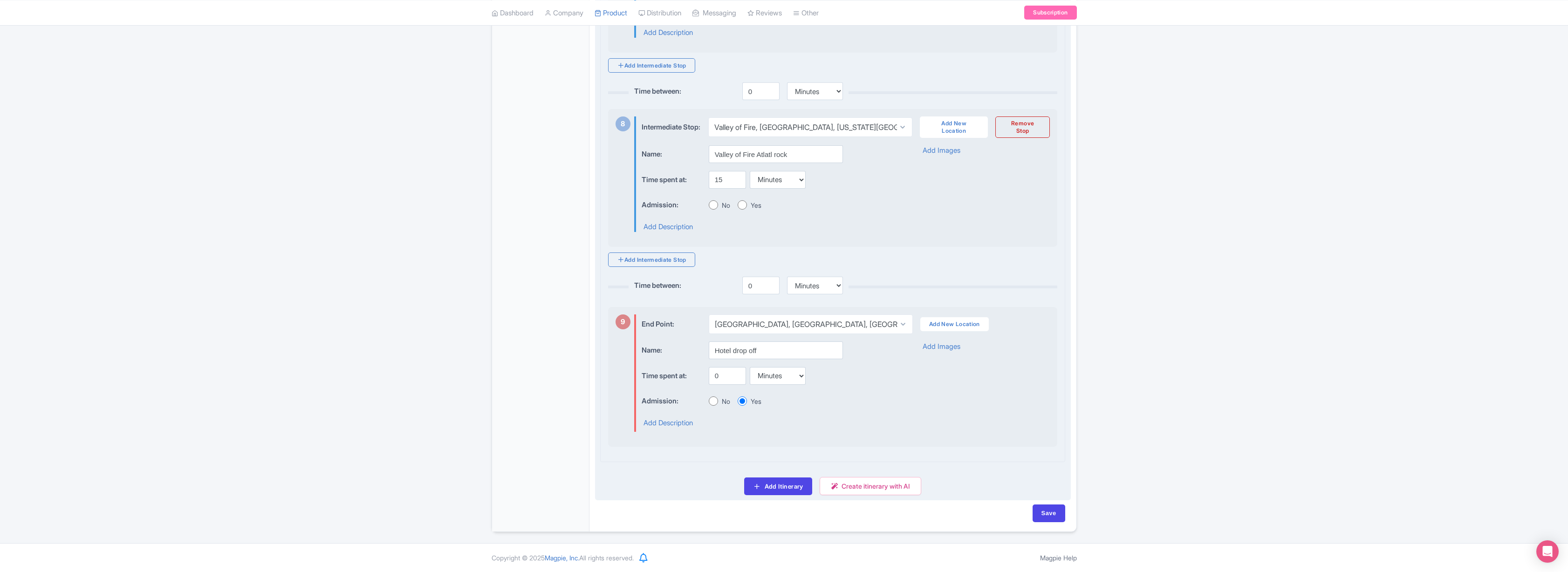
radio input "true"
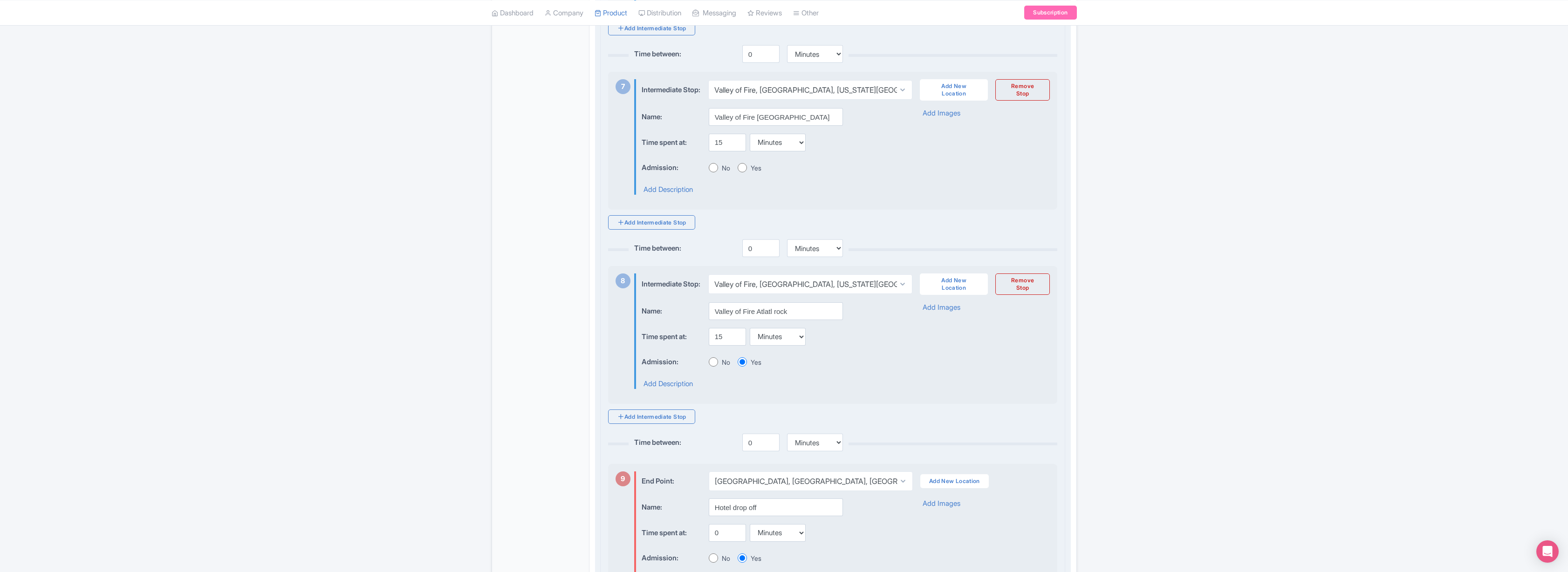
scroll to position [1159, 0]
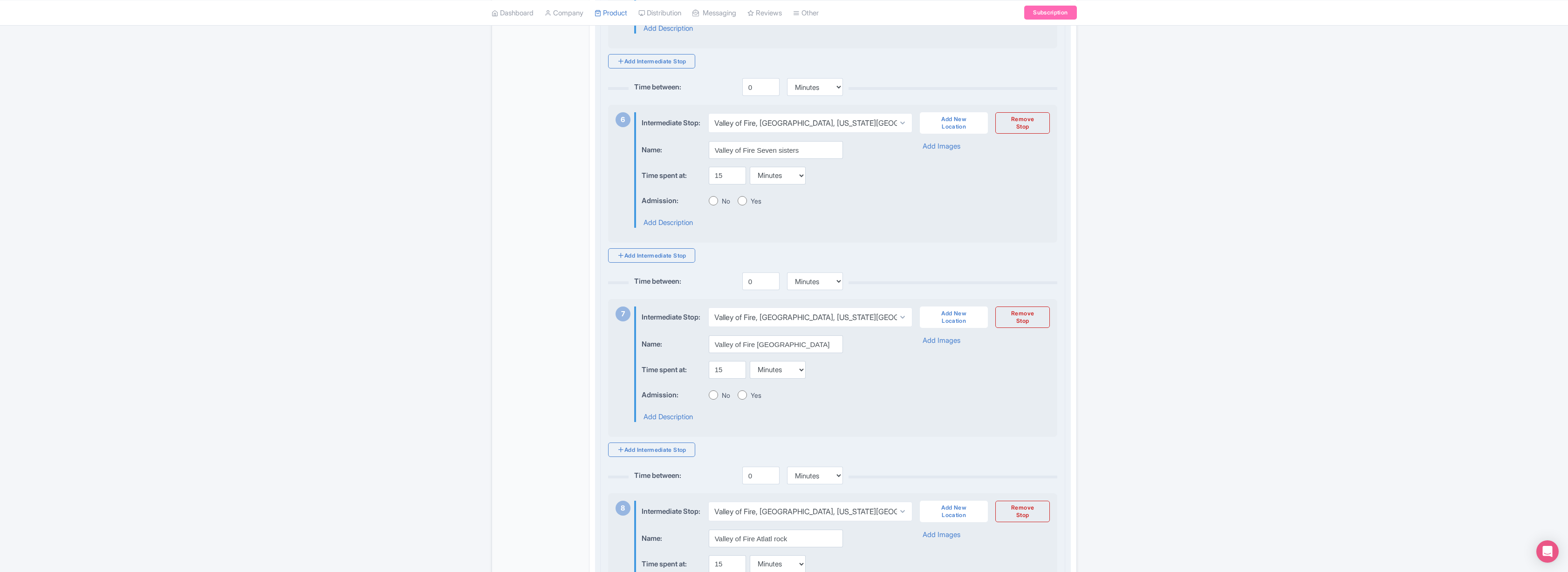
click at [744, 205] on input "Yes" at bounding box center [742, 200] width 9 height 9
radio input "true"
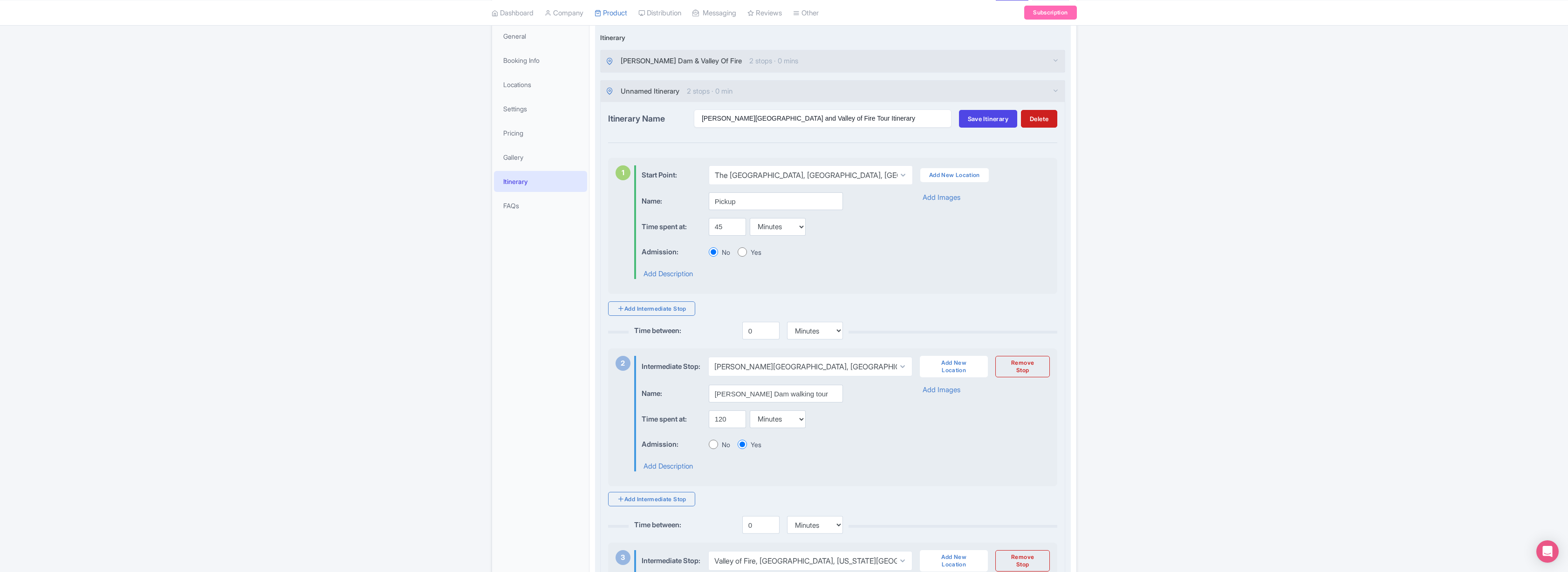
scroll to position [126, 0]
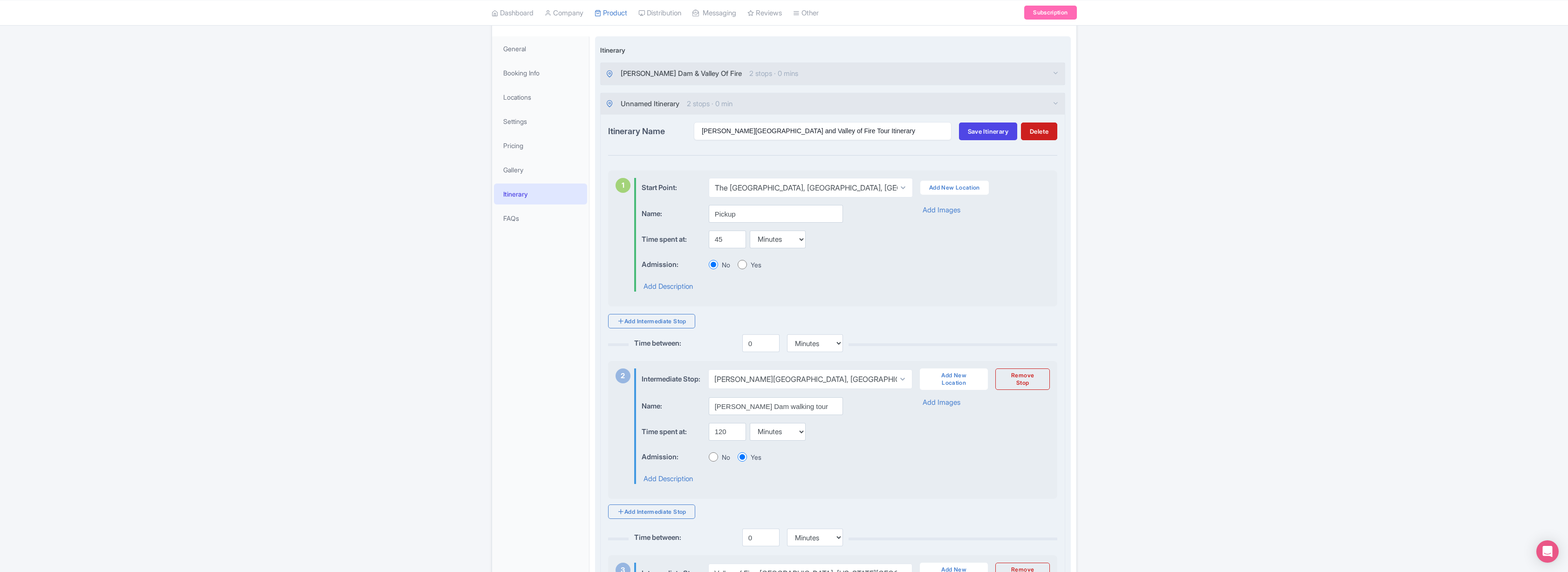
click at [742, 265] on input "Yes" at bounding box center [742, 264] width 9 height 9
radio input "true"
click at [982, 129] on span "Save Itinerary" at bounding box center [987, 131] width 40 height 8
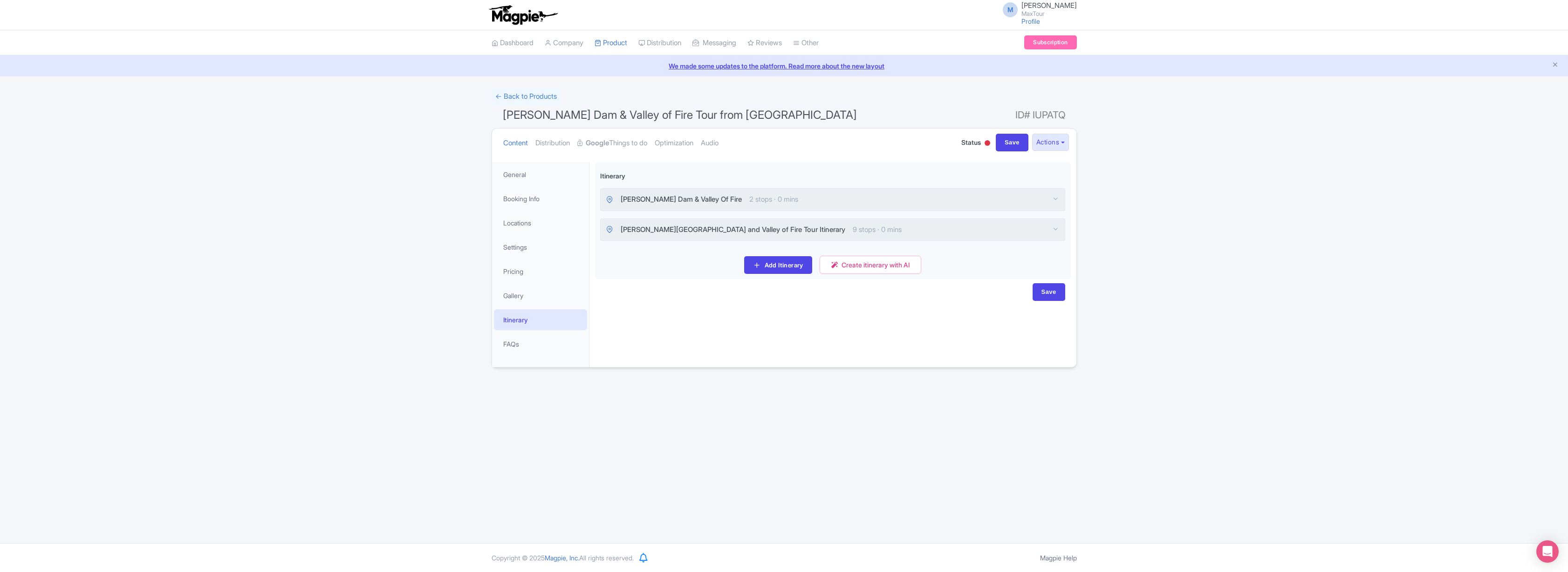
click at [706, 199] on span "Hoover Dam & Valley Of Fire" at bounding box center [680, 199] width 121 height 11
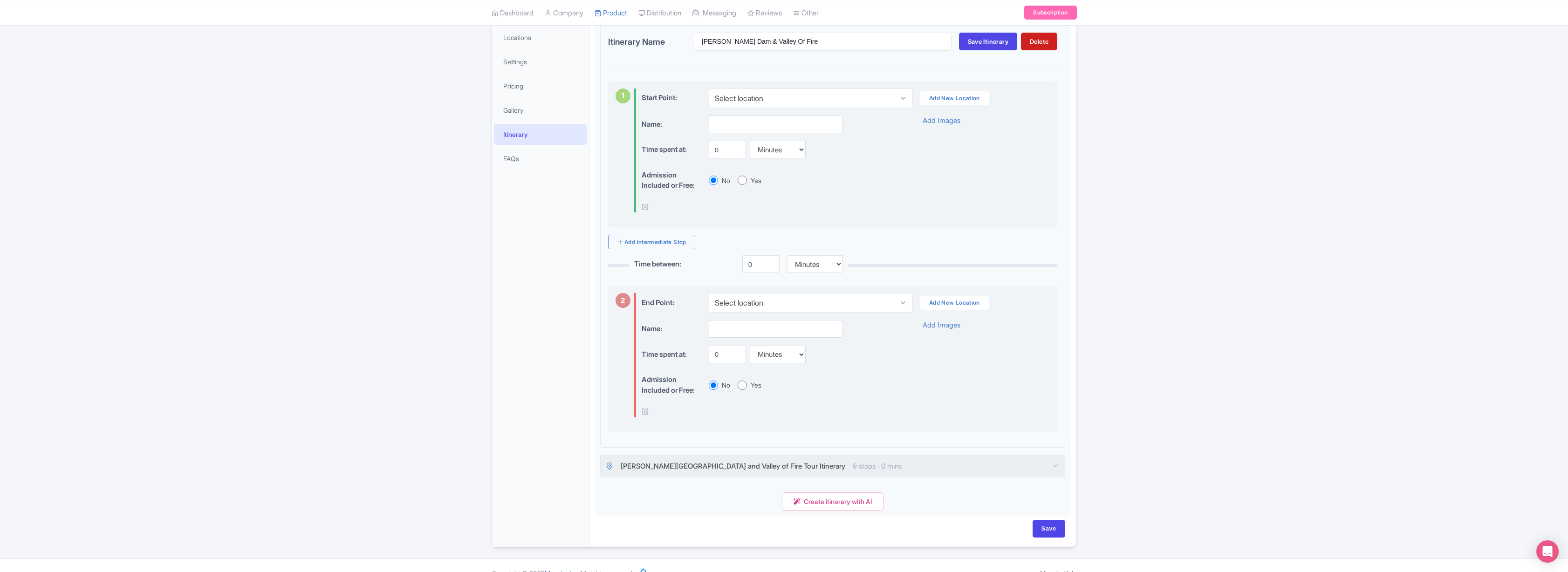
scroll to position [96, 0]
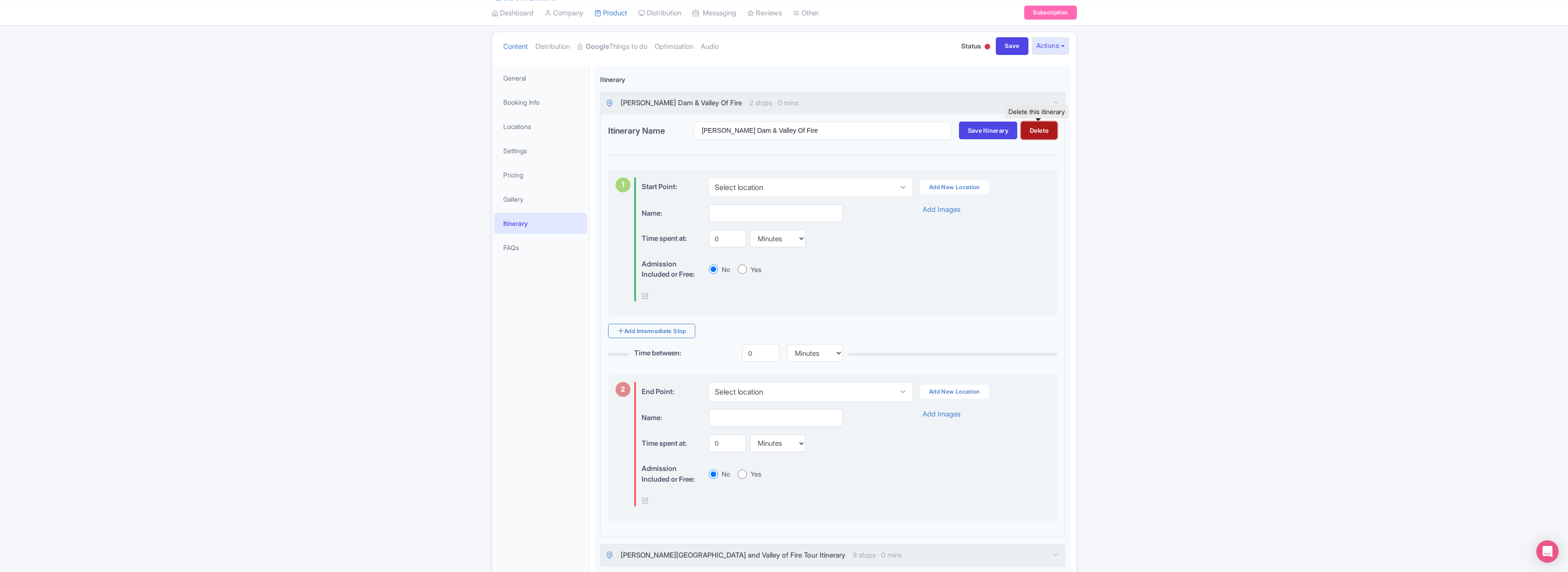
click at [1039, 133] on button "Delete" at bounding box center [1038, 130] width 36 height 18
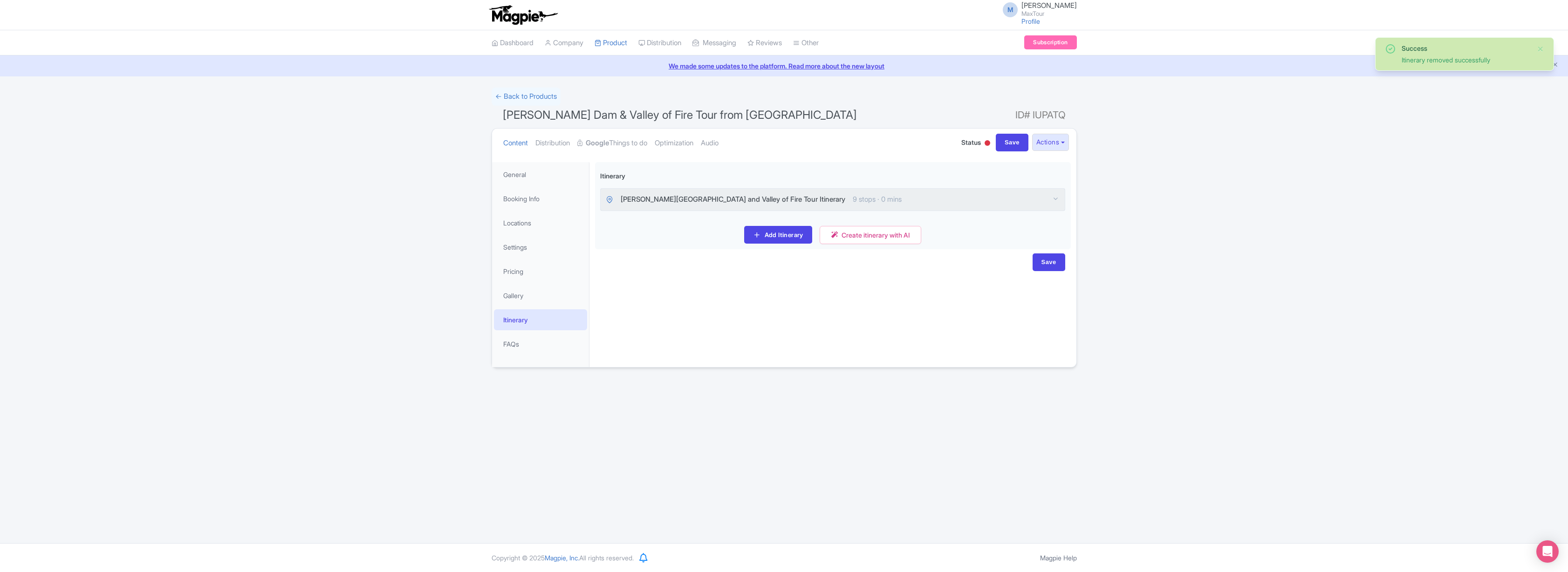
scroll to position [0, 0]
click at [678, 200] on span "Hoover Dam and Valley of Fire Tour Itinerary" at bounding box center [732, 199] width 225 height 11
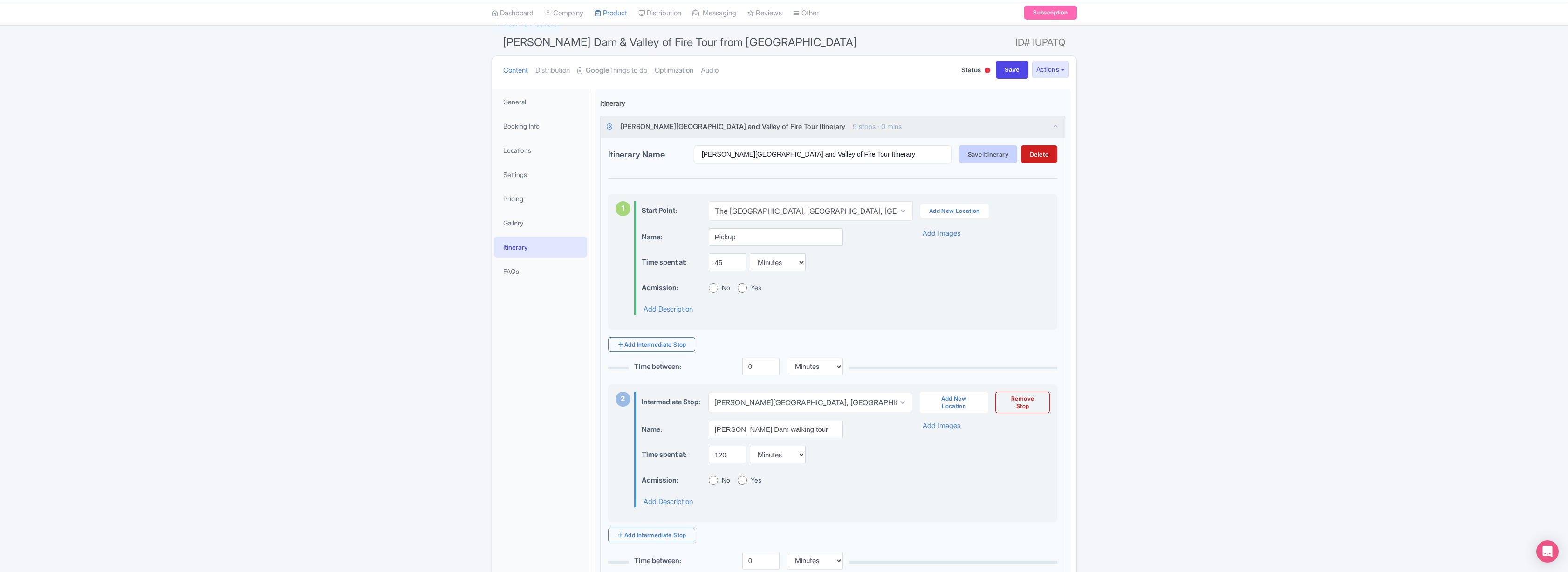
scroll to position [74, 0]
select select "20f65ce2-2e40-4839-9273-5144f79ef6a0"
click at [753, 366] on input "0" at bounding box center [760, 366] width 37 height 18
type input "45"
click at [852, 328] on div "1 Start Point: Select location The Las Vegas Strip, S Las Vegas Blvd, Las Vegas…" at bounding box center [833, 261] width 449 height 136
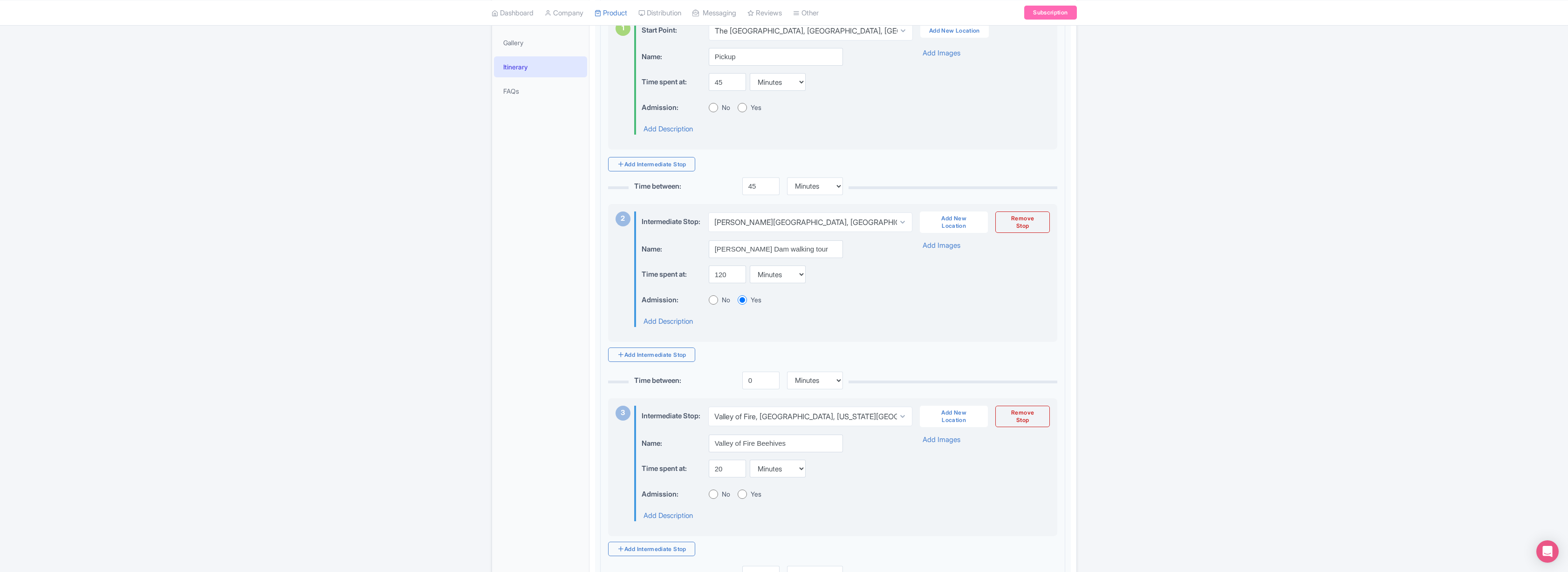
scroll to position [253, 0]
click at [757, 388] on input "0" at bounding box center [760, 380] width 37 height 18
type input "390"
click at [866, 351] on div "Time between: 45 Minutes Hours Days 2 Intermediate Stop: Select location Hoover…" at bounding box center [833, 273] width 449 height 176
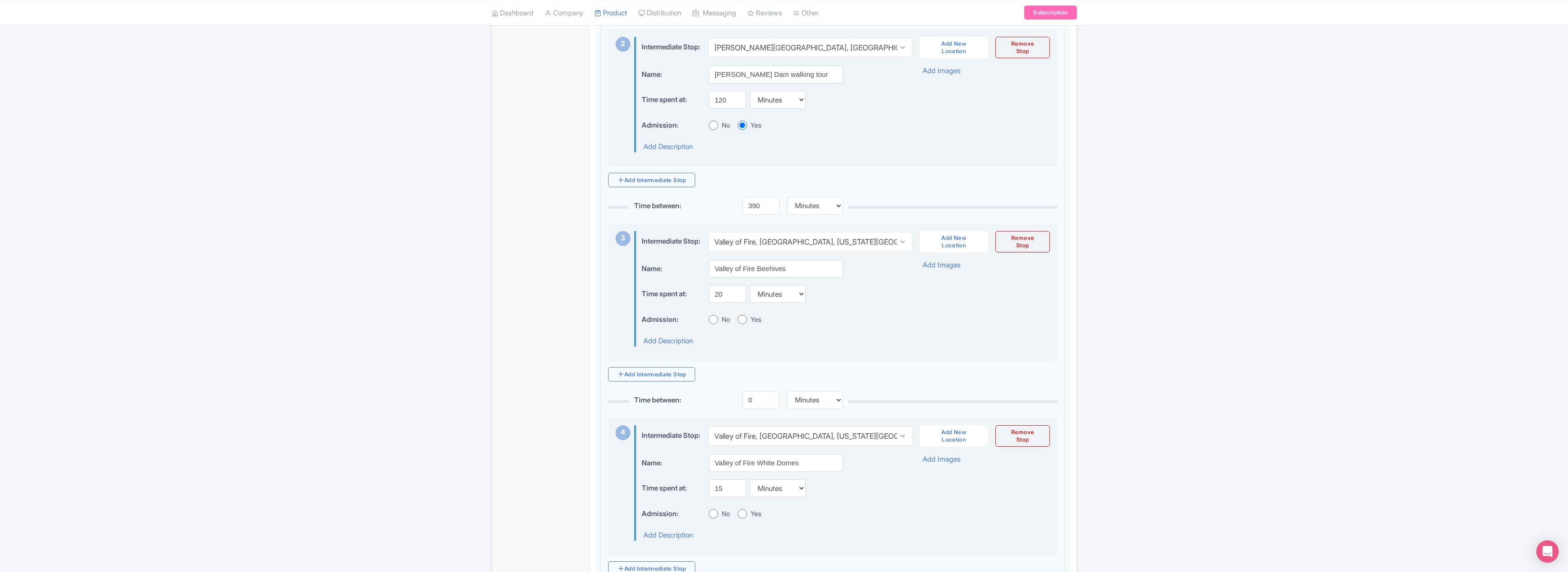
scroll to position [428, 0]
select select "297604d7-b8b5-4509-892e-97c8b2c3723f"
click at [761, 212] on input "390" at bounding box center [760, 205] width 37 height 18
type input "3"
type input "0"
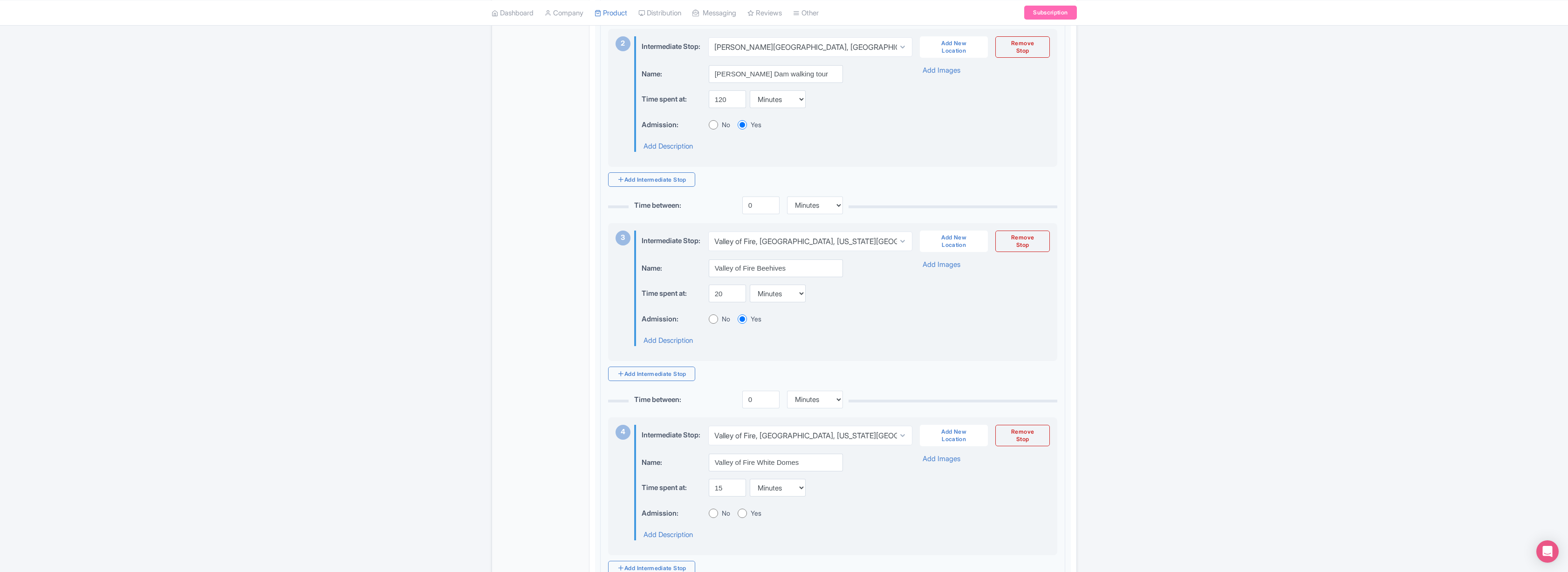
click at [878, 186] on div "Add Intermediate Stop" at bounding box center [833, 180] width 449 height 15
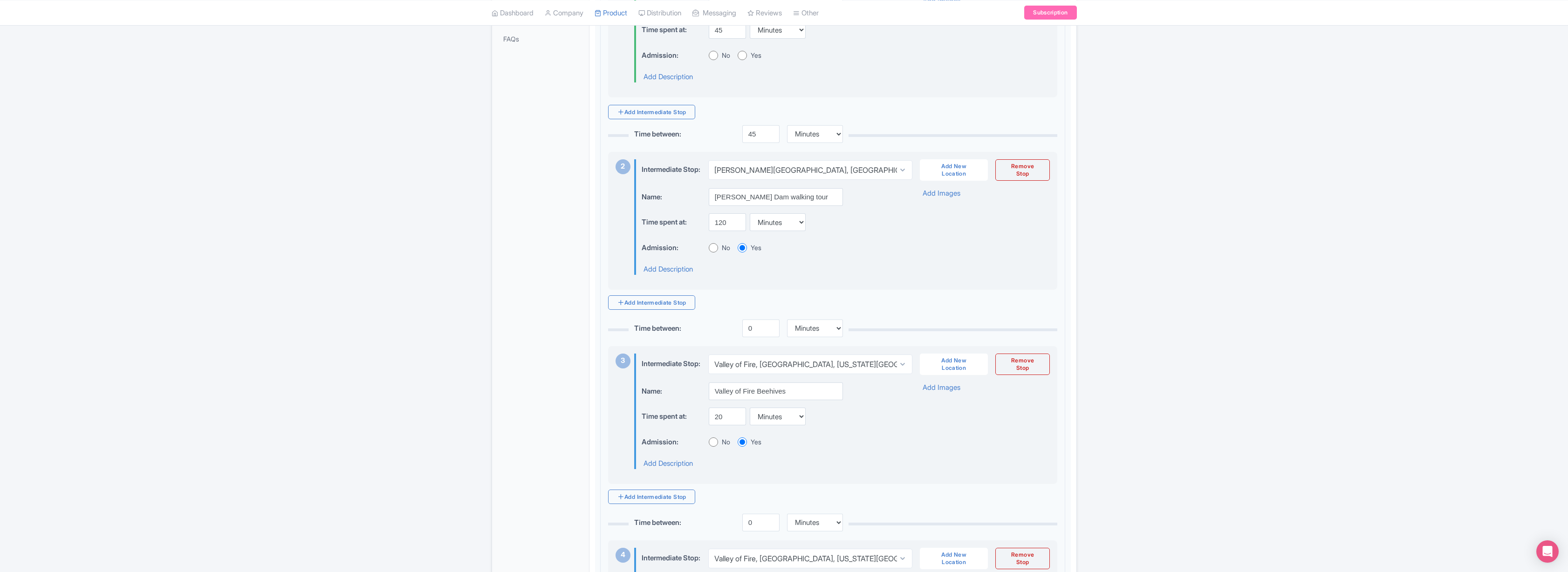
scroll to position [32, 0]
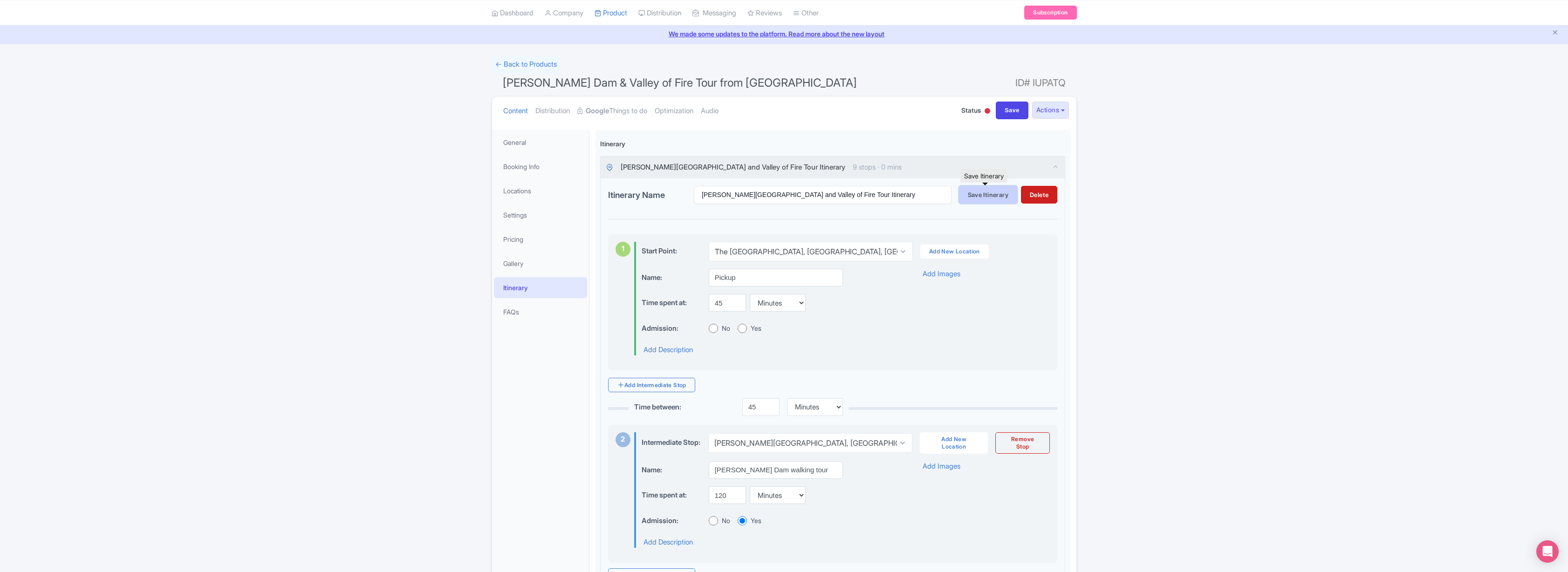
click at [987, 191] on span "Save Itinerary" at bounding box center [987, 195] width 40 height 8
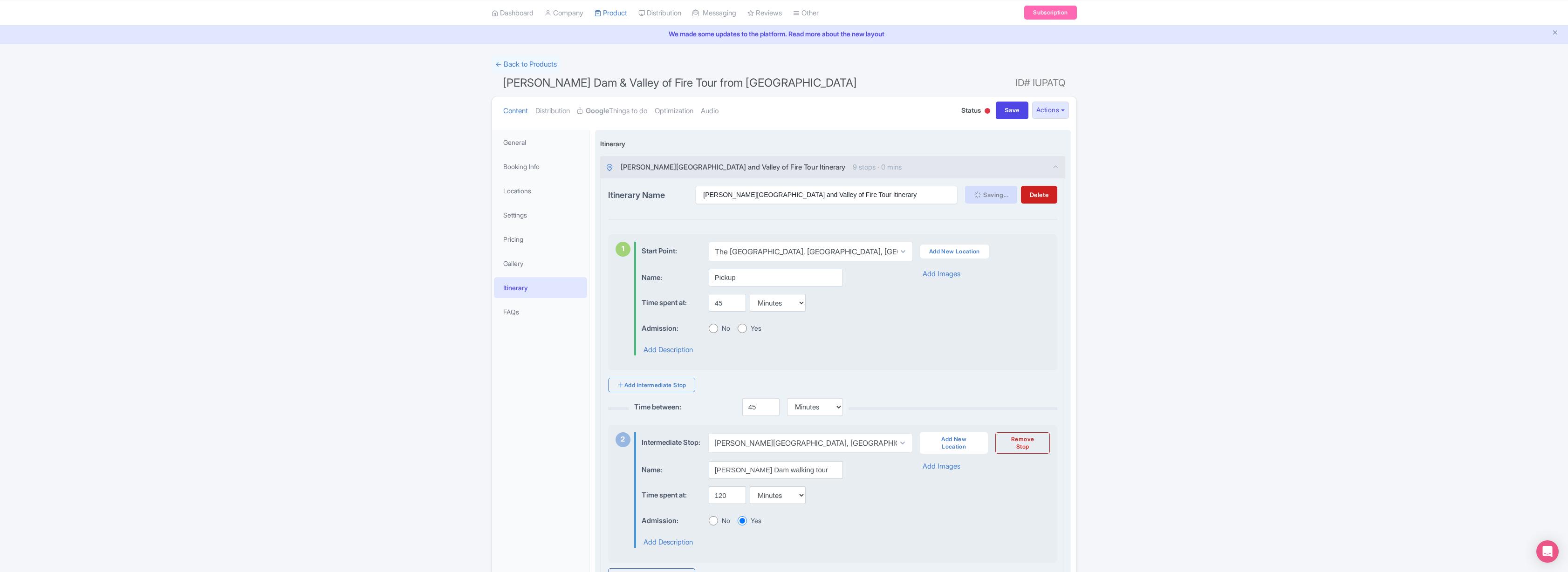
scroll to position [0, 0]
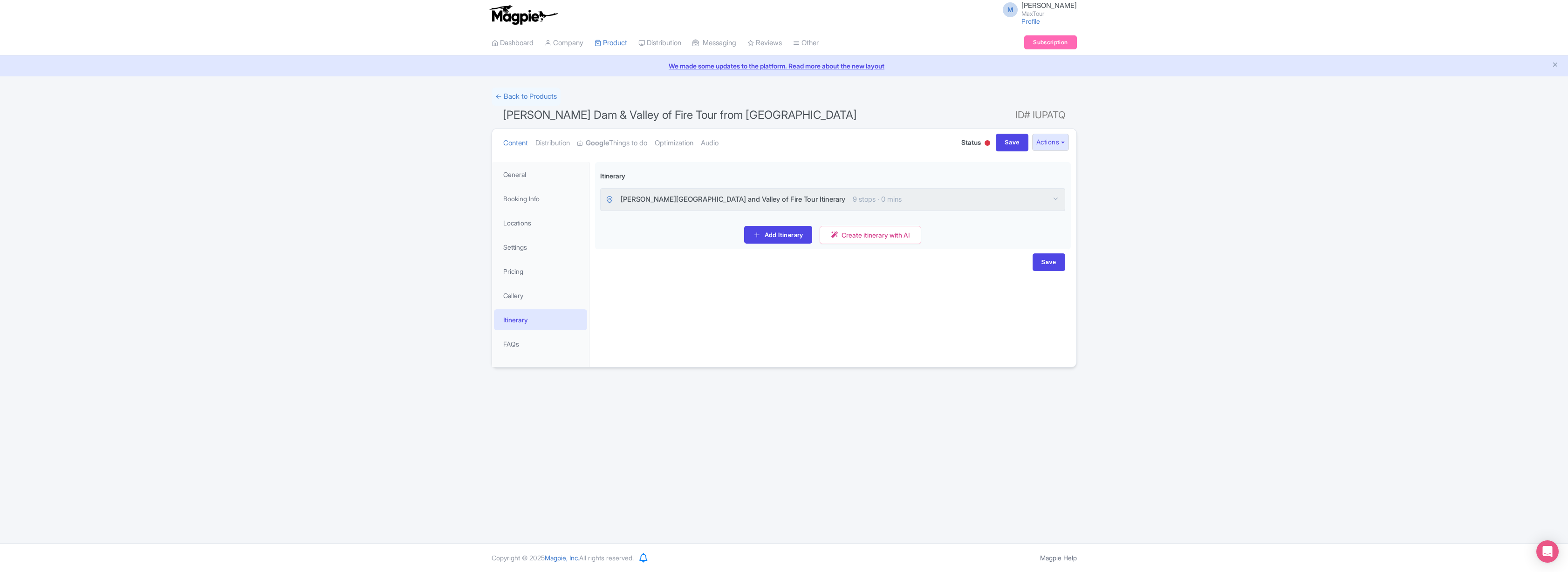
click at [531, 106] on h1 "Hoover Dam & Valley of Fire Tour from Las Vegas ID# IUPATQ" at bounding box center [784, 117] width 585 height 23
click at [530, 96] on link "← Back to Products" at bounding box center [526, 96] width 69 height 19
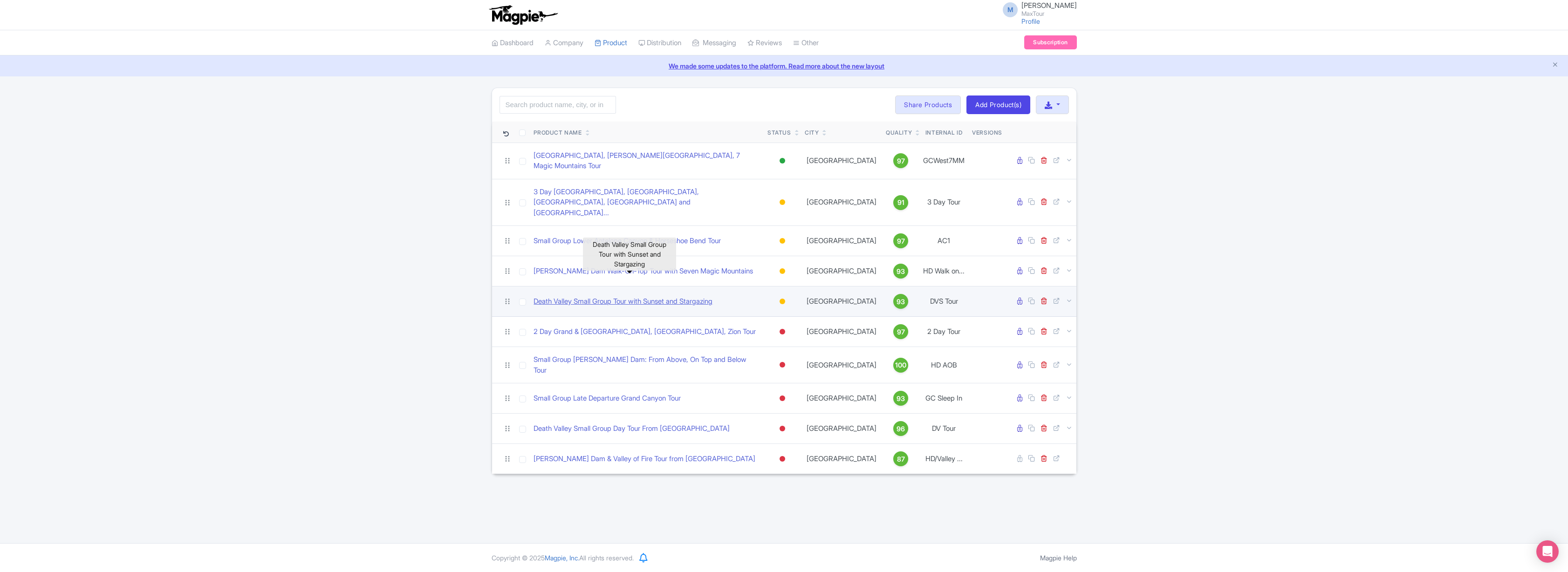
click at [575, 296] on link "Death Valley Small Group Tour with Sunset and Stargazing" at bounding box center [623, 301] width 179 height 11
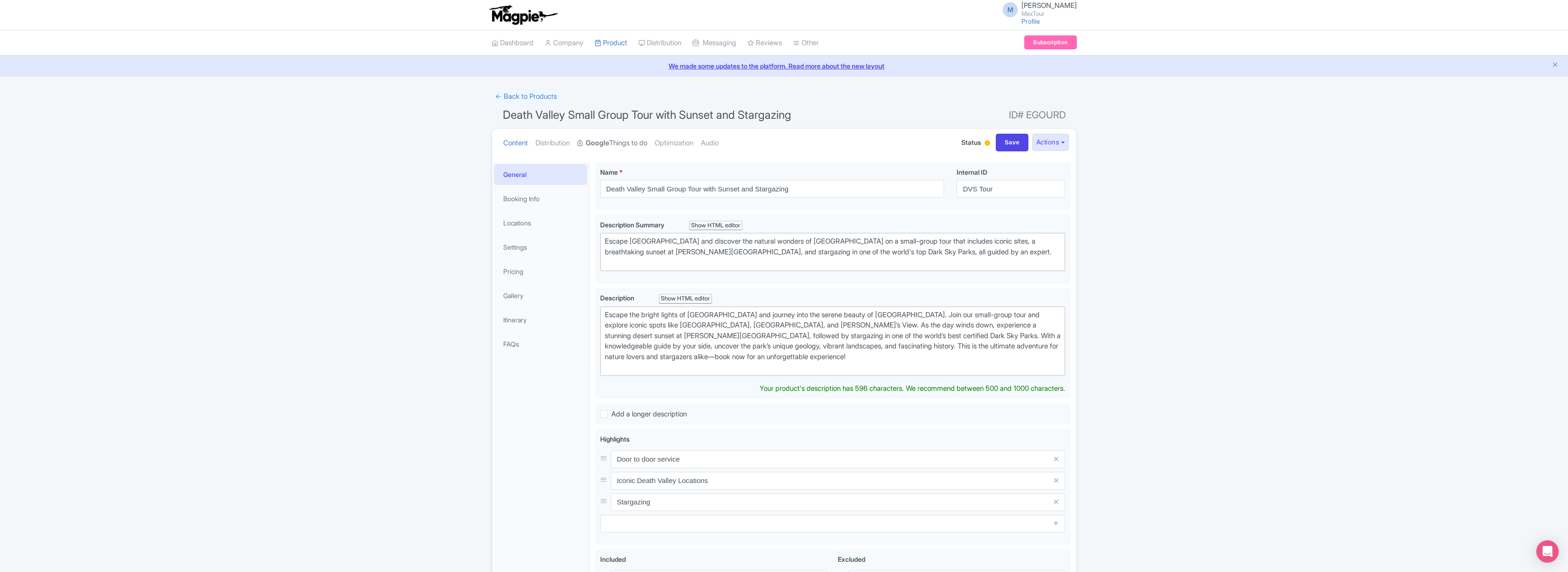
click at [625, 143] on link "Google Things to do" at bounding box center [611, 143] width 70 height 29
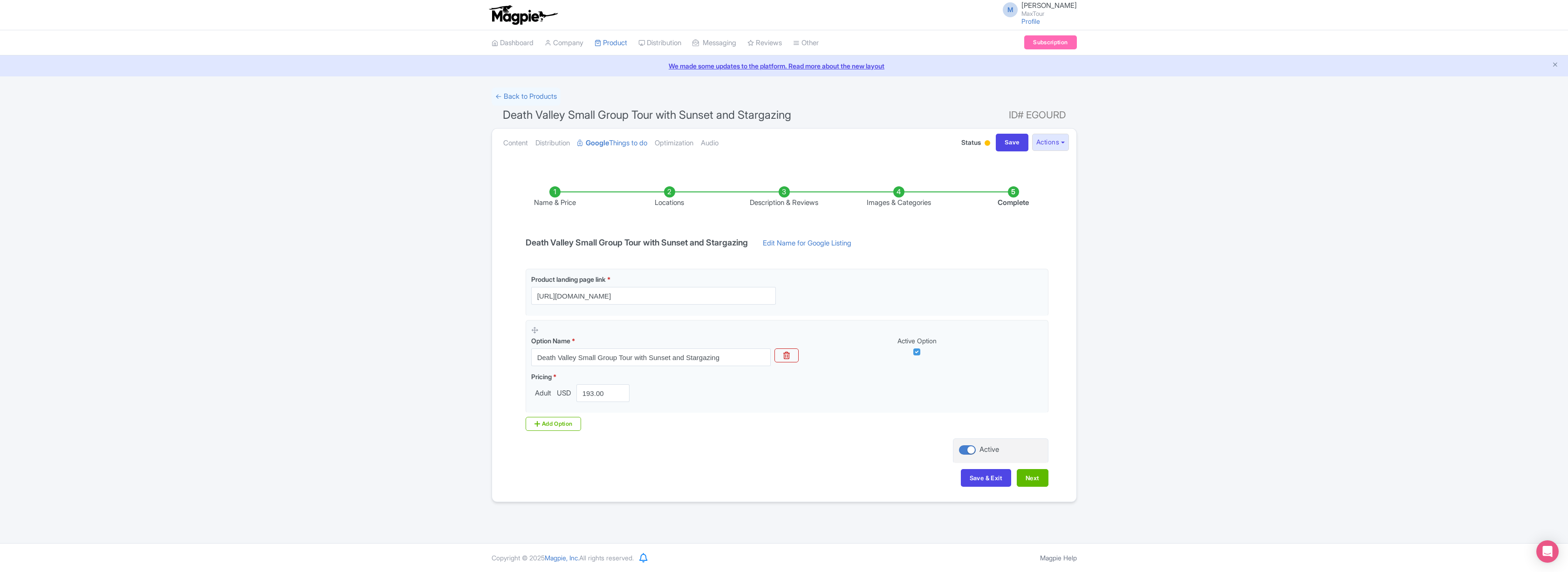
click at [783, 191] on li "Description & Reviews" at bounding box center [784, 197] width 115 height 22
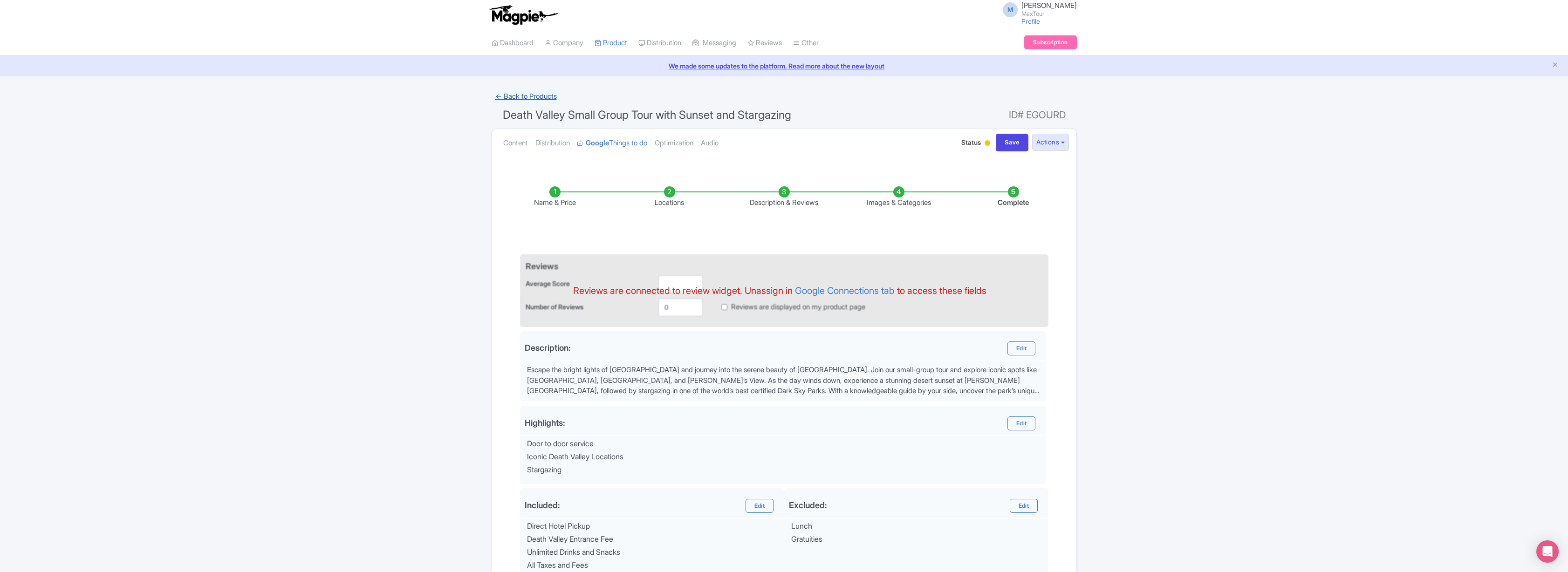
click at [532, 97] on link "← Back to Products" at bounding box center [526, 96] width 69 height 19
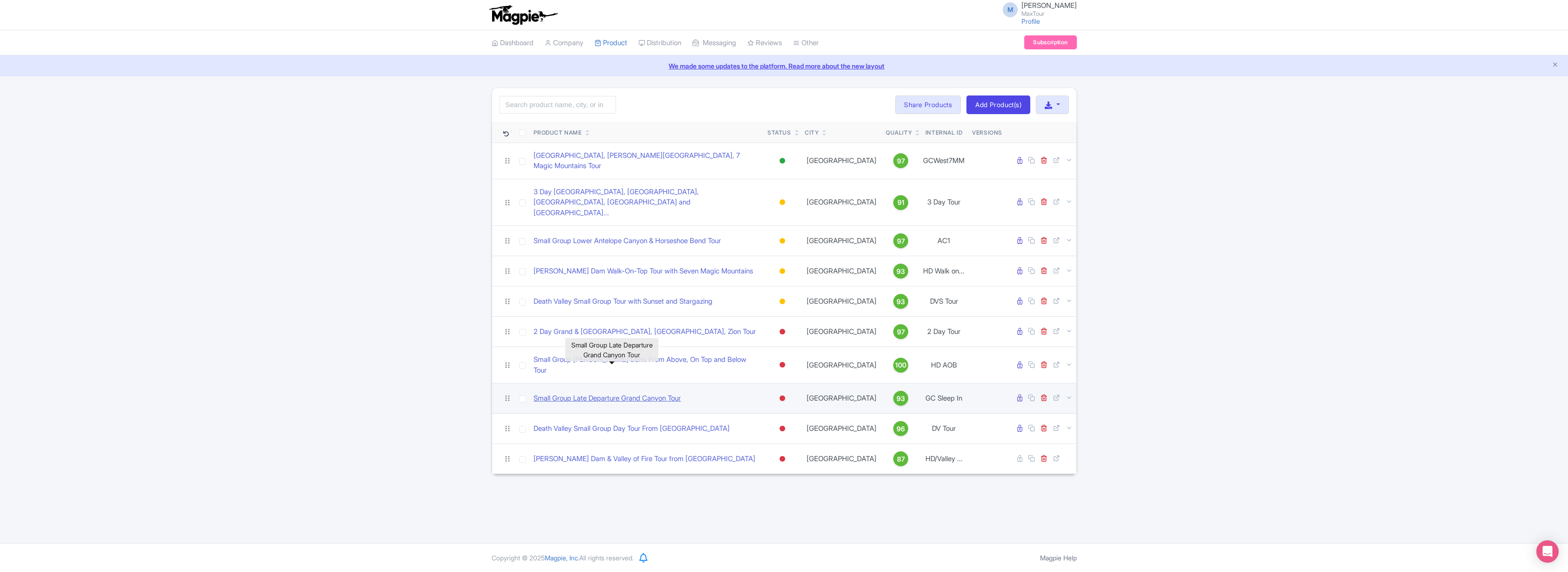
click at [599, 393] on link "Small Group Late Departure Grand Canyon Tour" at bounding box center [607, 398] width 147 height 11
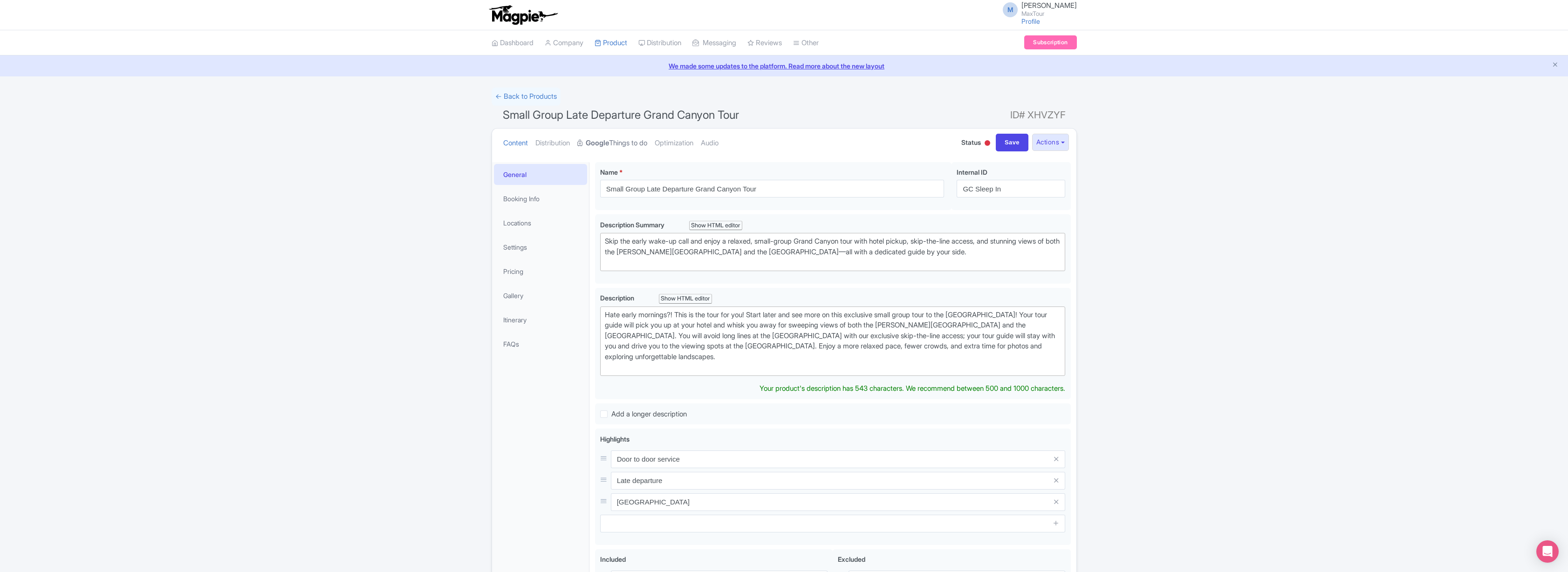
click at [635, 143] on link "Google Things to do" at bounding box center [611, 143] width 70 height 29
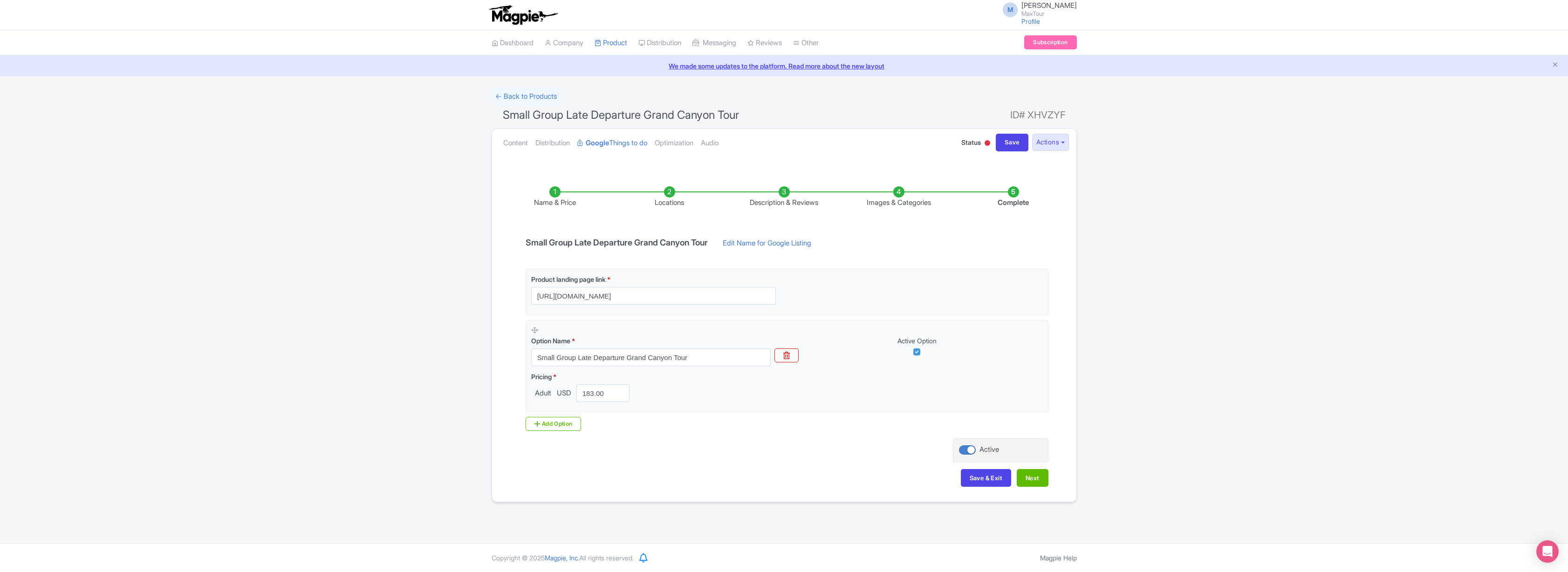
click at [786, 189] on li "Description & Reviews" at bounding box center [784, 197] width 115 height 22
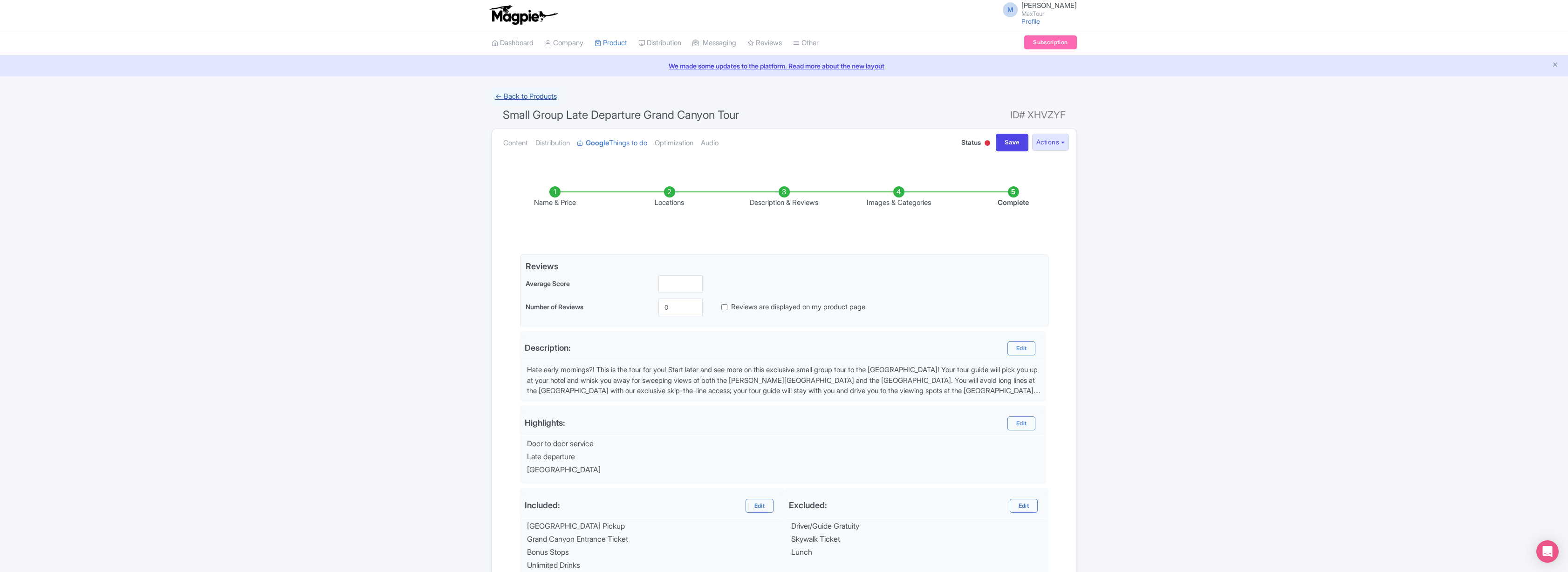
click at [521, 99] on link "← Back to Products" at bounding box center [526, 96] width 69 height 19
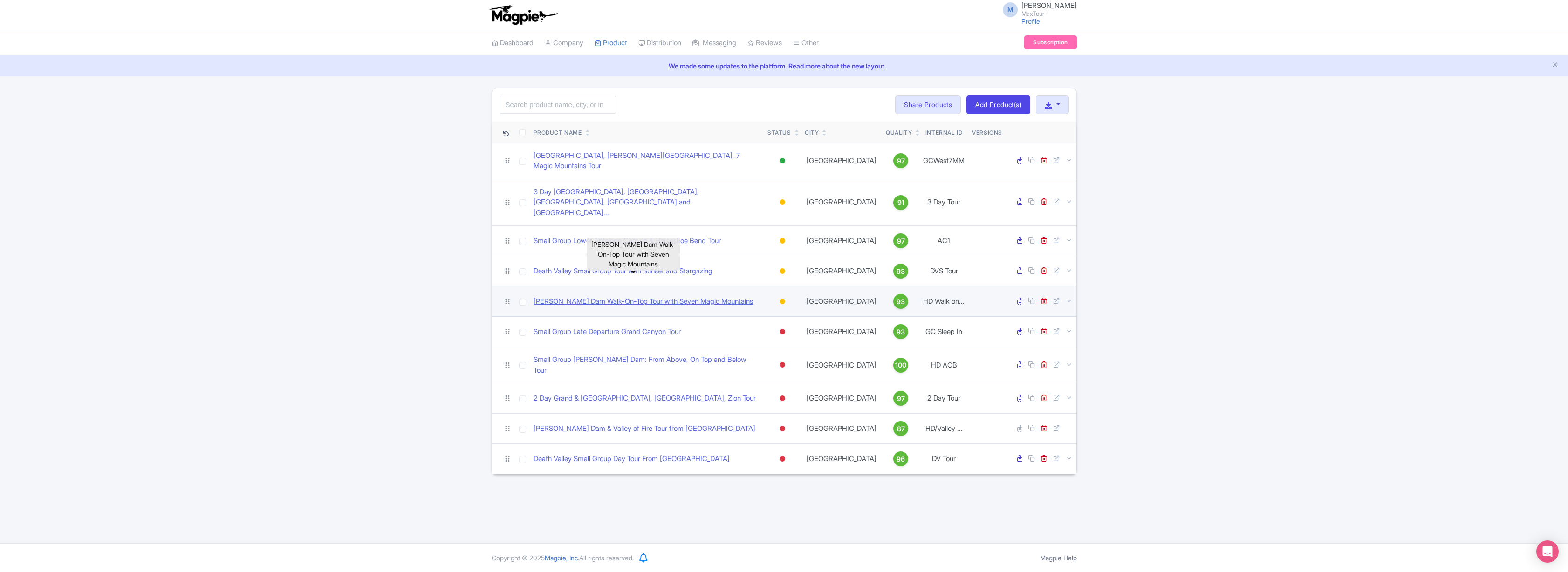
click at [631, 296] on link "[PERSON_NAME] Dam Walk-On-Top Tour with Seven Magic Mountains" at bounding box center [644, 301] width 220 height 11
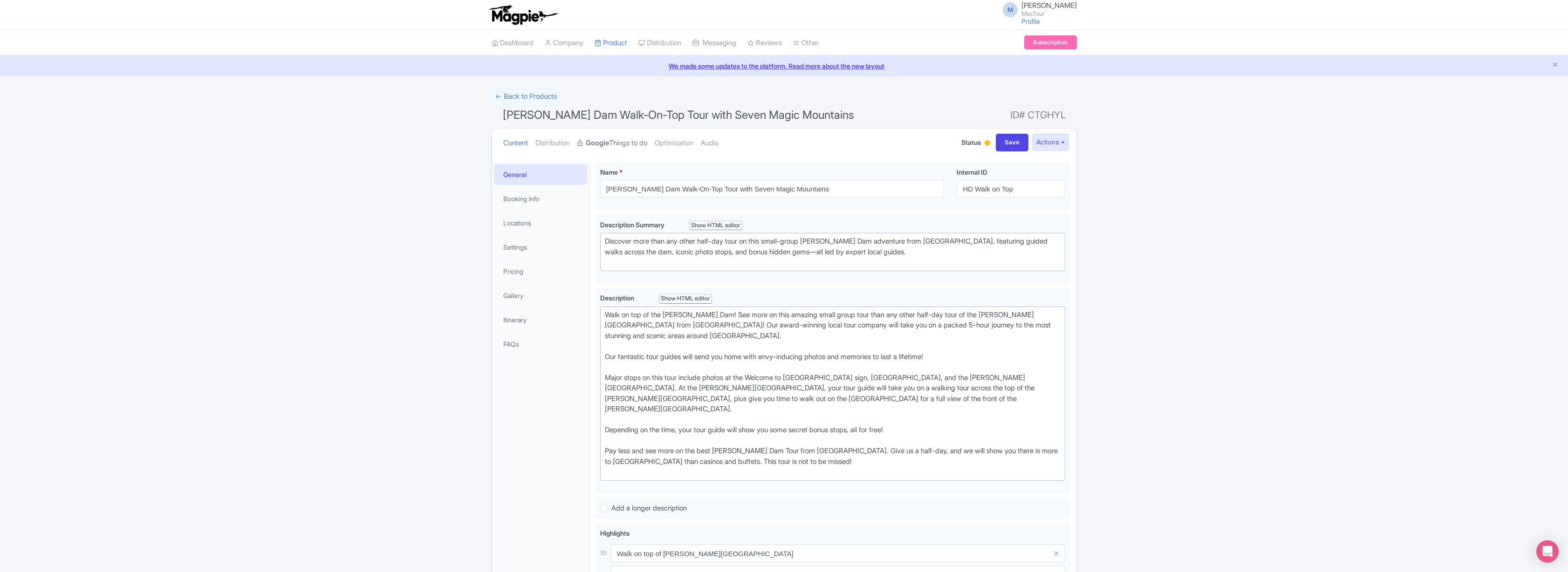
click at [633, 144] on link "Google Things to do" at bounding box center [611, 143] width 70 height 29
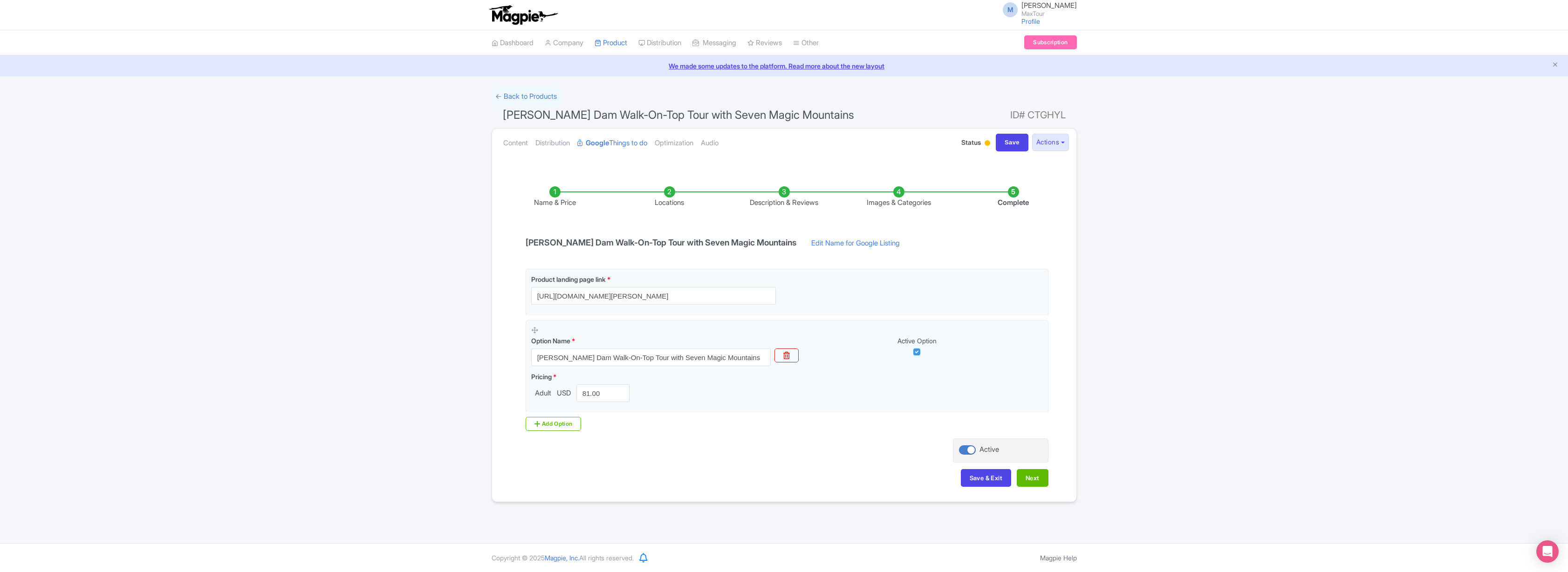
click at [780, 192] on li "Description & Reviews" at bounding box center [784, 197] width 115 height 22
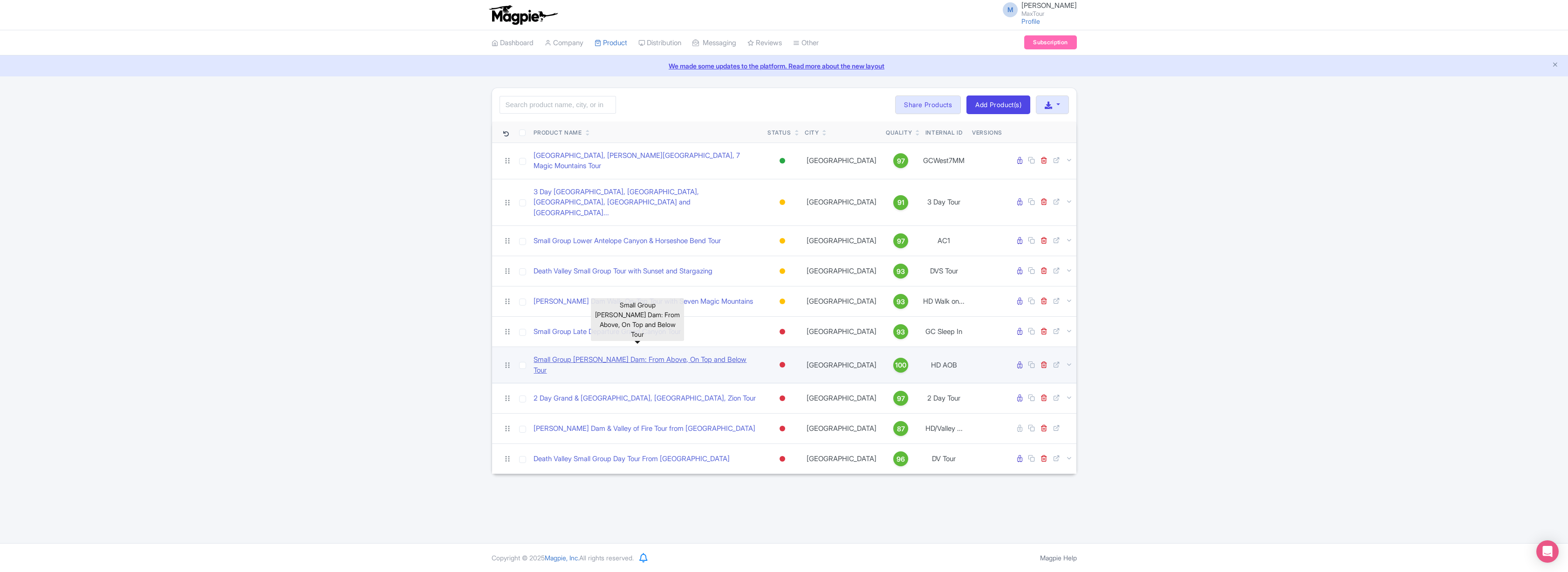
click at [605, 354] on link "Small Group [PERSON_NAME] Dam: From Above, On Top and Below Tour" at bounding box center [647, 364] width 227 height 21
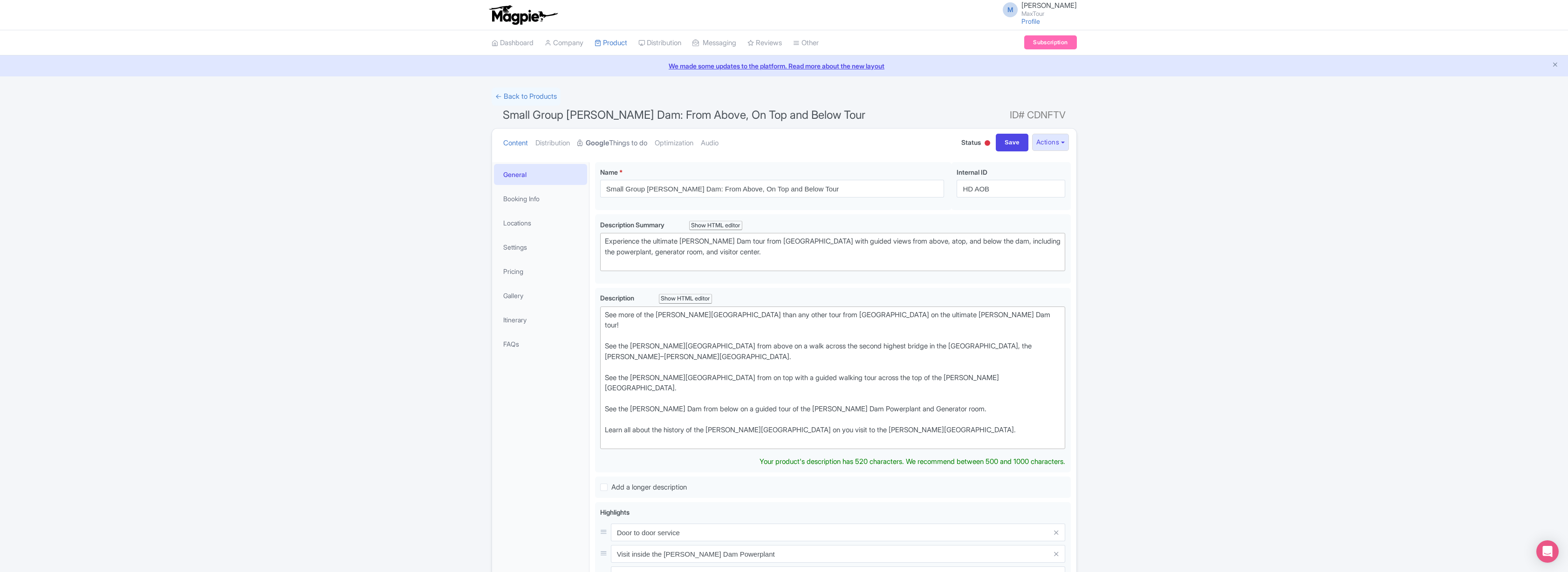
click at [632, 141] on link "Google Things to do" at bounding box center [611, 143] width 70 height 29
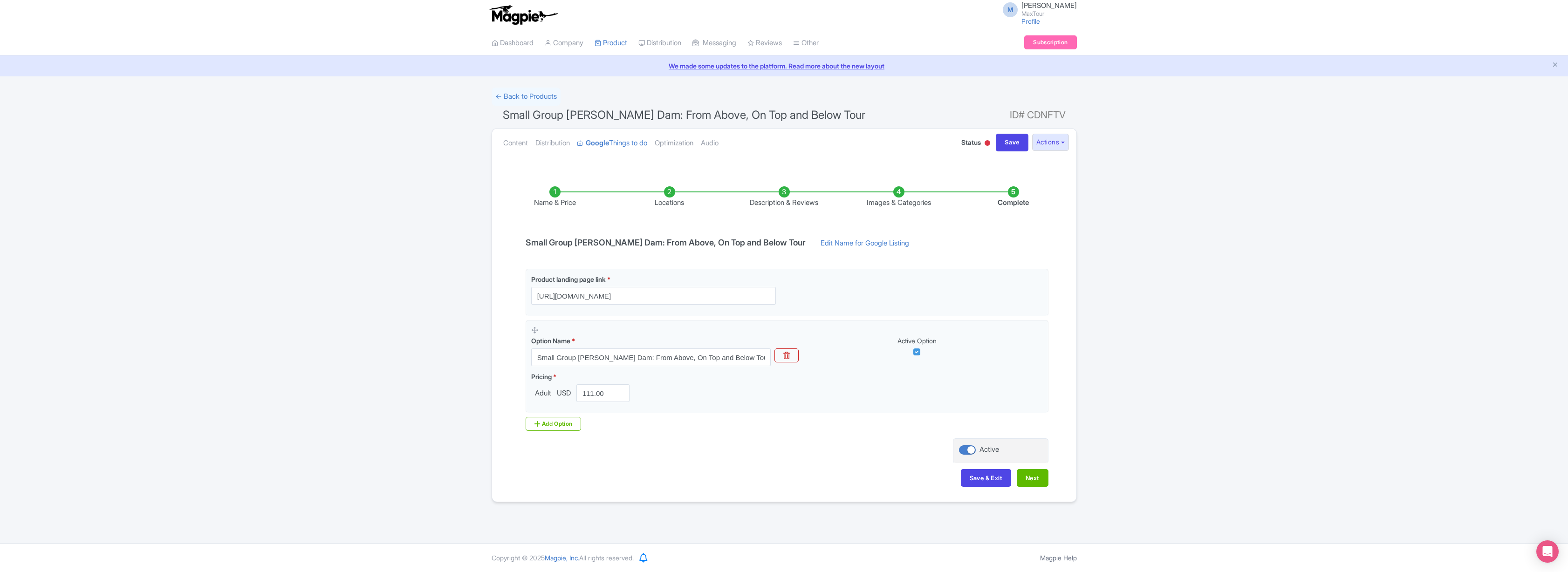
click at [780, 189] on li "Description & Reviews" at bounding box center [784, 197] width 115 height 22
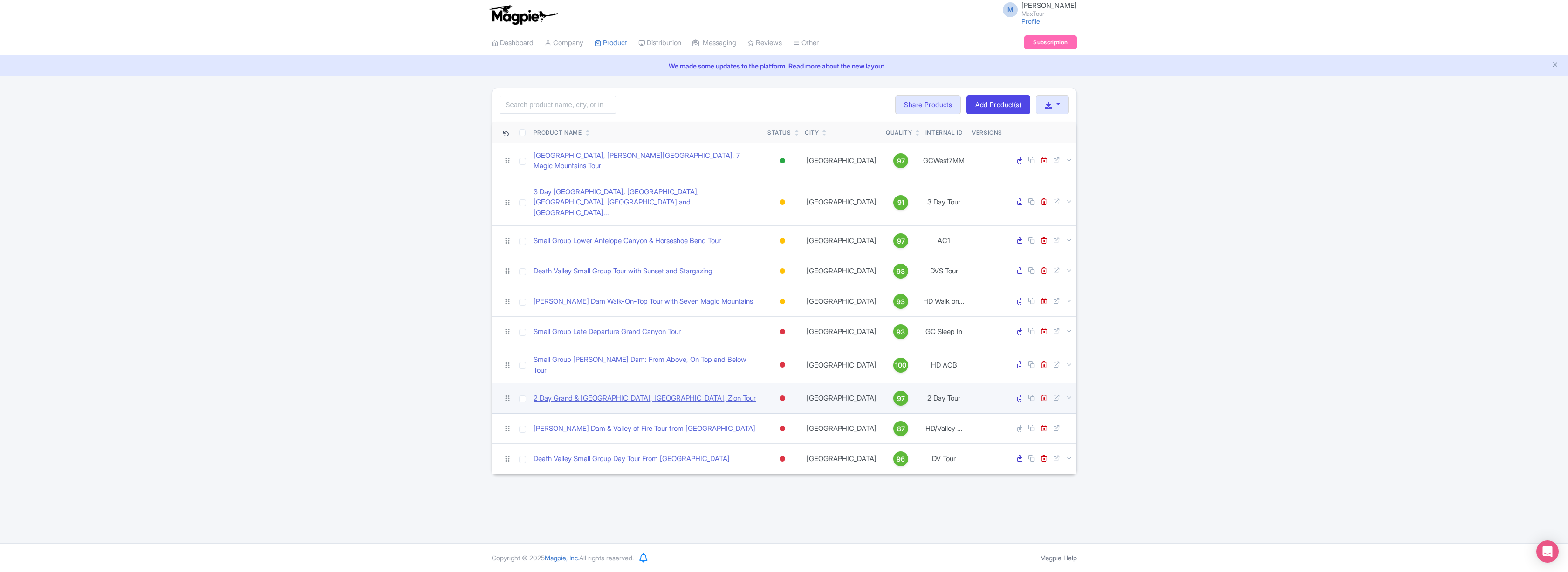
click at [595, 393] on link "2 Day Grand & [GEOGRAPHIC_DATA], [GEOGRAPHIC_DATA], Zion Tour" at bounding box center [645, 398] width 222 height 11
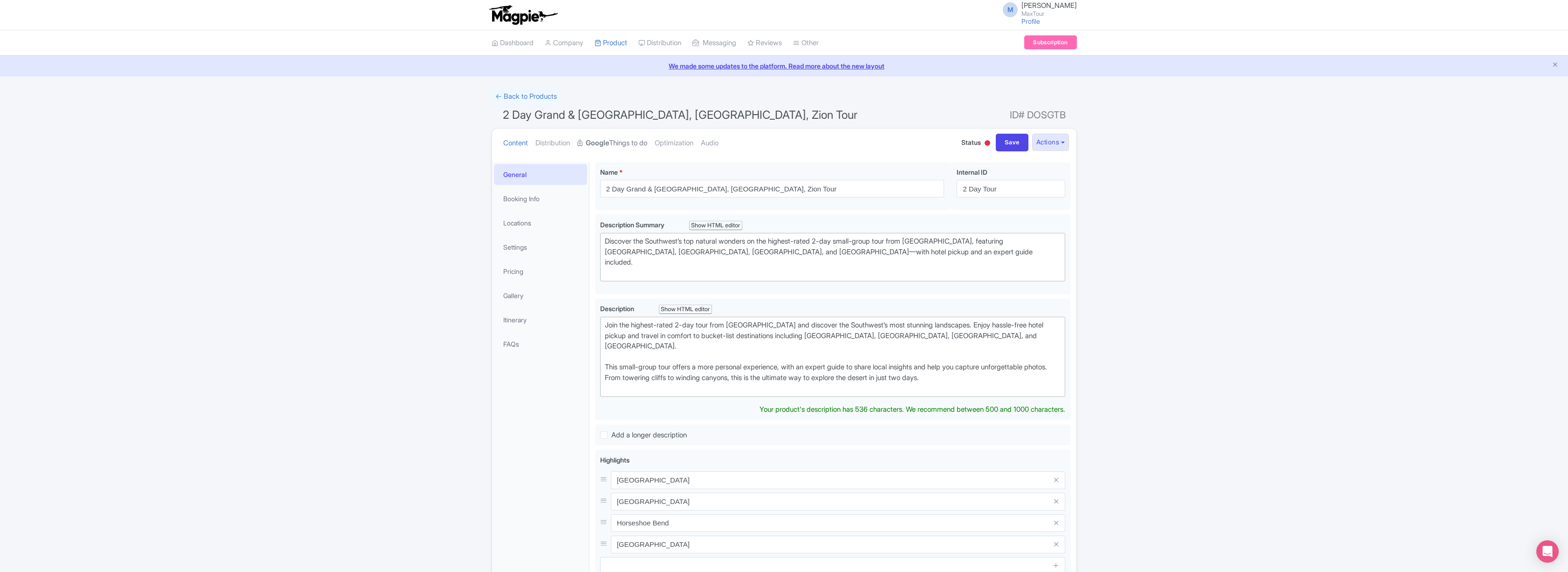
click at [628, 141] on link "Google Things to do" at bounding box center [611, 143] width 70 height 29
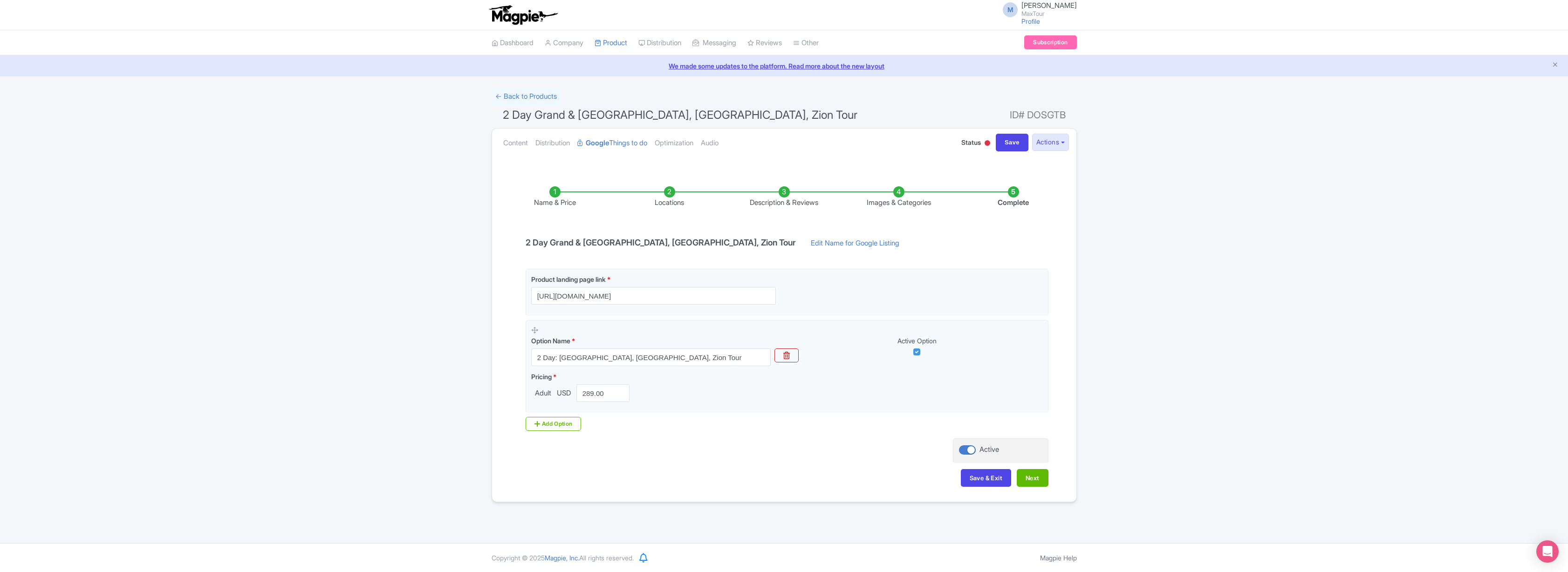
click at [785, 192] on li "Description & Reviews" at bounding box center [784, 197] width 115 height 22
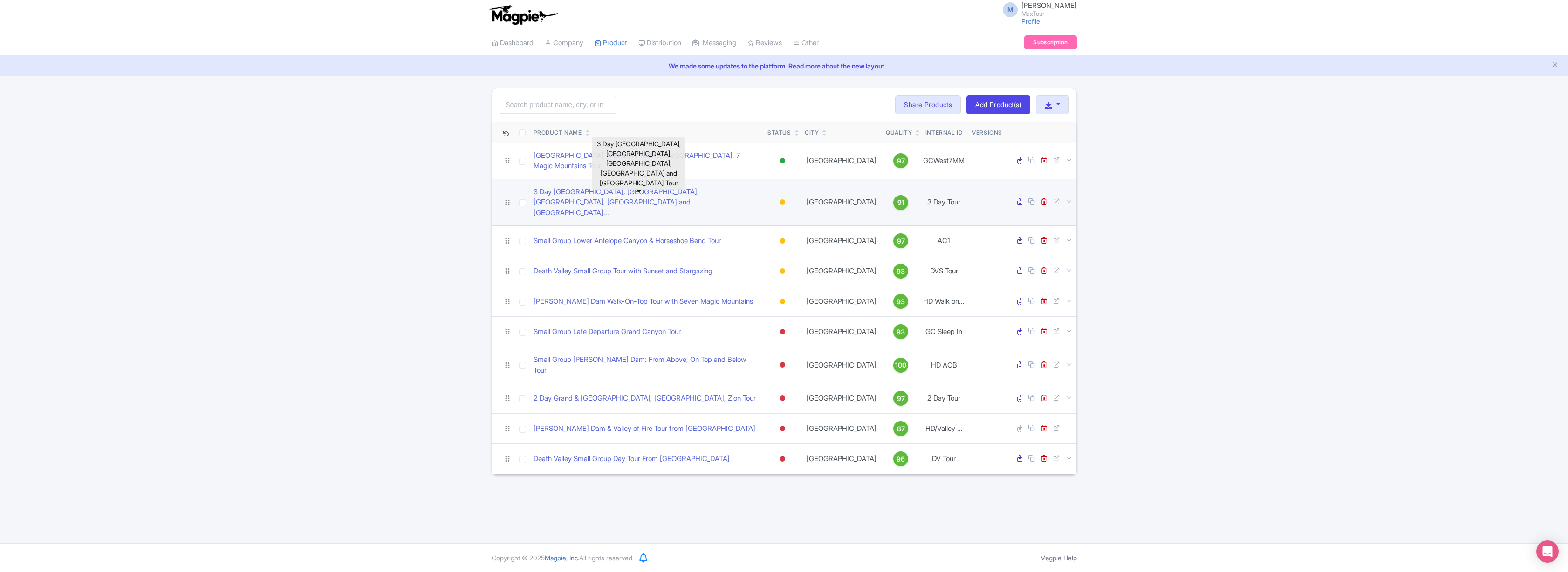
click at [570, 186] on link "3 Day [GEOGRAPHIC_DATA], [GEOGRAPHIC_DATA], [GEOGRAPHIC_DATA], [GEOGRAPHIC_DATA…" at bounding box center [647, 202] width 227 height 31
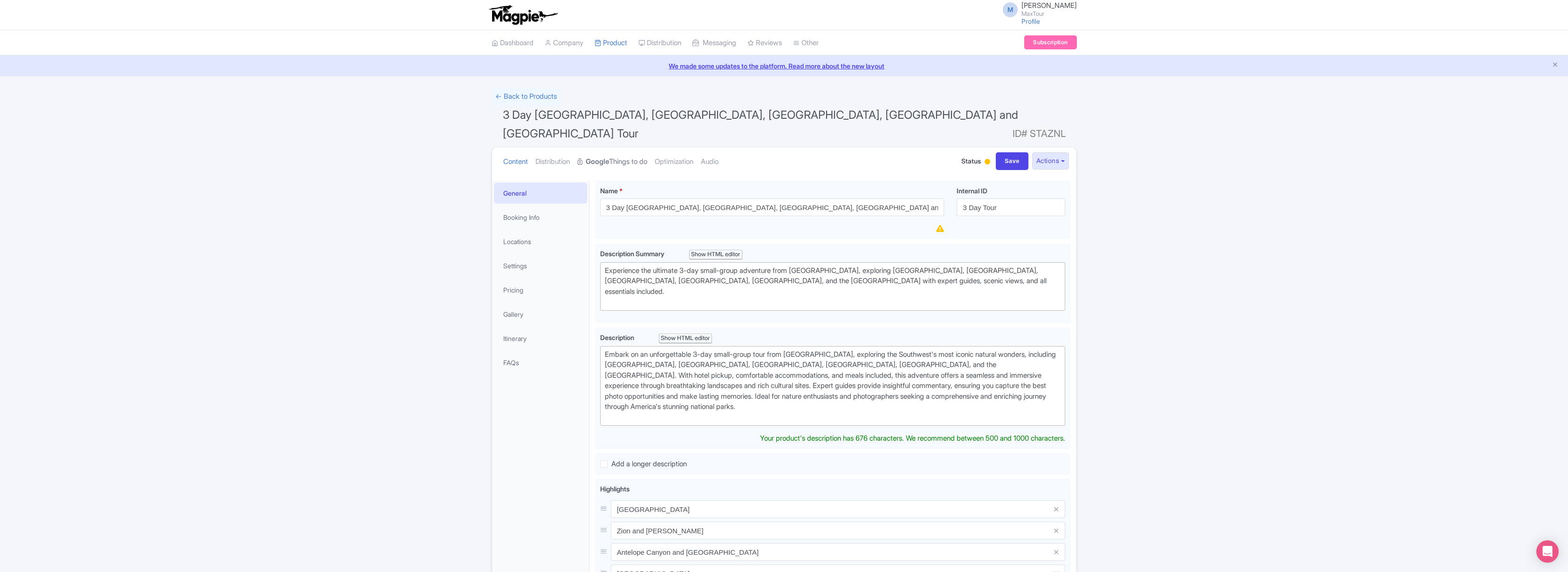
click at [635, 147] on link "Google Things to do" at bounding box center [611, 162] width 70 height 29
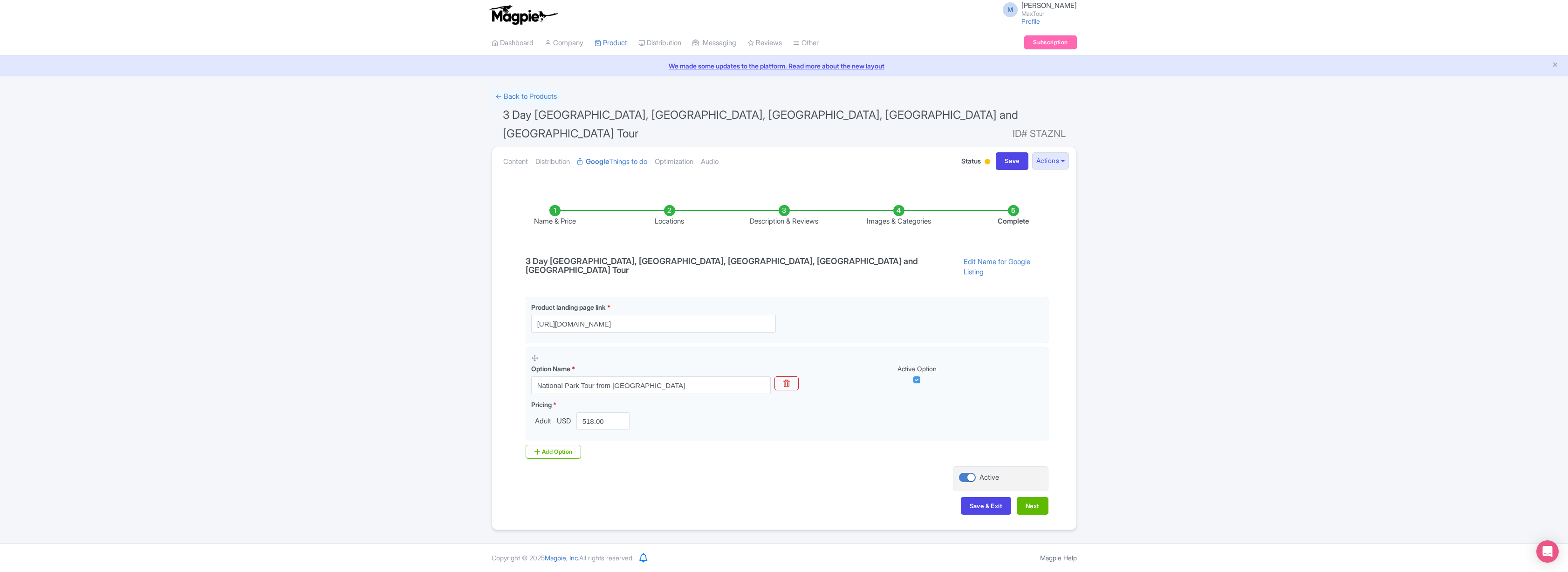
click at [785, 205] on li "Description & Reviews" at bounding box center [784, 216] width 115 height 22
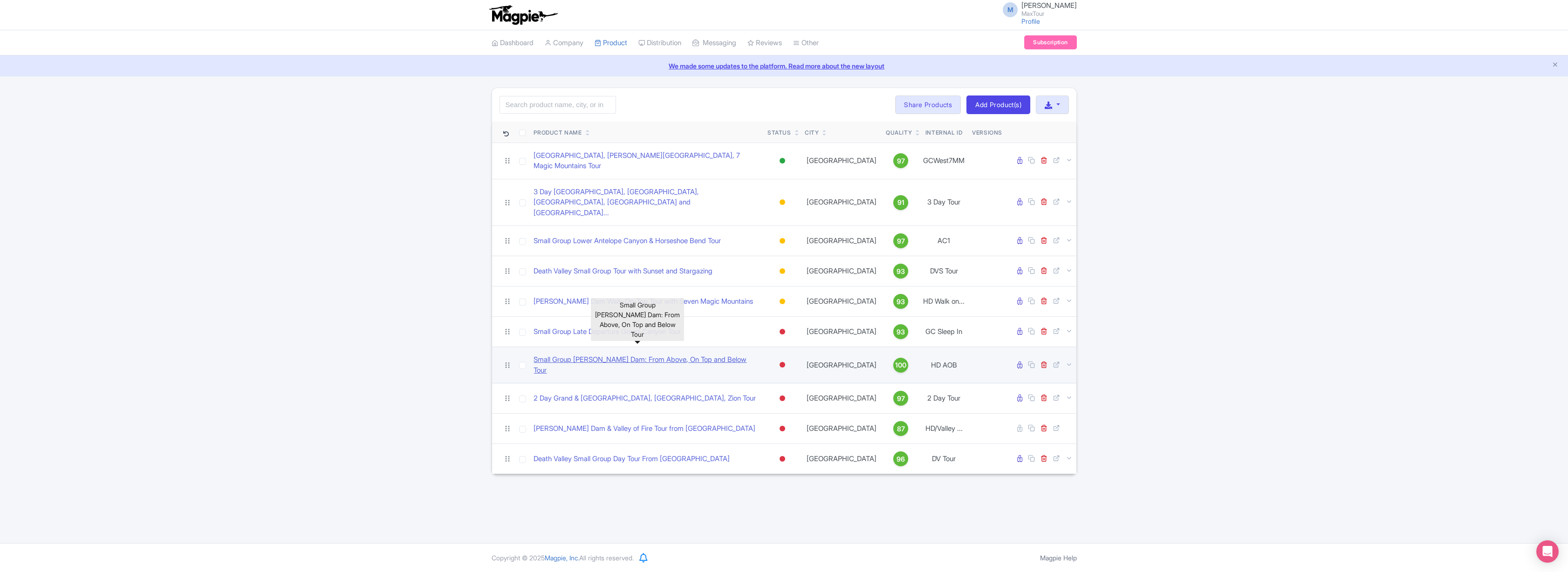
click at [553, 354] on link "Small Group Hoover Dam: From Above, On Top and Below Tour" at bounding box center [647, 364] width 227 height 21
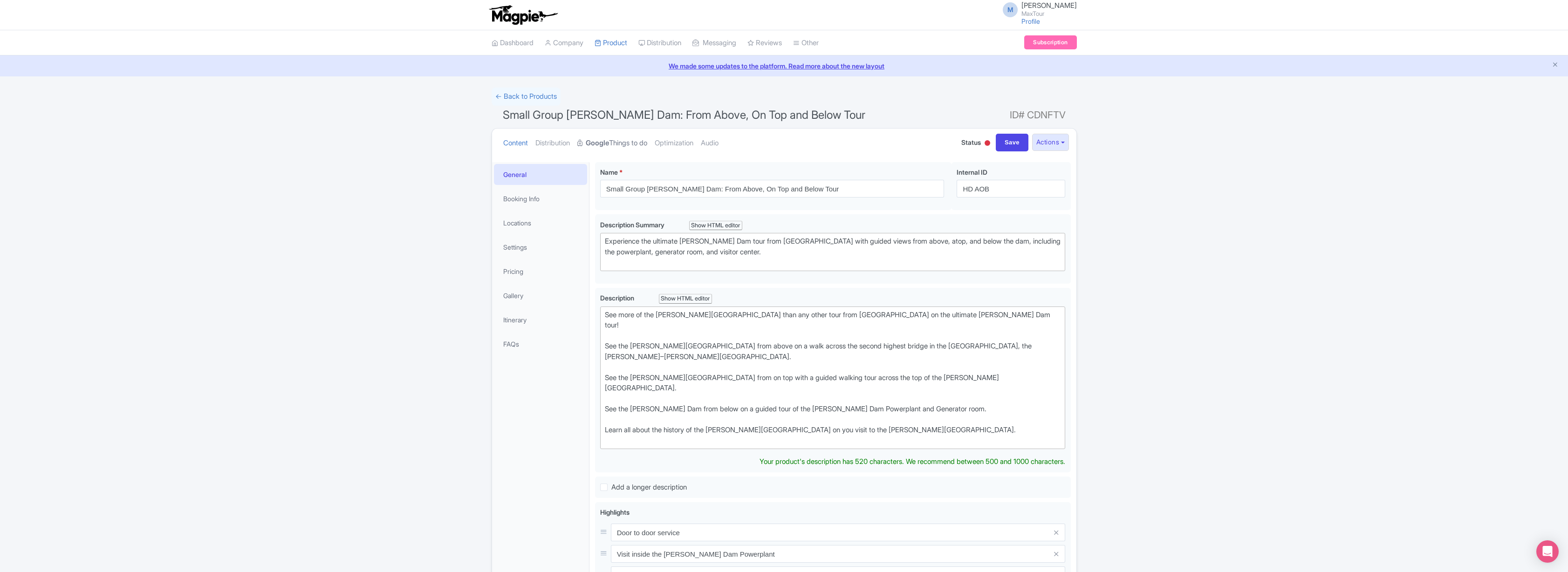
click at [631, 142] on link "Google Things to do" at bounding box center [611, 143] width 70 height 29
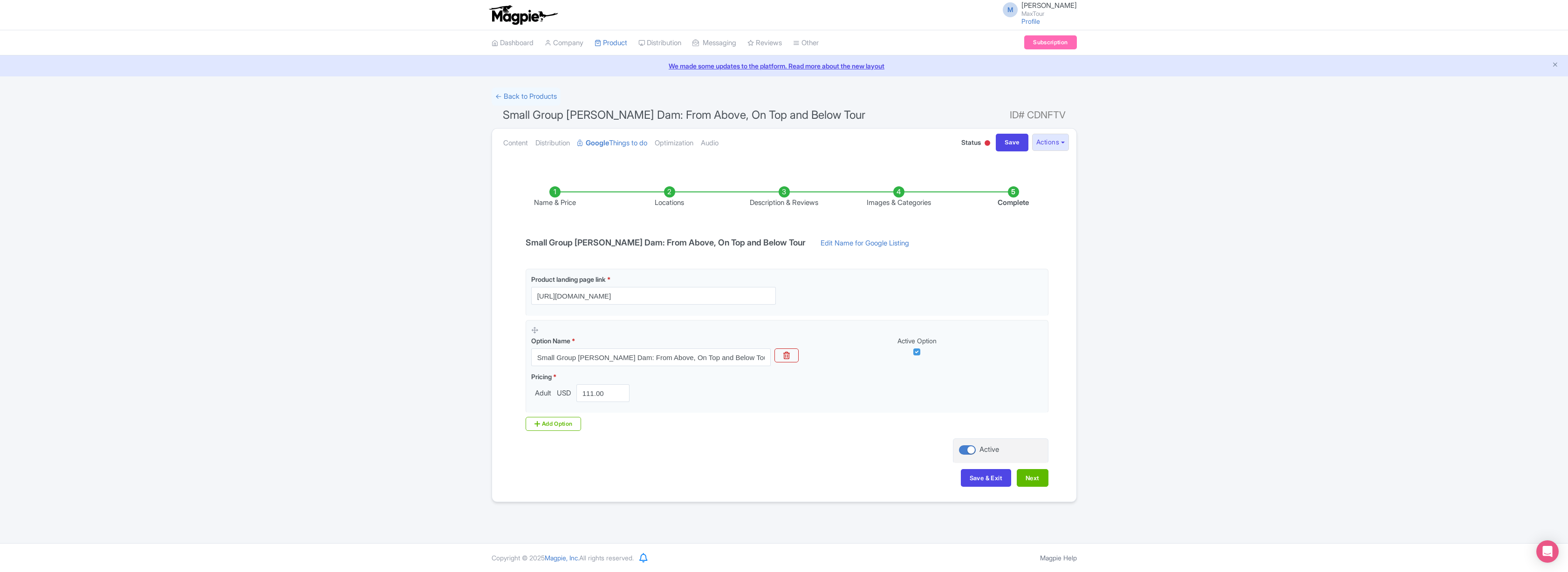
click at [785, 194] on li "Description & Reviews" at bounding box center [784, 197] width 115 height 22
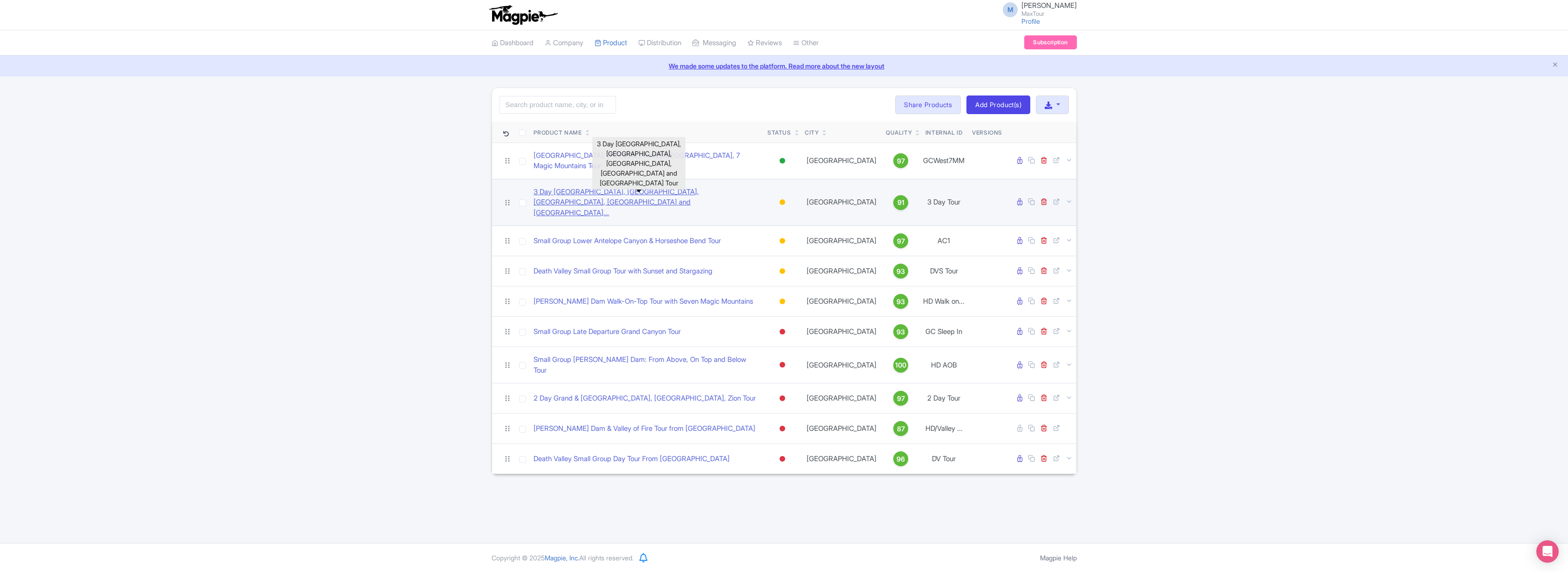
click at [576, 189] on link "3 Day Grand Canyon, Bryce, Zion, Antelope Canyon and Monu..." at bounding box center [647, 202] width 227 height 31
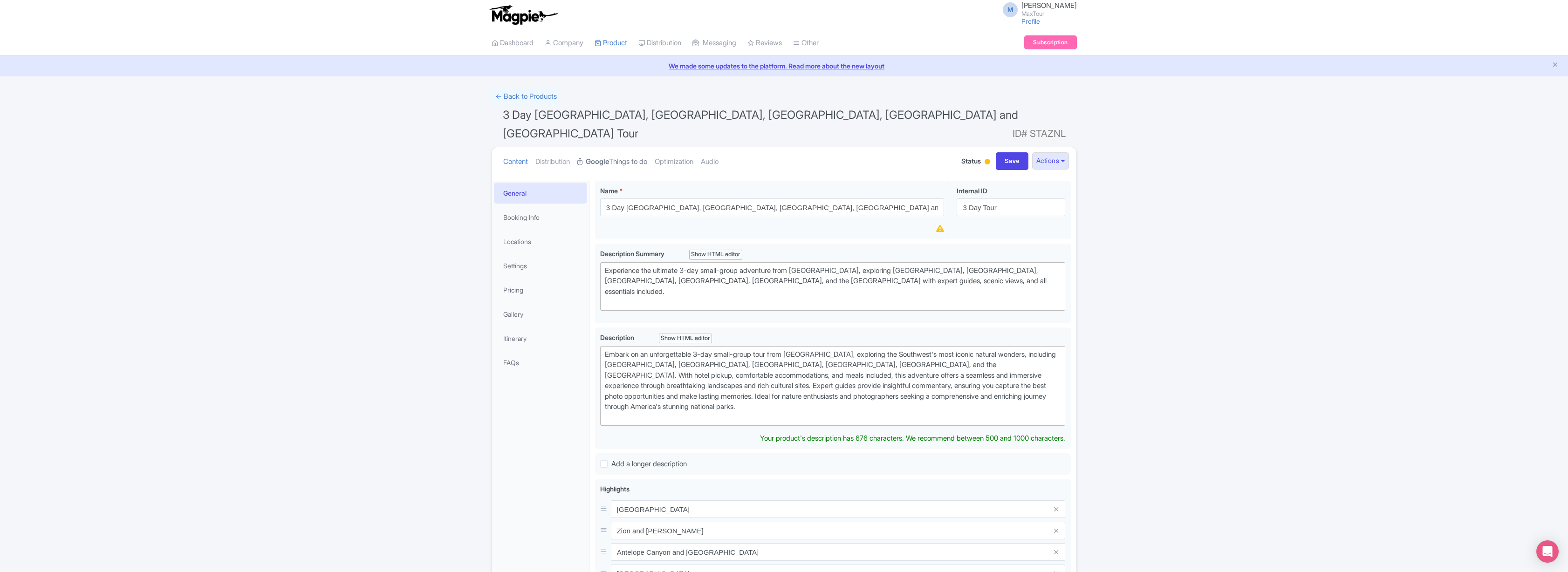
click at [624, 147] on link "Google Things to do" at bounding box center [611, 162] width 70 height 29
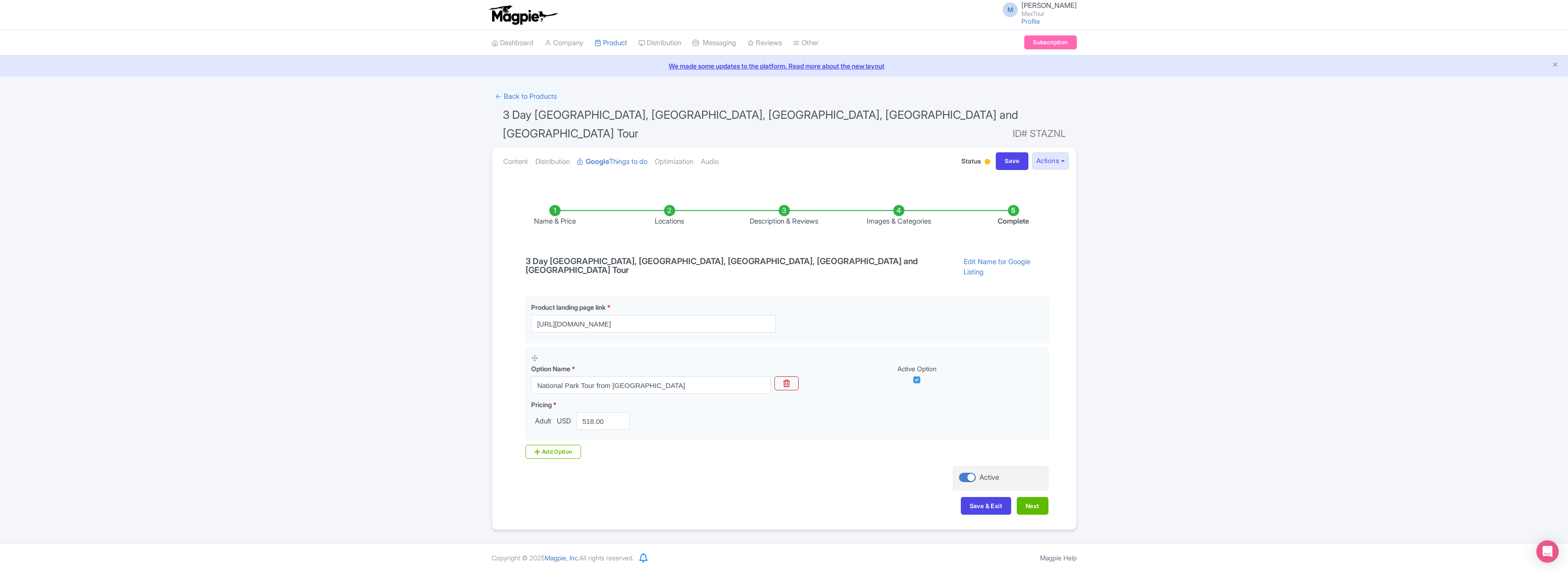
click at [789, 205] on li "Description & Reviews" at bounding box center [784, 216] width 115 height 22
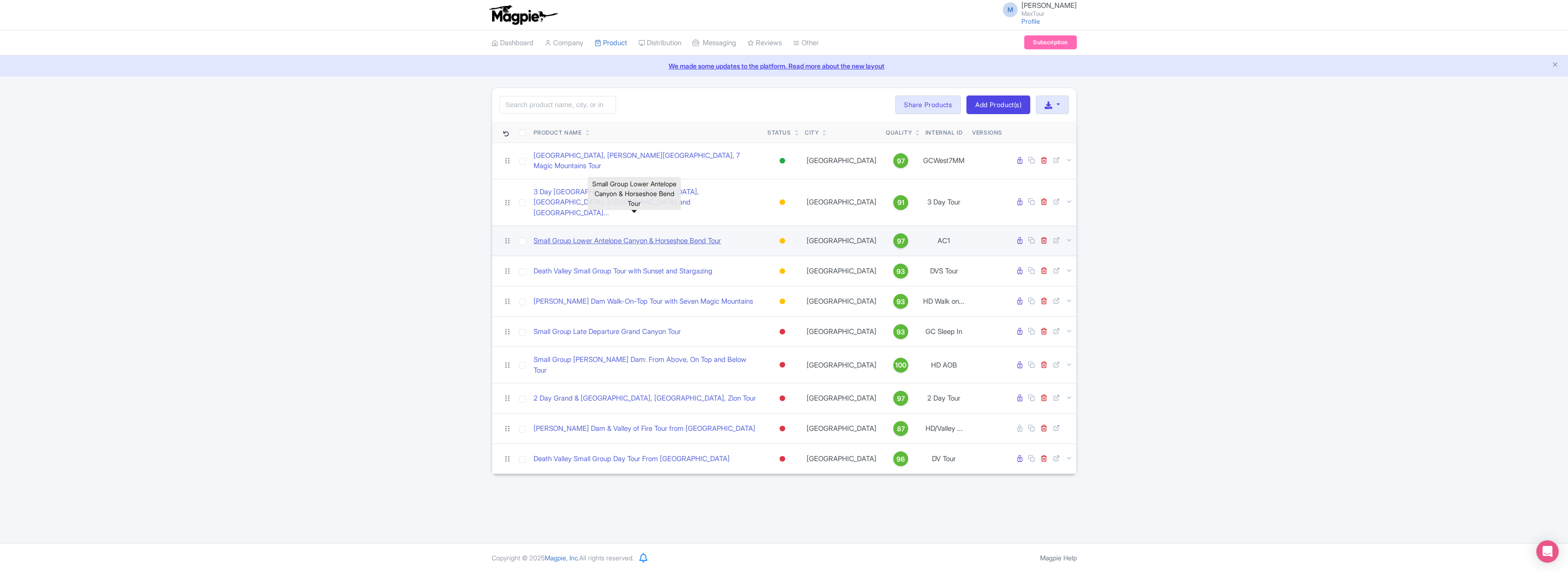
drag, startPoint x: 558, startPoint y: 217, endPoint x: 565, endPoint y: 219, distance: 7.3
click at [558, 235] on link "Small Group Lower Antelope Canyon & Horseshoe Bend Tour" at bounding box center [627, 240] width 187 height 11
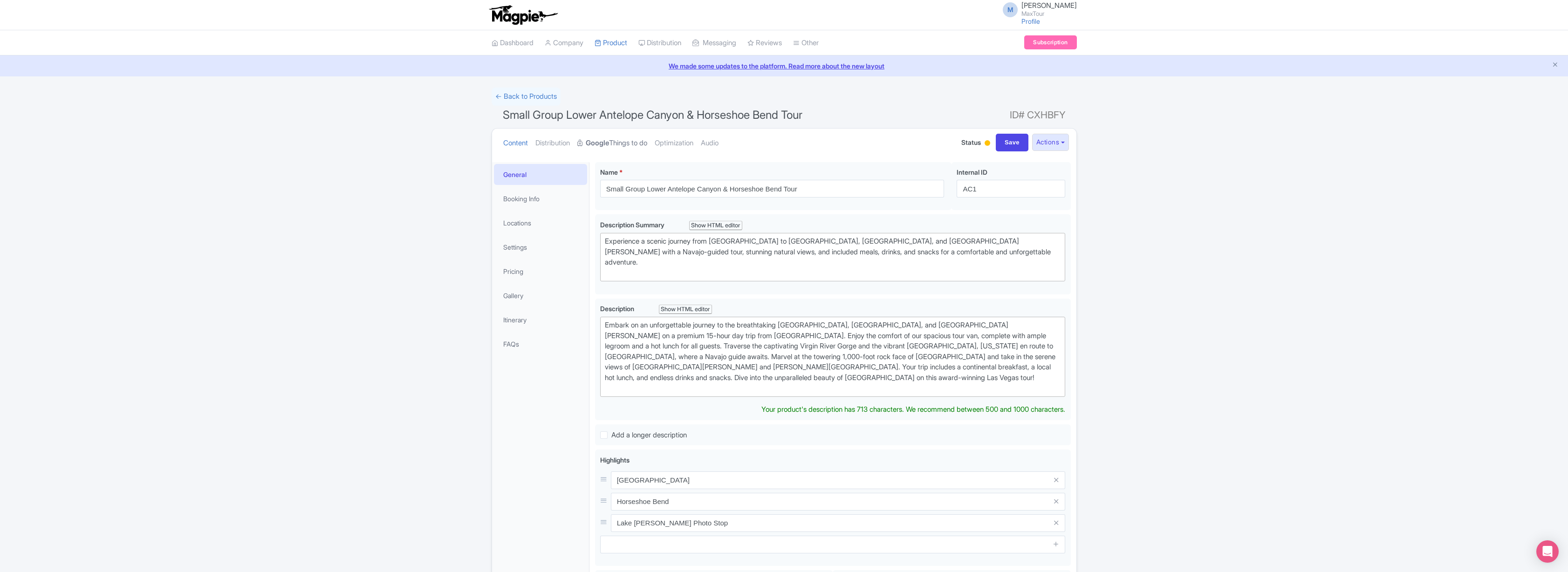
click at [626, 141] on link "Google Things to do" at bounding box center [611, 143] width 70 height 29
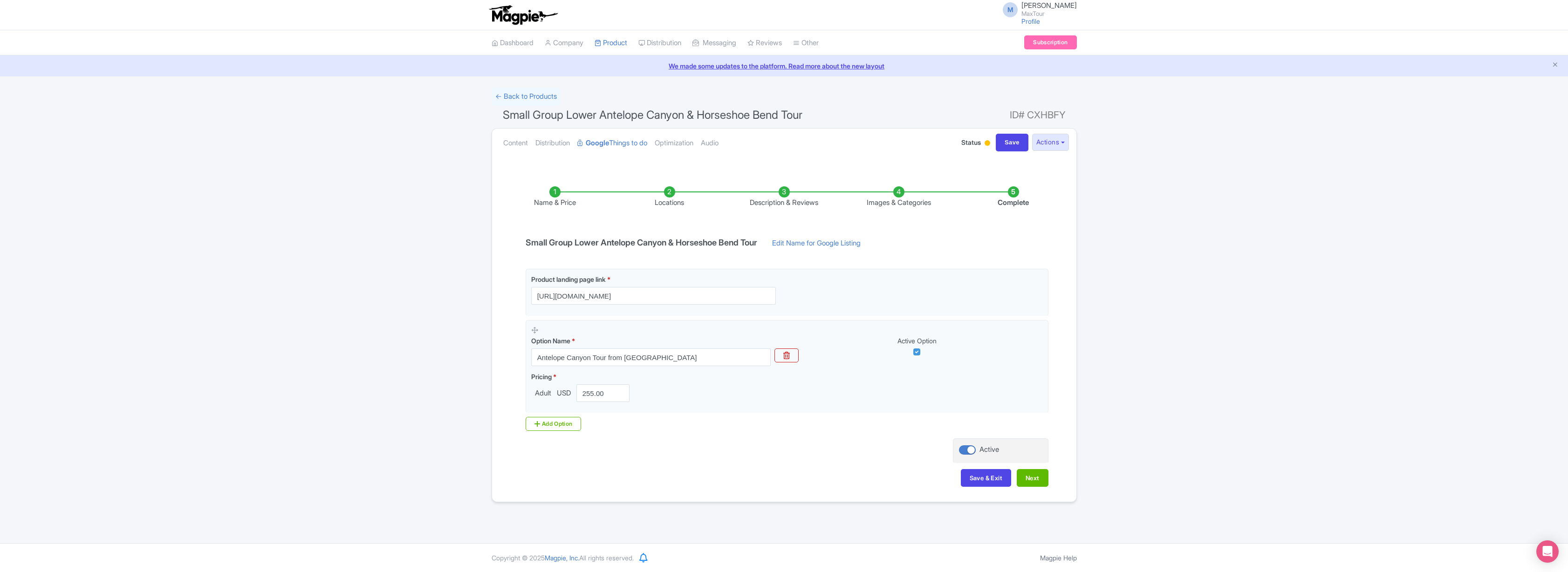
click at [787, 193] on li "Description & Reviews" at bounding box center [784, 197] width 115 height 22
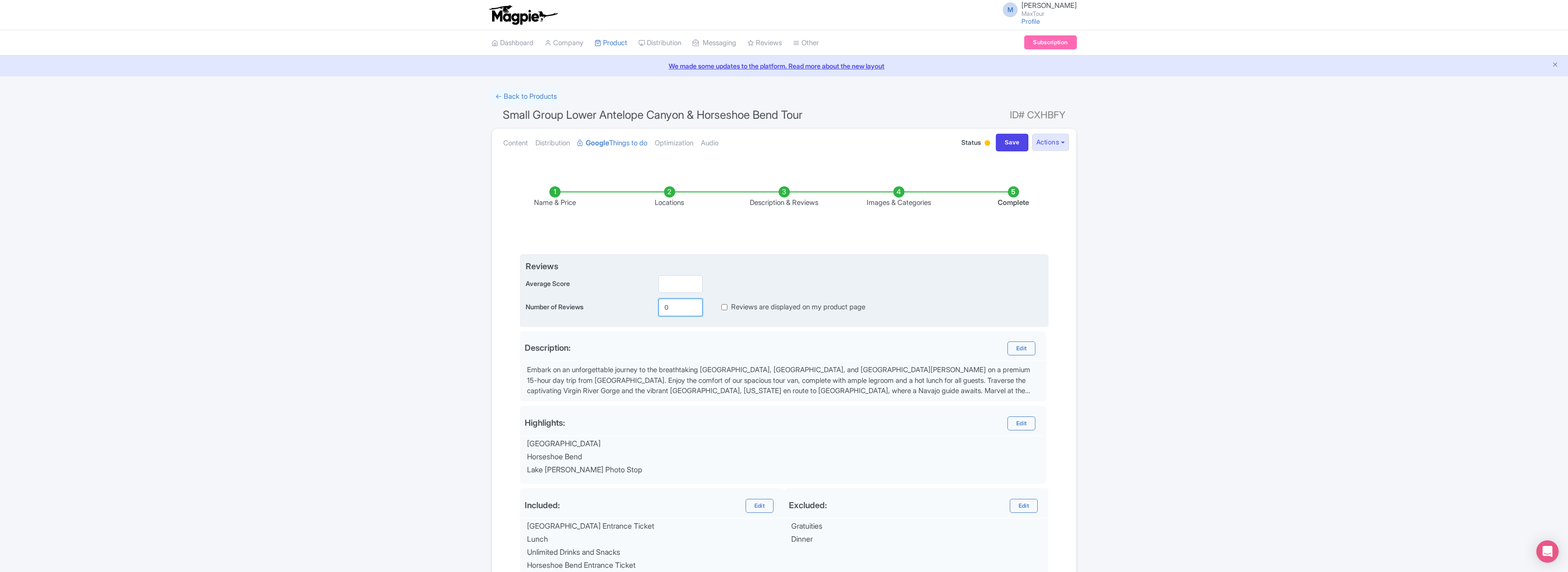
click at [669, 310] on input "0" at bounding box center [680, 307] width 44 height 18
type input "568"
click at [673, 288] on input "number" at bounding box center [680, 285] width 44 height 18
type input "5"
drag, startPoint x: 725, startPoint y: 306, endPoint x: 748, endPoint y: 319, distance: 26.4
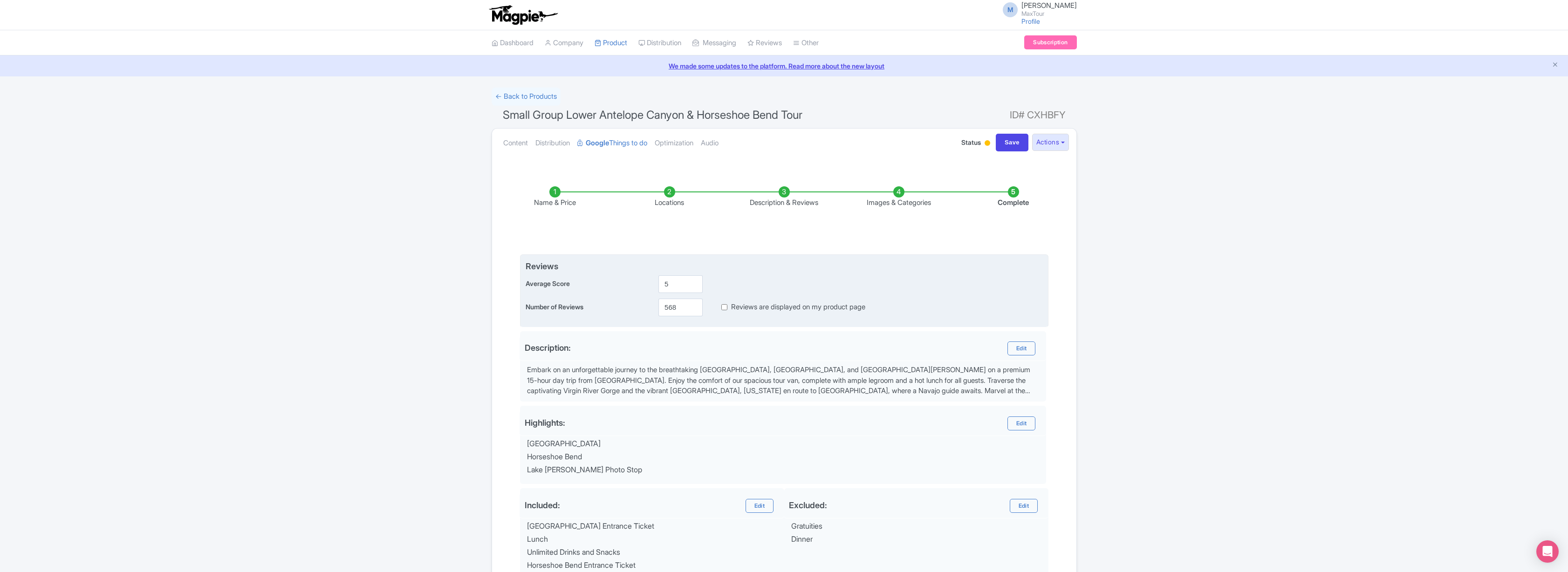
click at [725, 306] on input "Reviews are displayed on my product page" at bounding box center [724, 307] width 6 height 11
checkbox input "true"
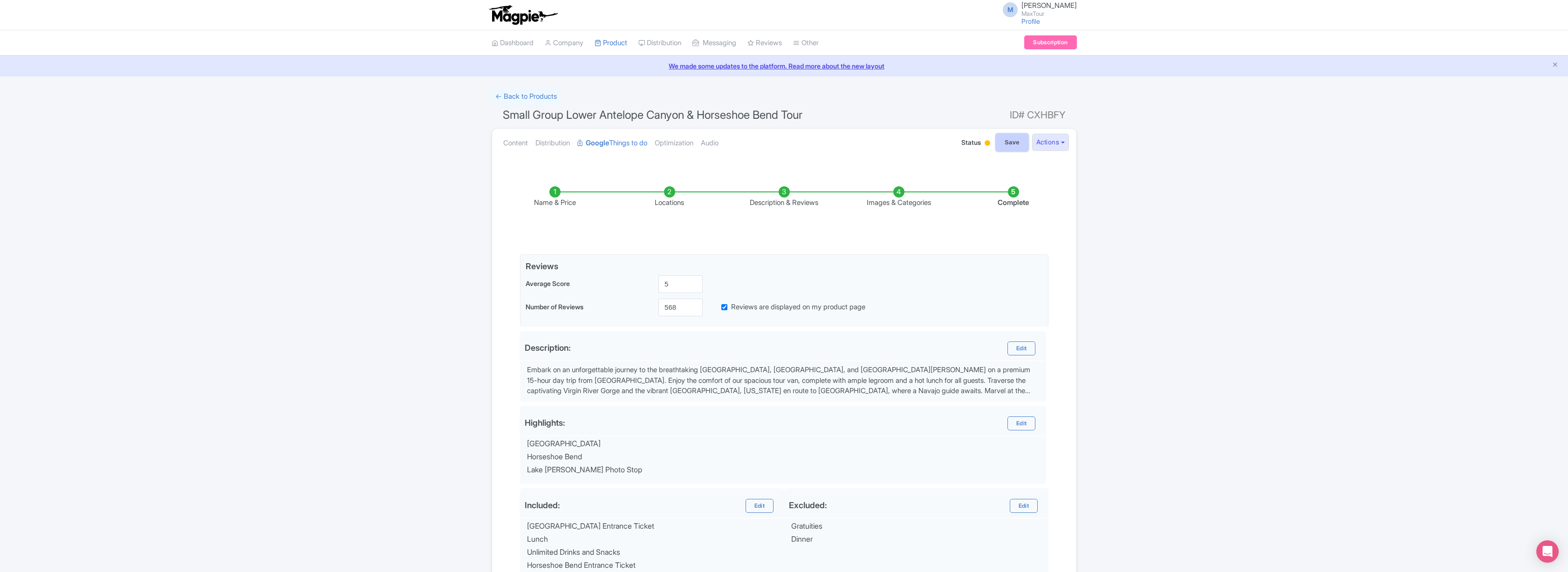
click at [1008, 142] on input "Save" at bounding box center [1012, 142] width 32 height 18
type input "Saving..."
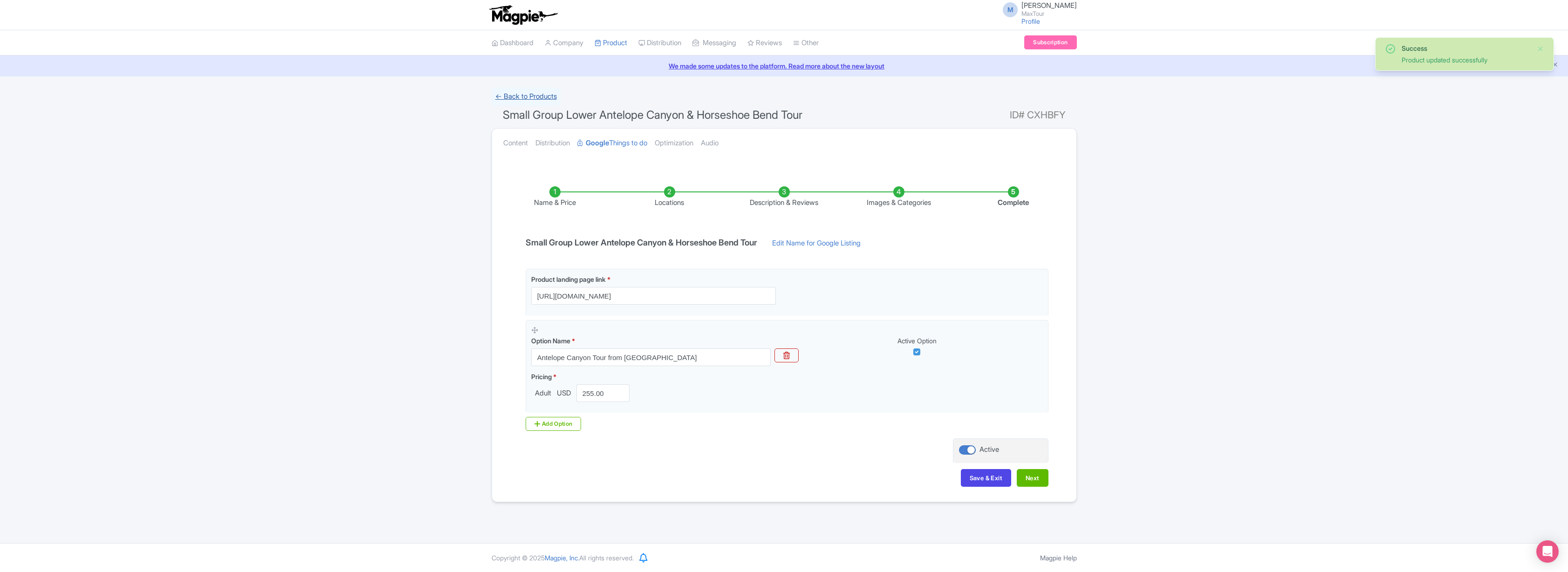
click at [524, 94] on link "← Back to Products" at bounding box center [526, 96] width 69 height 19
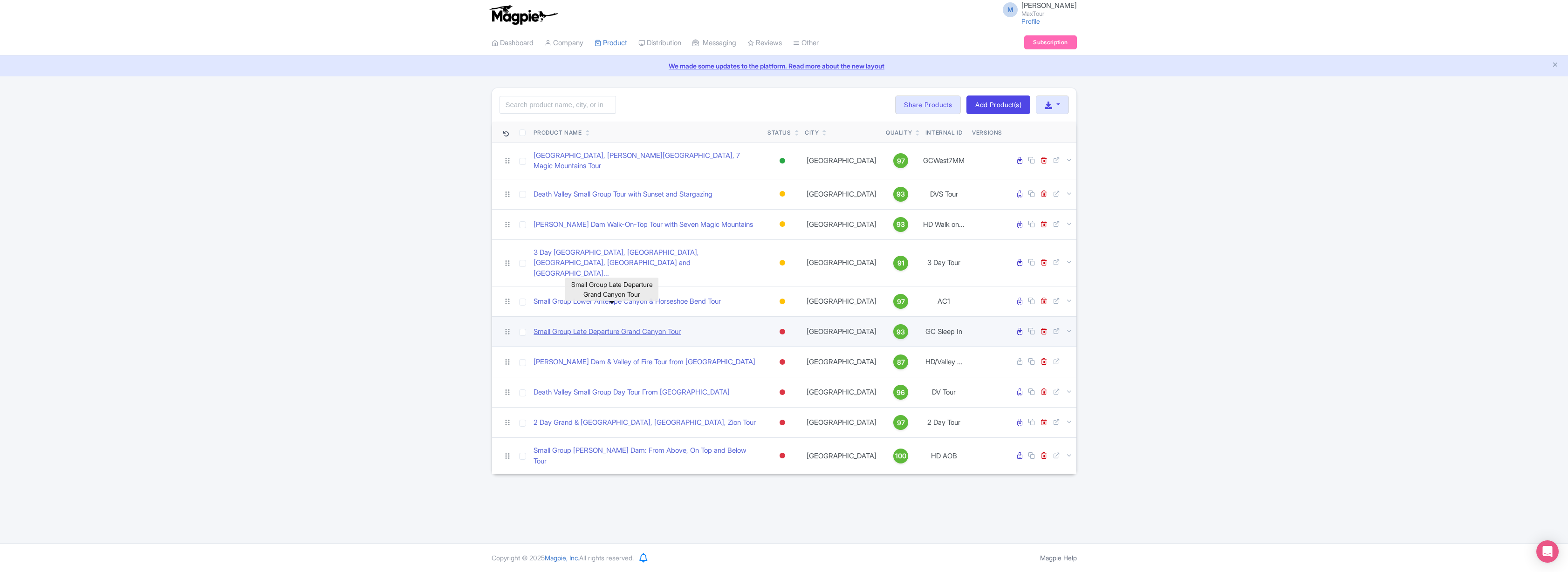
click at [612, 327] on link "Small Group Late Departure Grand Canyon Tour" at bounding box center [607, 332] width 147 height 11
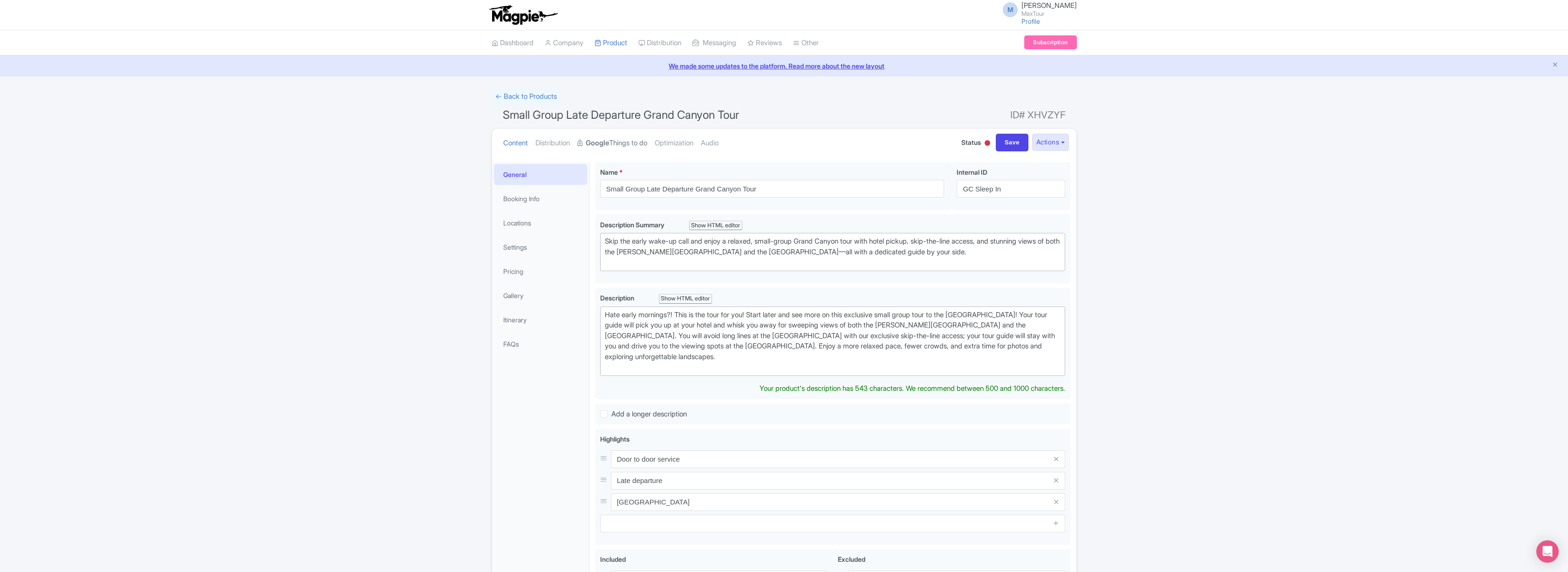
click at [636, 141] on link "Google Things to do" at bounding box center [611, 143] width 70 height 29
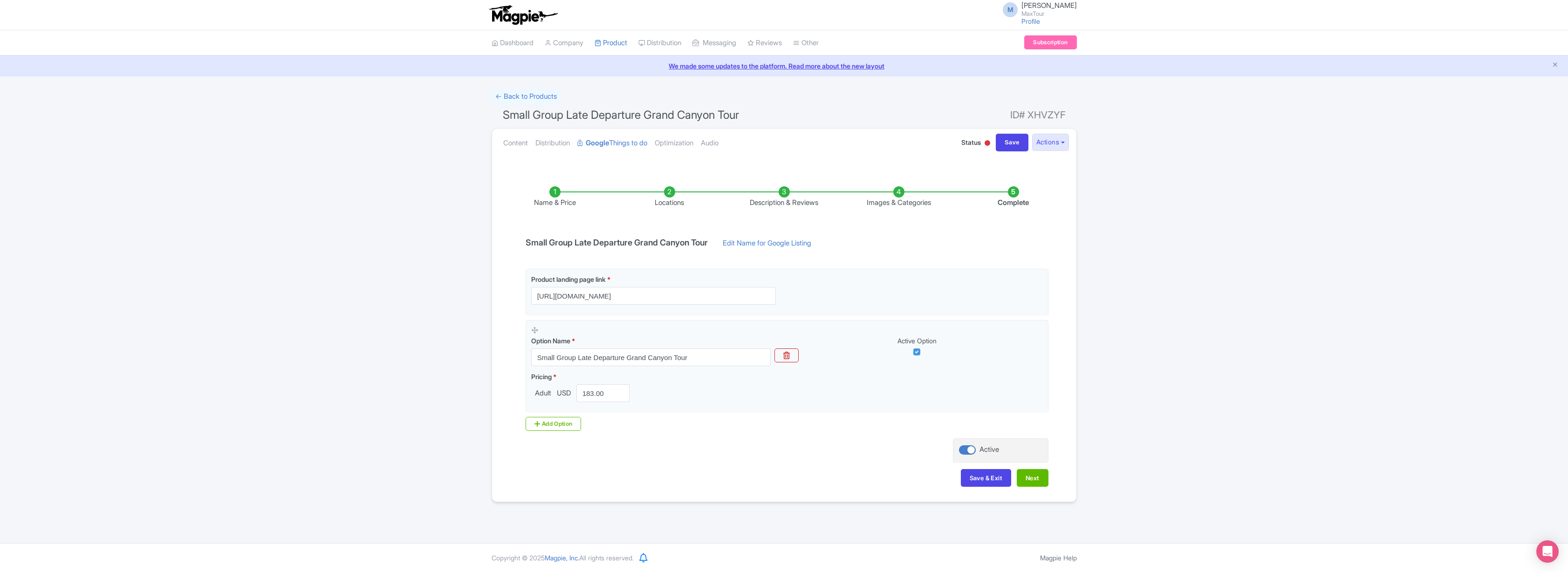
click at [784, 193] on li "Description & Reviews" at bounding box center [784, 197] width 115 height 22
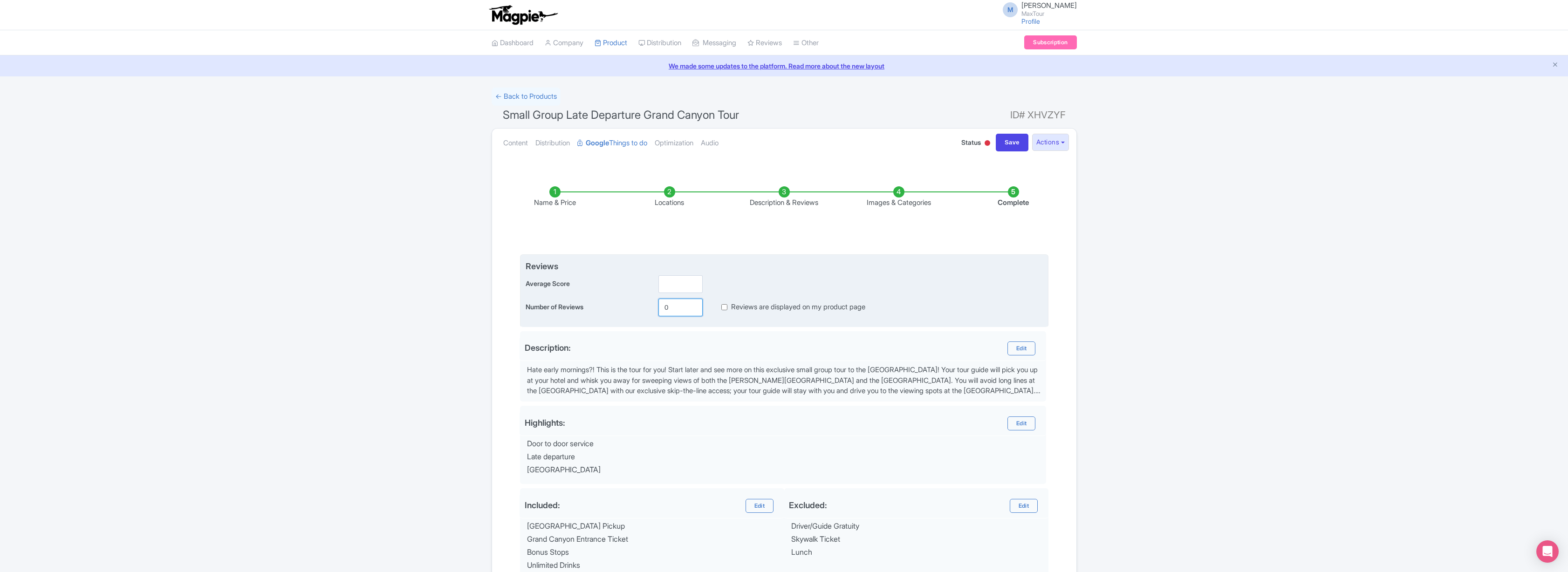
click at [683, 306] on input "0" at bounding box center [680, 307] width 44 height 18
type input "239"
click at [675, 287] on input "number" at bounding box center [680, 285] width 44 height 18
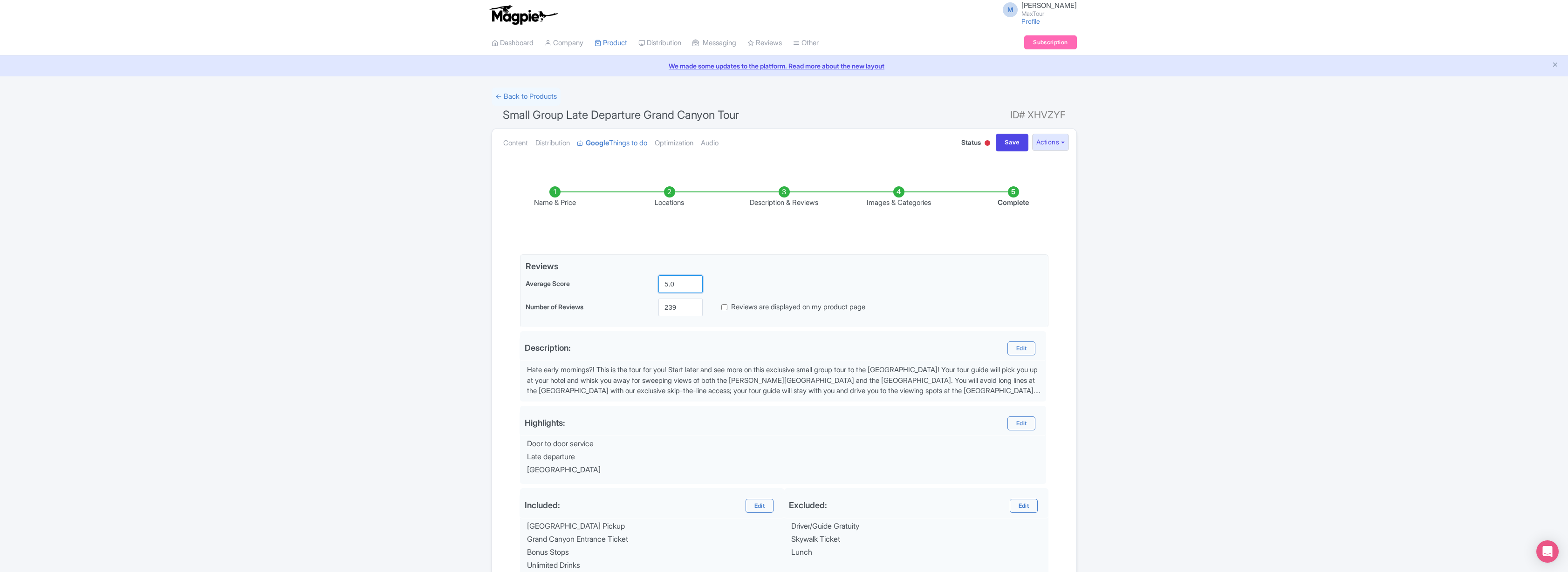
type input "5.0"
click at [729, 249] on div "Name & Price Locations Description & Reviews Images & Categories Complete Edit …" at bounding box center [784, 411] width 573 height 488
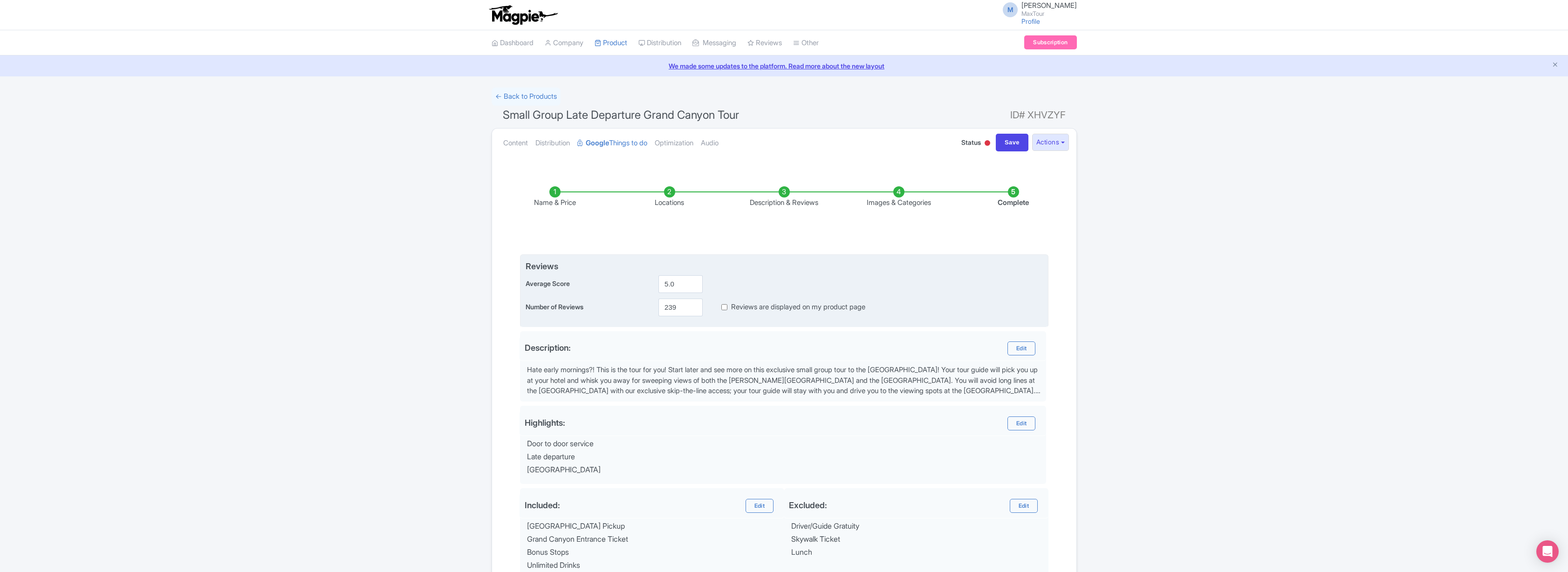
click at [725, 306] on input "Reviews are displayed on my product page" at bounding box center [724, 307] width 6 height 11
checkbox input "true"
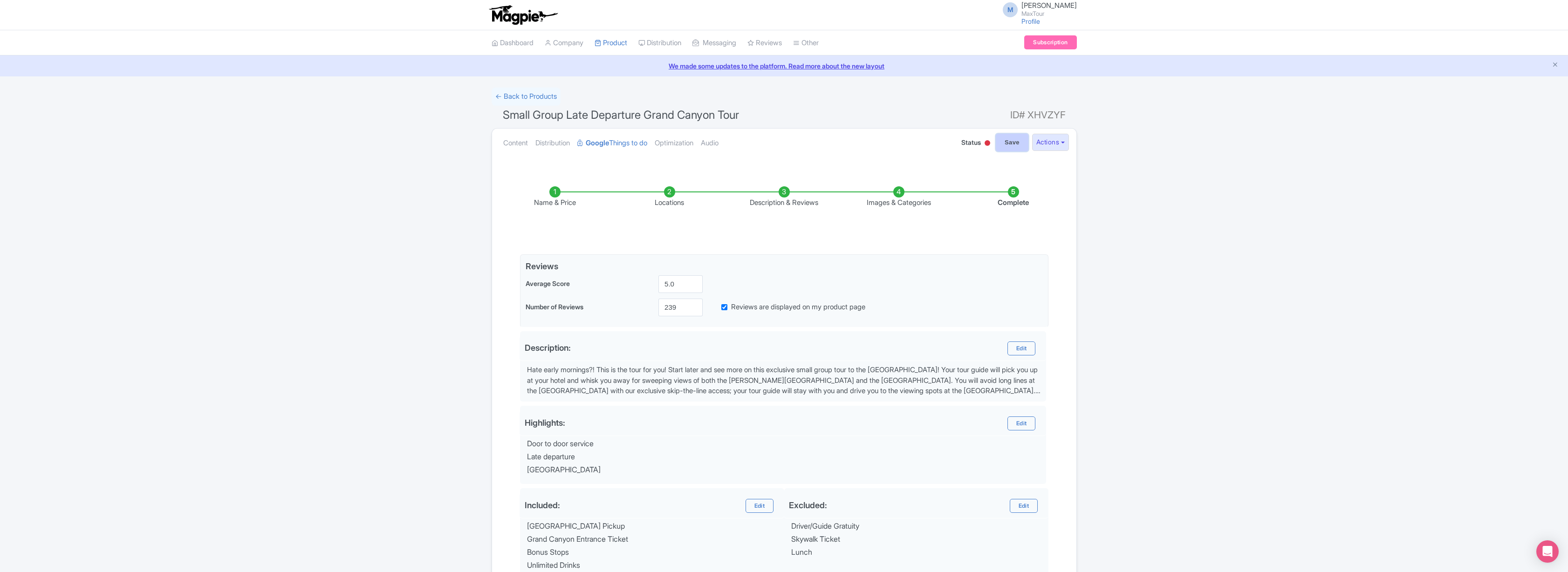
click at [1006, 143] on input "Save" at bounding box center [1012, 142] width 32 height 18
type input "Saving..."
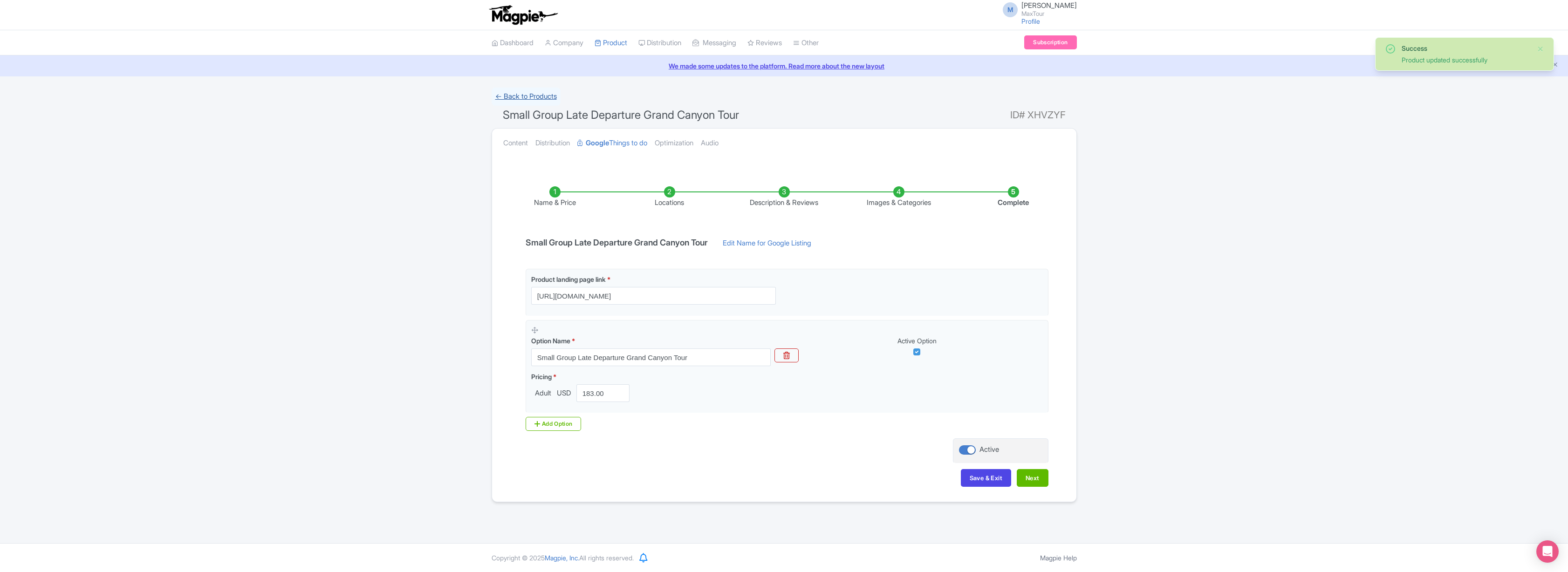
click at [518, 96] on link "← Back to Products" at bounding box center [526, 96] width 69 height 19
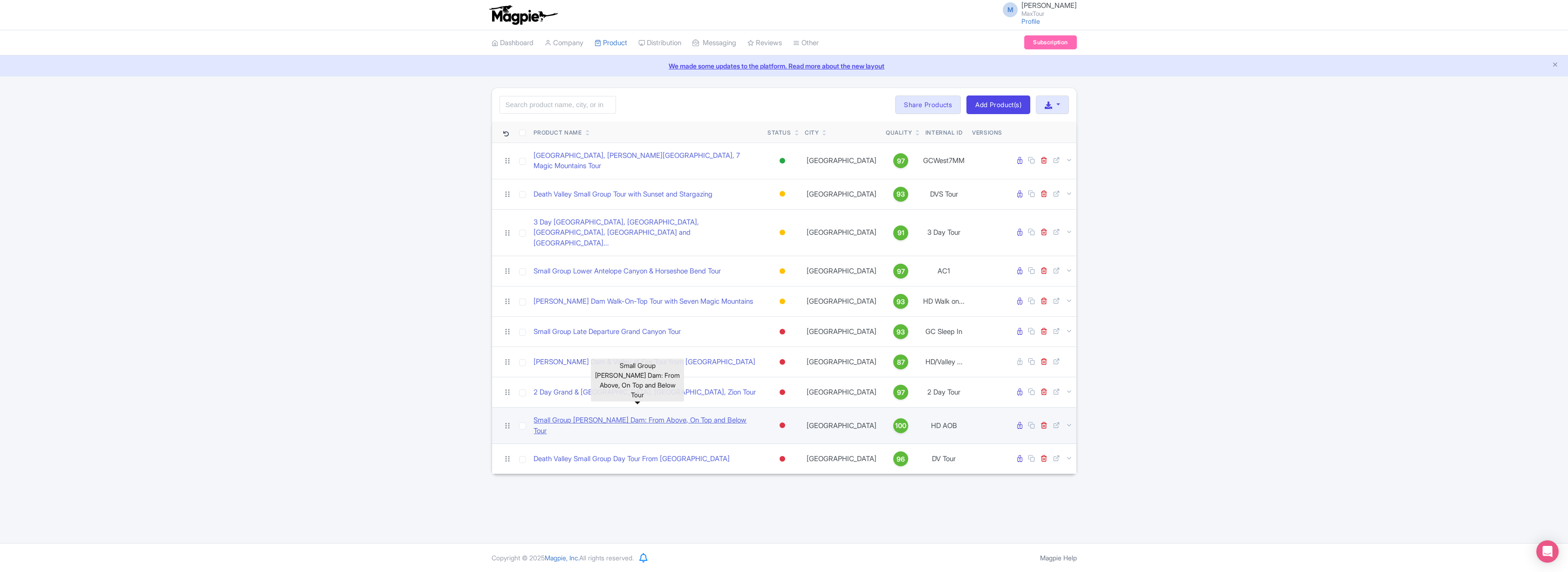
click at [668, 415] on link "Small Group Hoover Dam: From Above, On Top and Below Tour" at bounding box center [647, 425] width 227 height 21
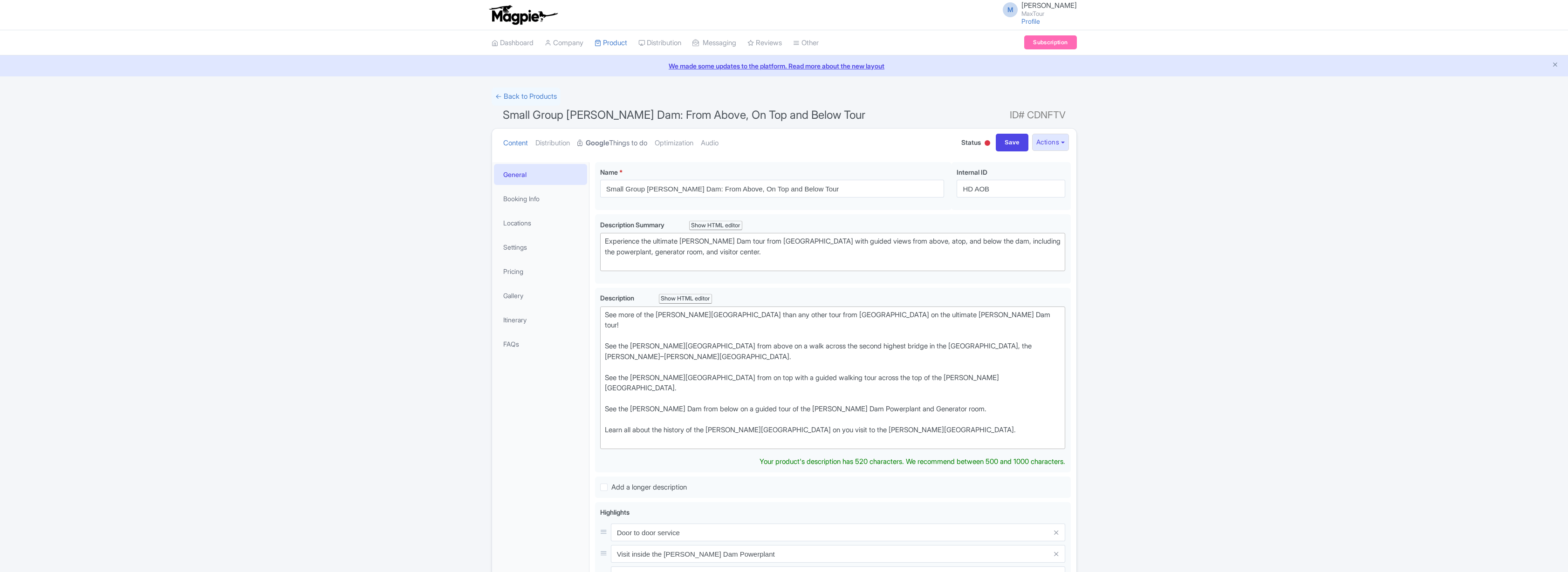
click at [618, 140] on link "Google Things to do" at bounding box center [611, 143] width 70 height 29
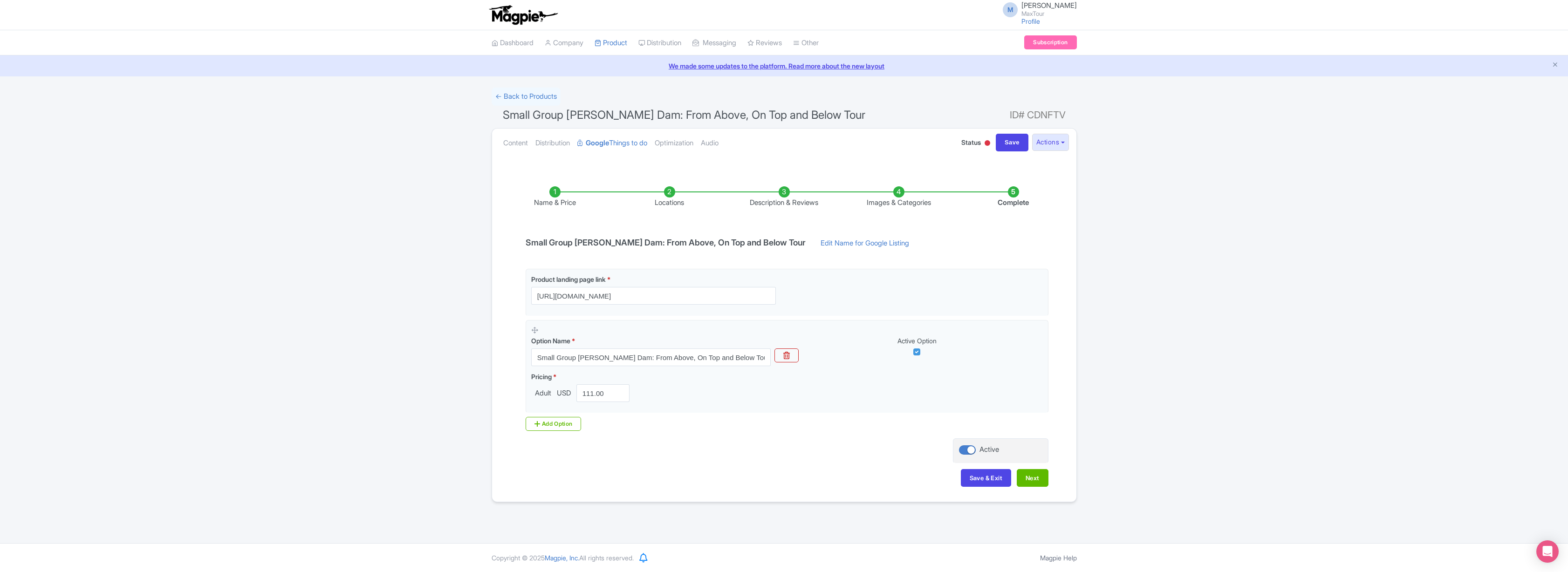
click at [787, 191] on li "Description & Reviews" at bounding box center [784, 197] width 115 height 22
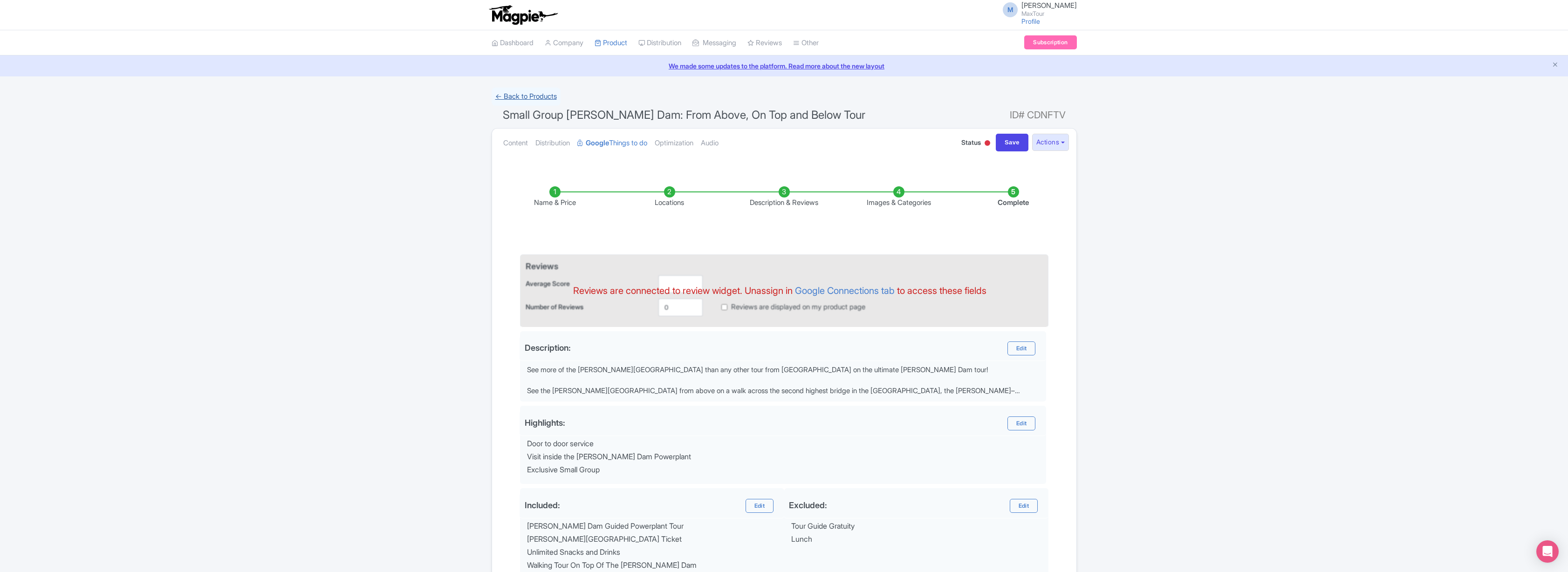
click at [522, 97] on link "← Back to Products" at bounding box center [526, 96] width 69 height 19
